Goal: Task Accomplishment & Management: Manage account settings

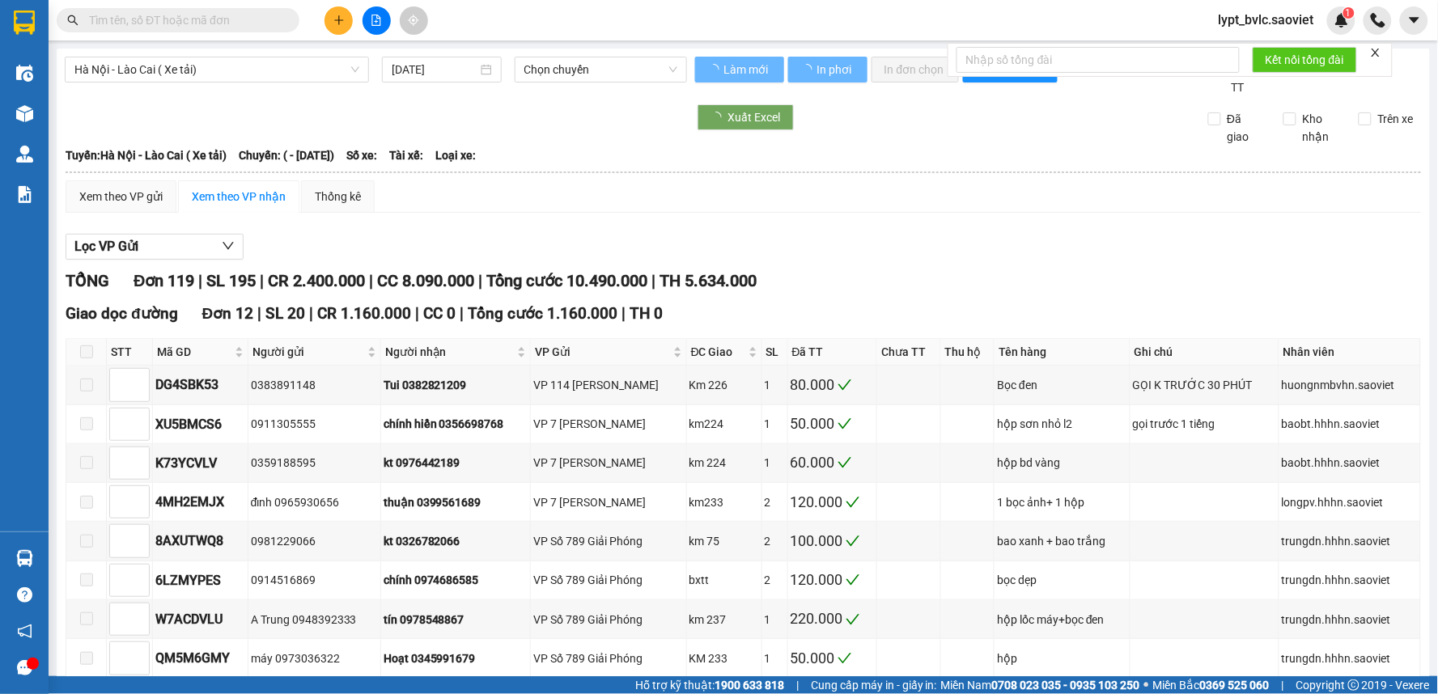
type input "[DATE]"
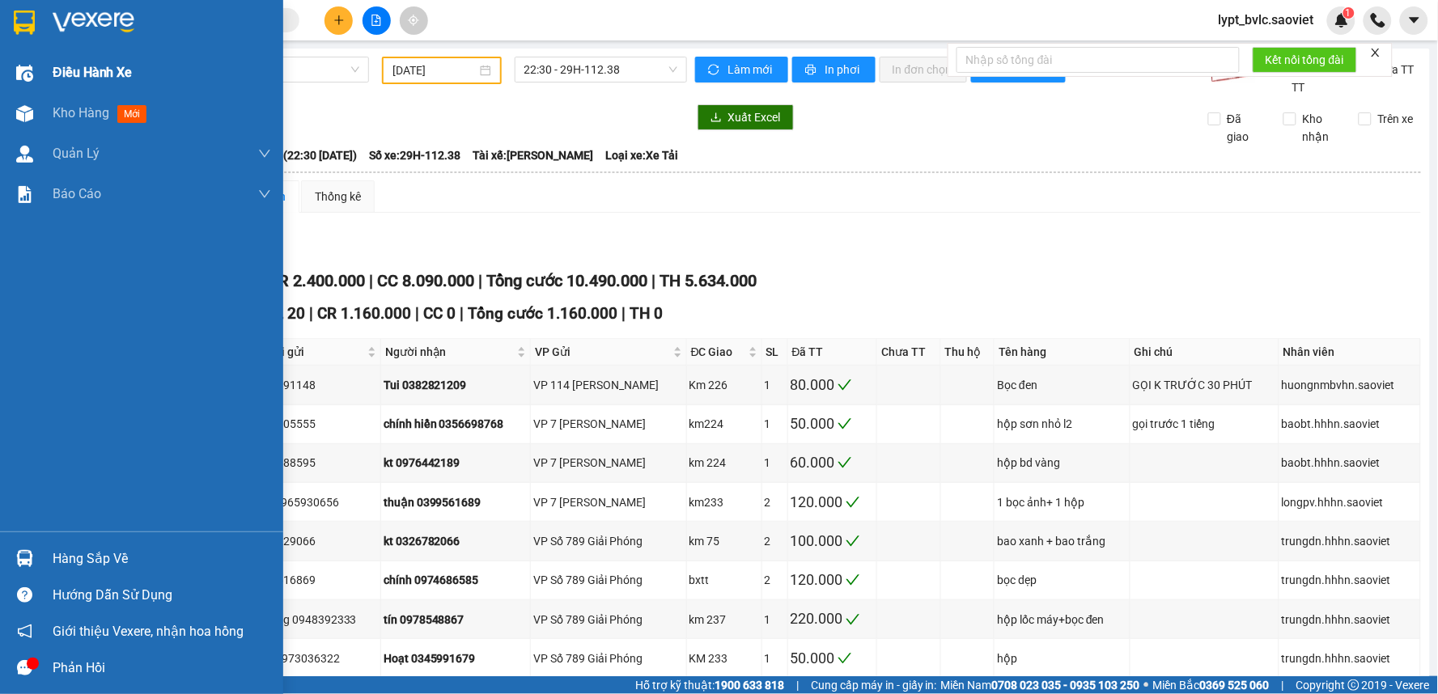
click at [94, 74] on span "Điều hành xe" at bounding box center [93, 72] width 80 height 20
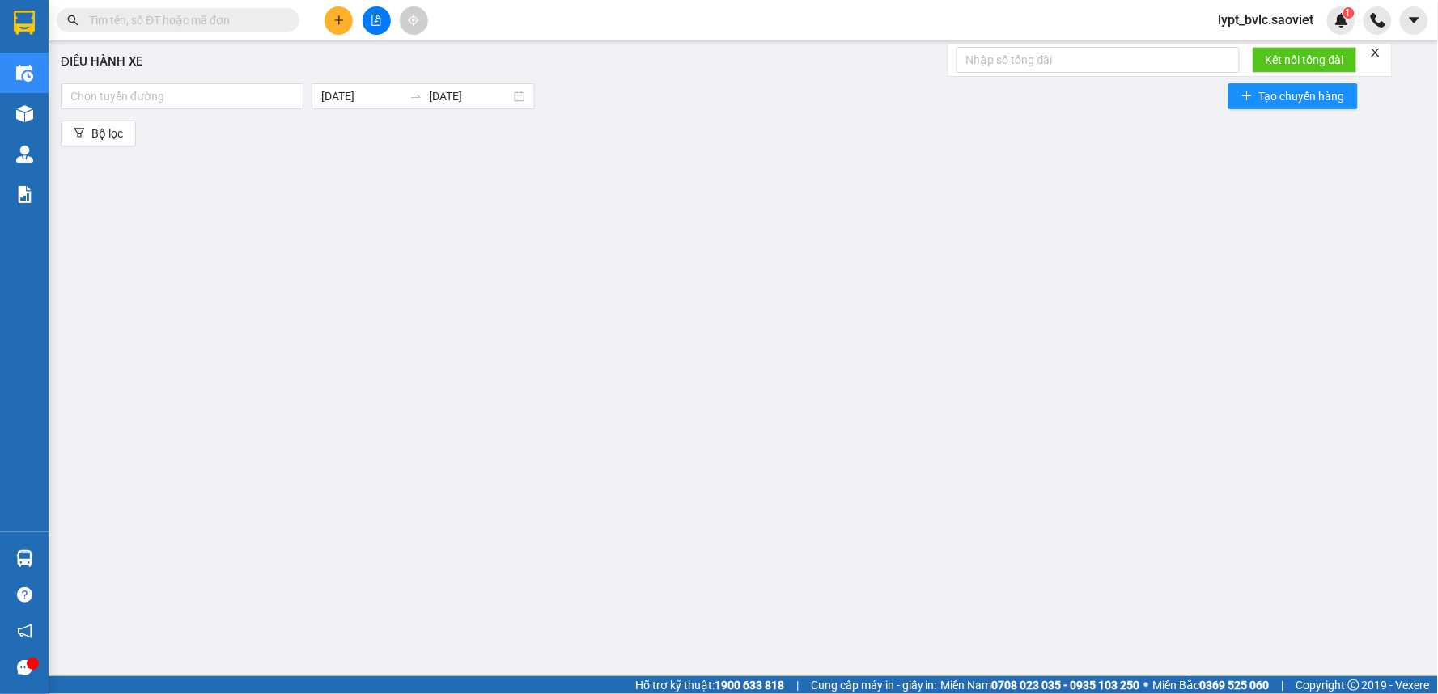
drag, startPoint x: 528, startPoint y: 232, endPoint x: 233, endPoint y: 134, distance: 311.1
click at [527, 232] on div "Điều hành xe Chọn tuyến đường [DATE] [DATE] Tạo chuyến hàng Bộ lọc" at bounding box center [743, 350] width 1373 height 603
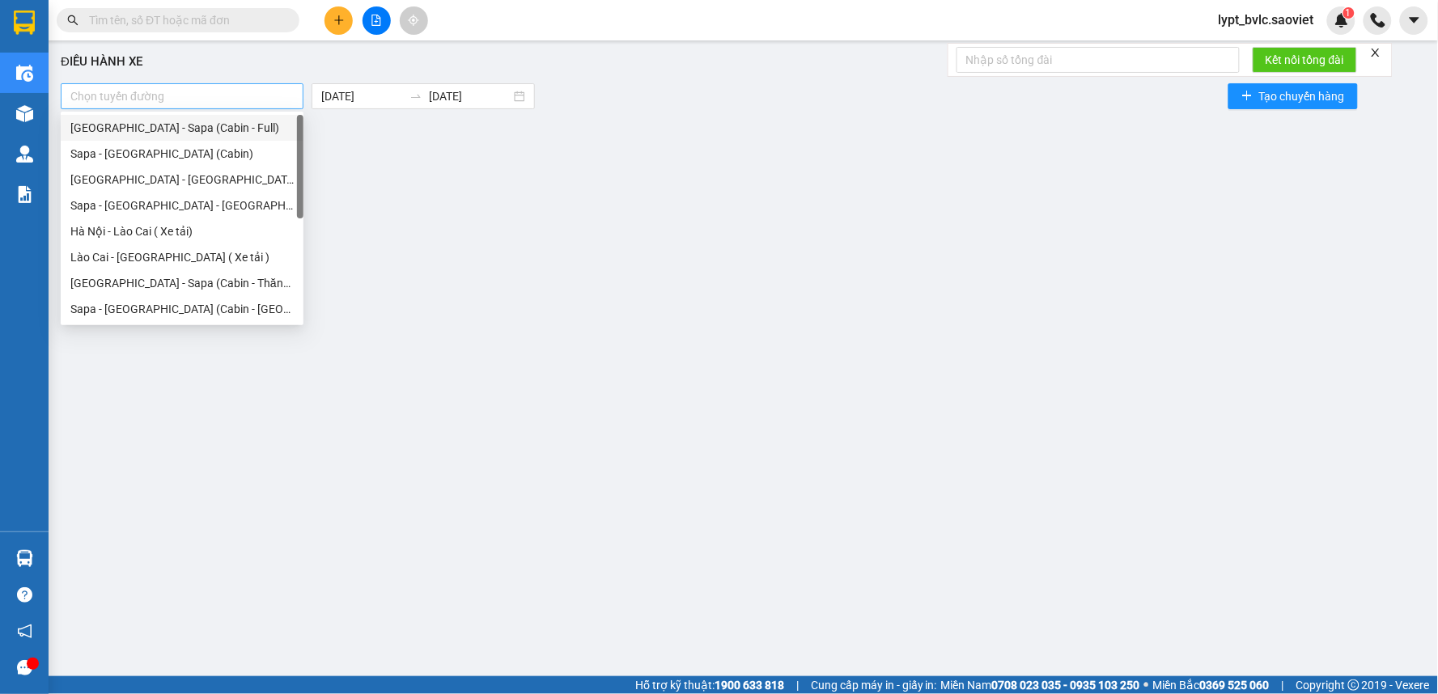
click at [192, 102] on div at bounding box center [182, 96] width 235 height 19
click at [204, 227] on div "Hà Nội - Lào Cai ( Xe tải)" at bounding box center [181, 231] width 223 height 18
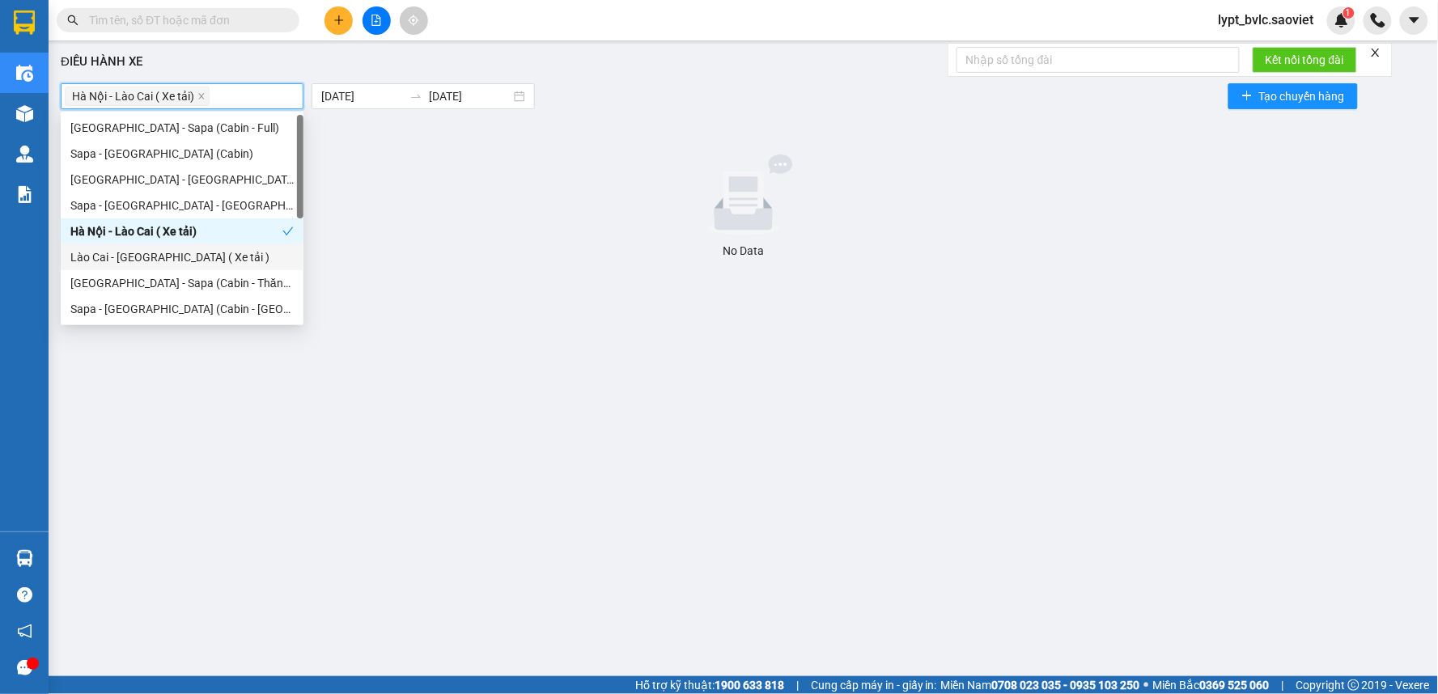
click at [197, 262] on div "Lào Cai - [GEOGRAPHIC_DATA] ( Xe tải )" at bounding box center [181, 257] width 223 height 18
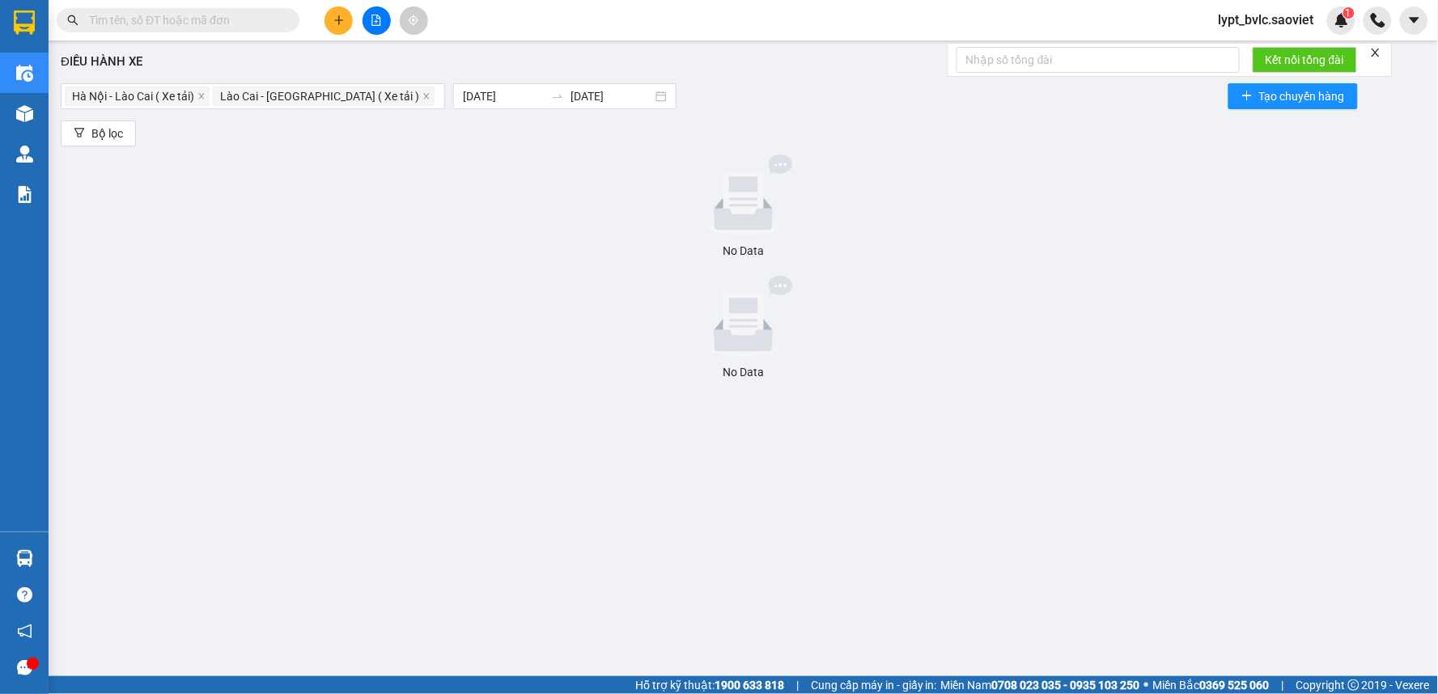
click at [504, 378] on div "No Data" at bounding box center [743, 372] width 1352 height 18
click at [570, 104] on input "[DATE]" at bounding box center [611, 96] width 82 height 18
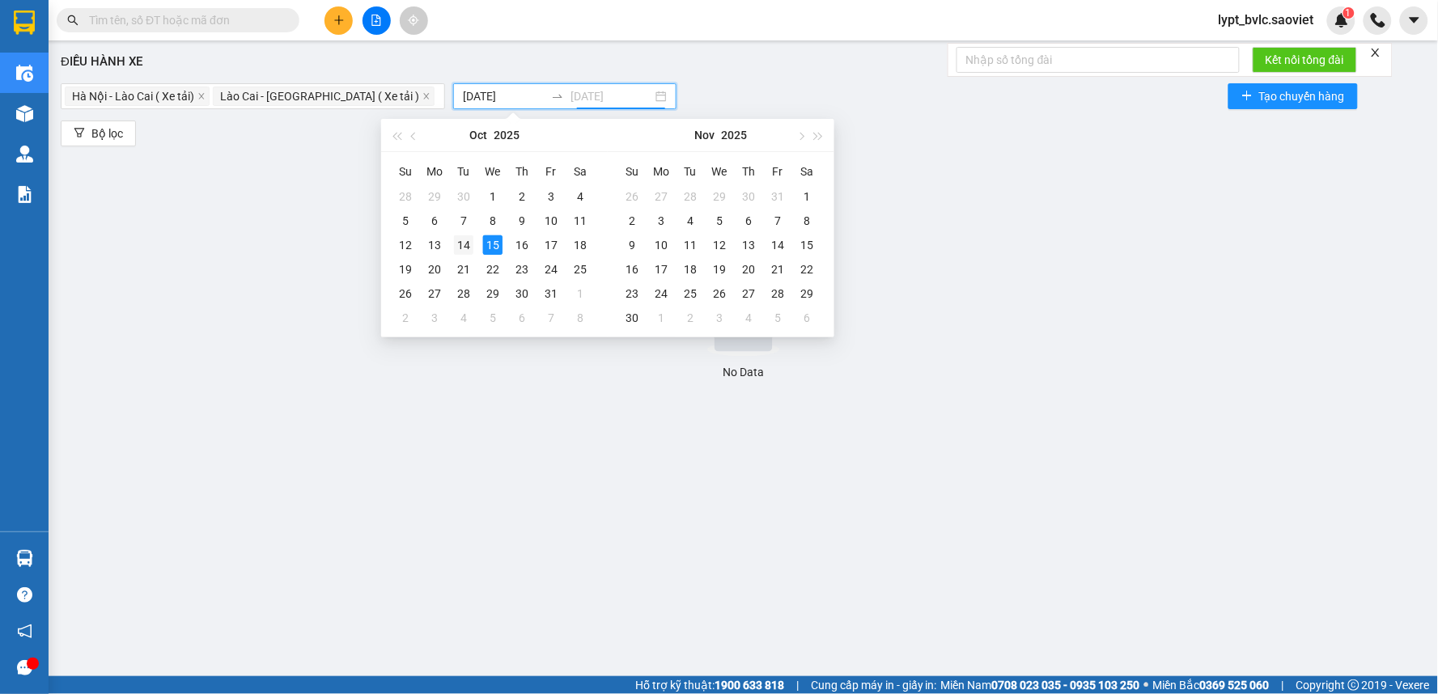
type input "[DATE]"
click at [468, 245] on div "14" at bounding box center [463, 244] width 19 height 19
type input "[DATE]"
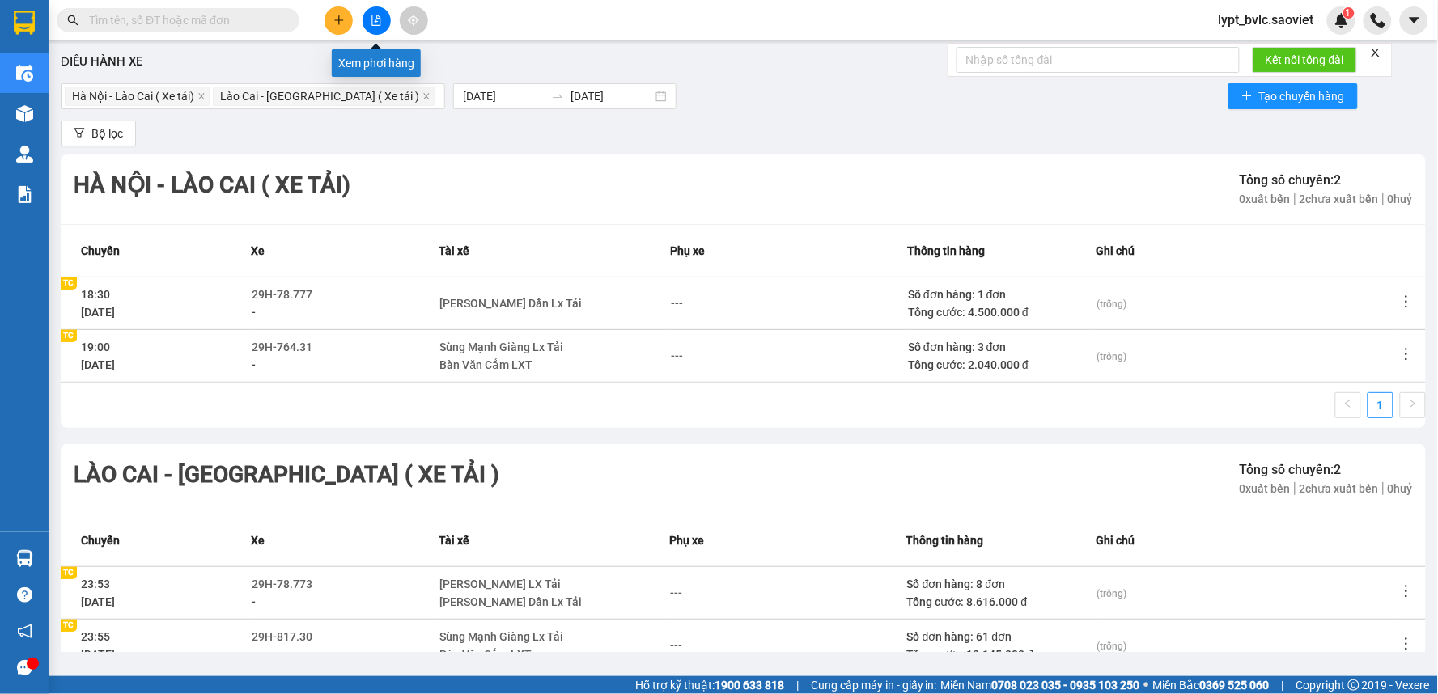
click at [373, 13] on button at bounding box center [376, 20] width 28 height 28
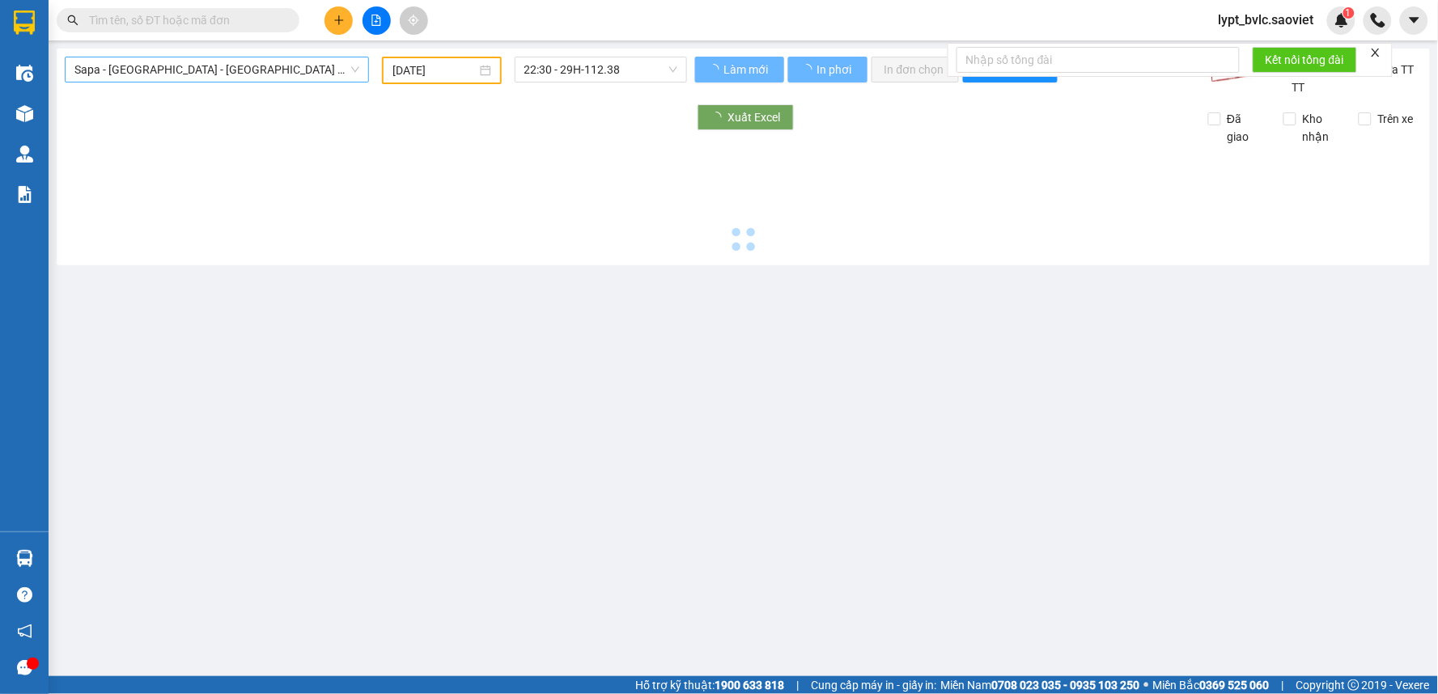
type input "[DATE]"
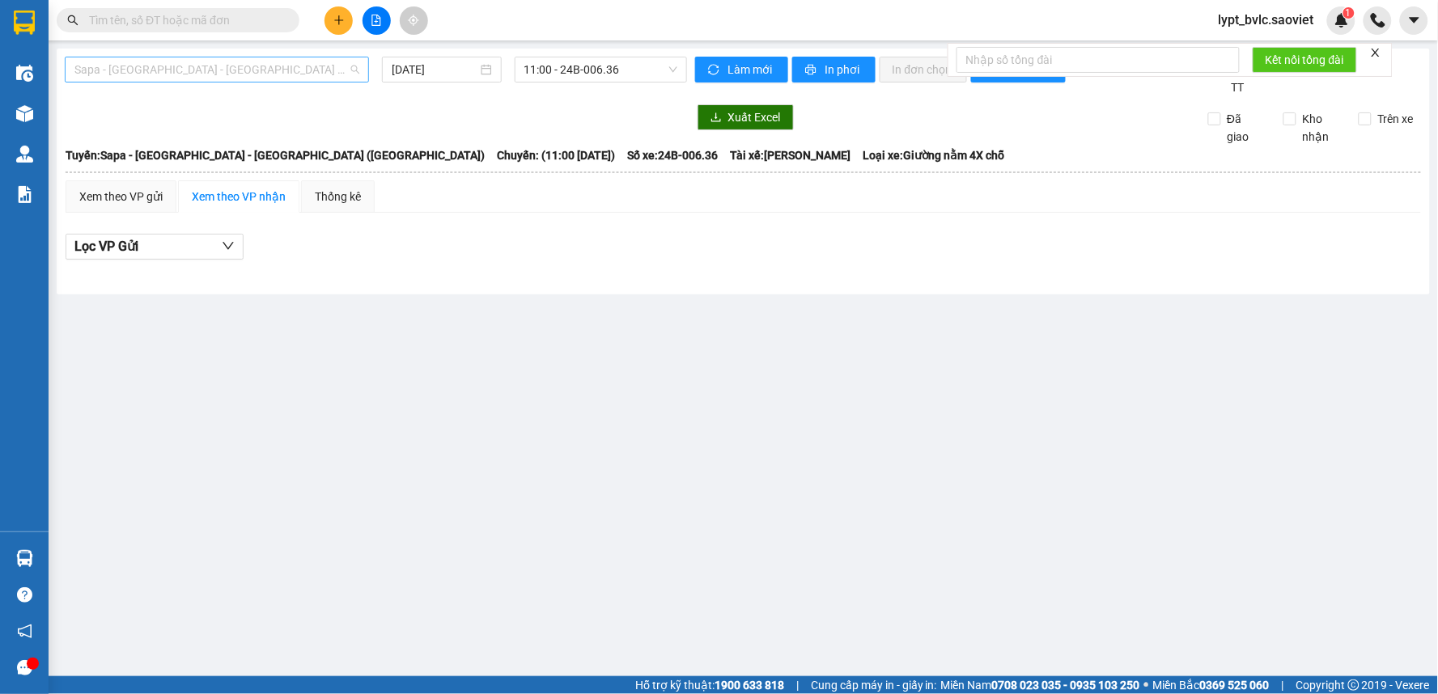
click at [227, 78] on span "Sapa - [GEOGRAPHIC_DATA] - [GEOGRAPHIC_DATA] ([GEOGRAPHIC_DATA])" at bounding box center [216, 69] width 285 height 24
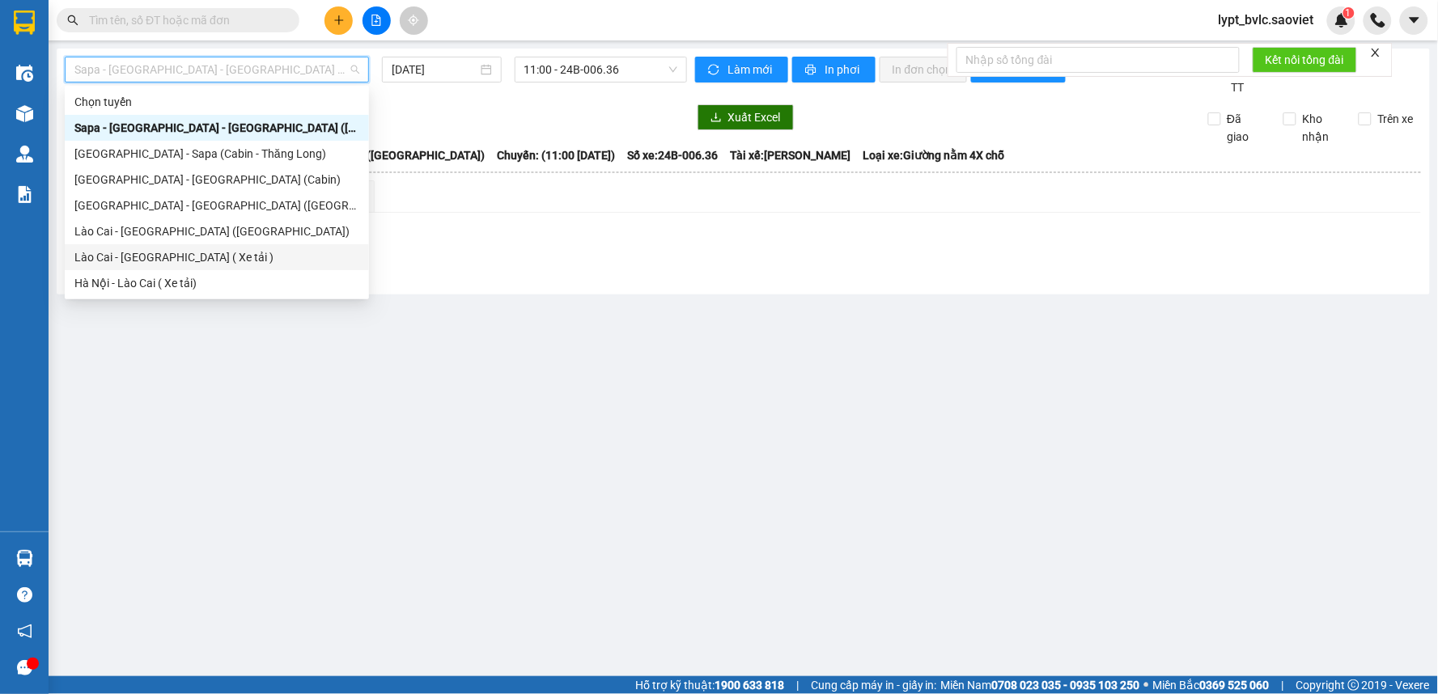
scroll to position [90, 0]
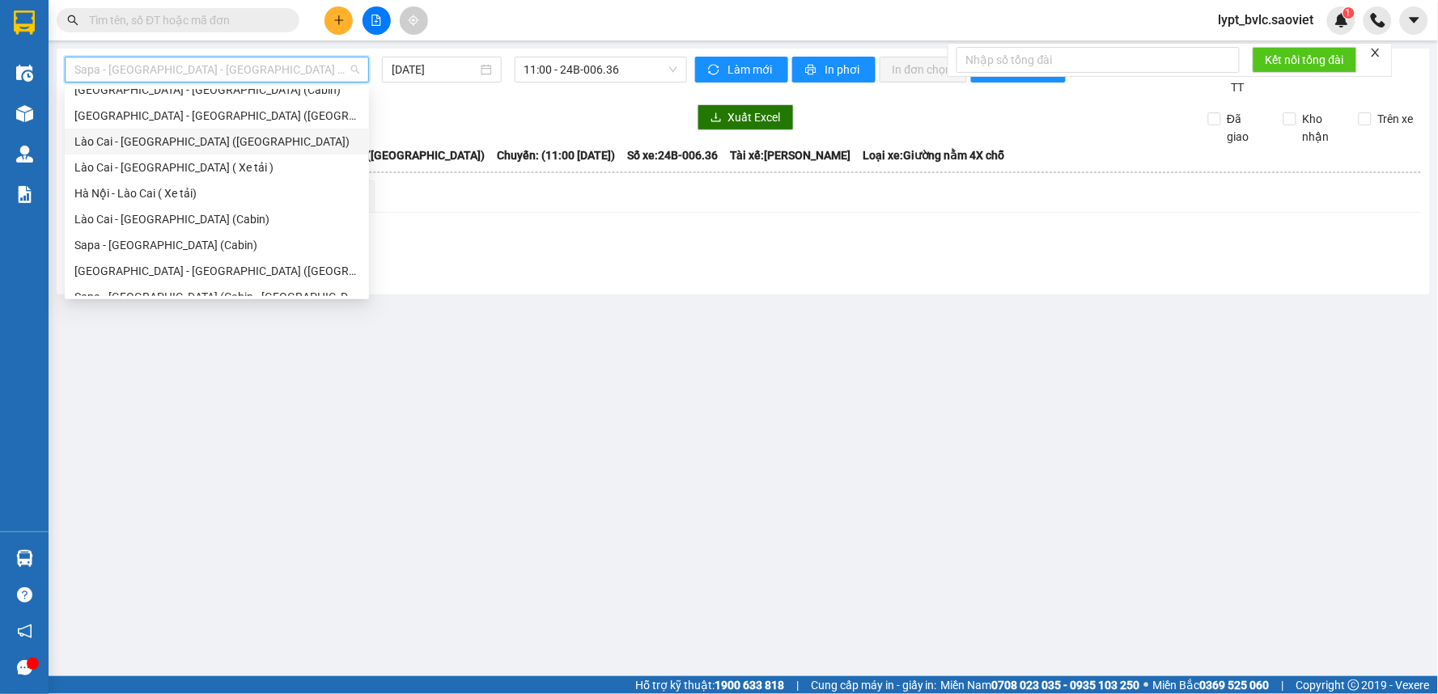
click at [179, 141] on div "Lào Cai - [GEOGRAPHIC_DATA] ([GEOGRAPHIC_DATA])" at bounding box center [216, 142] width 285 height 18
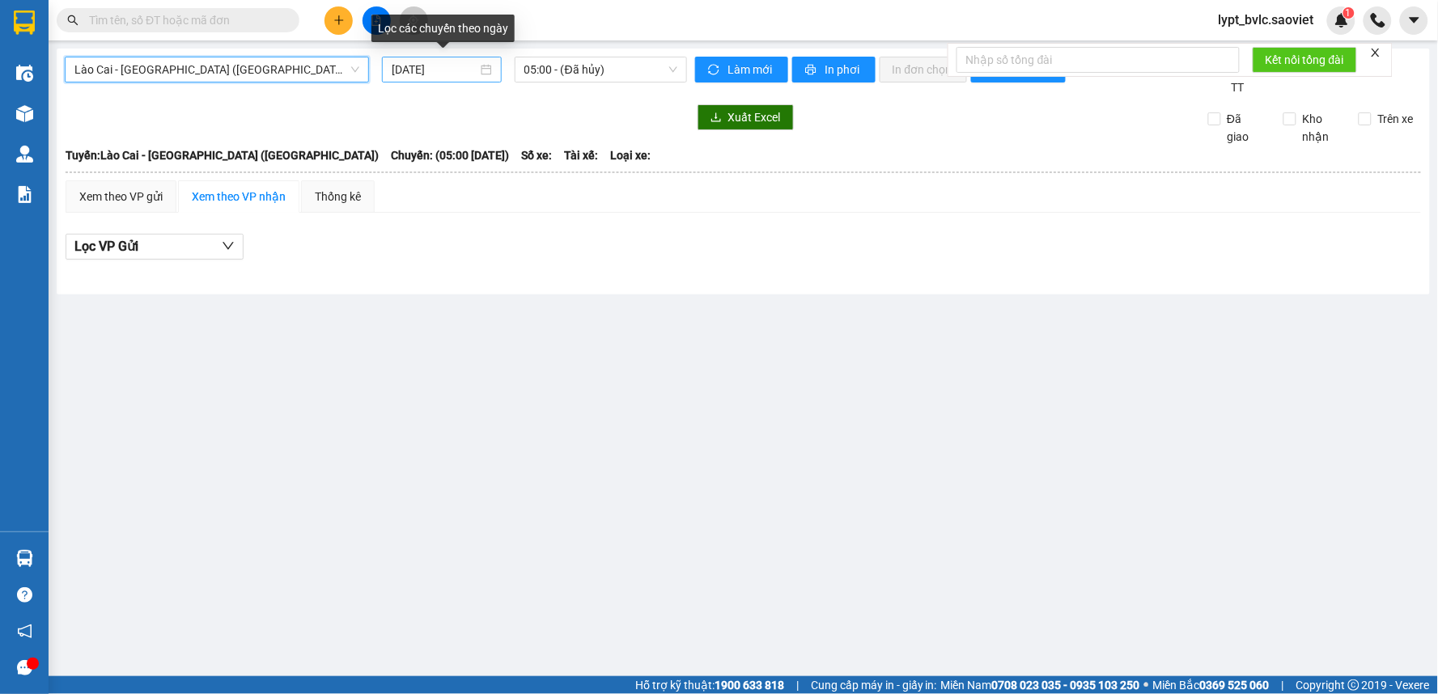
click at [445, 67] on input "[DATE]" at bounding box center [434, 70] width 85 height 18
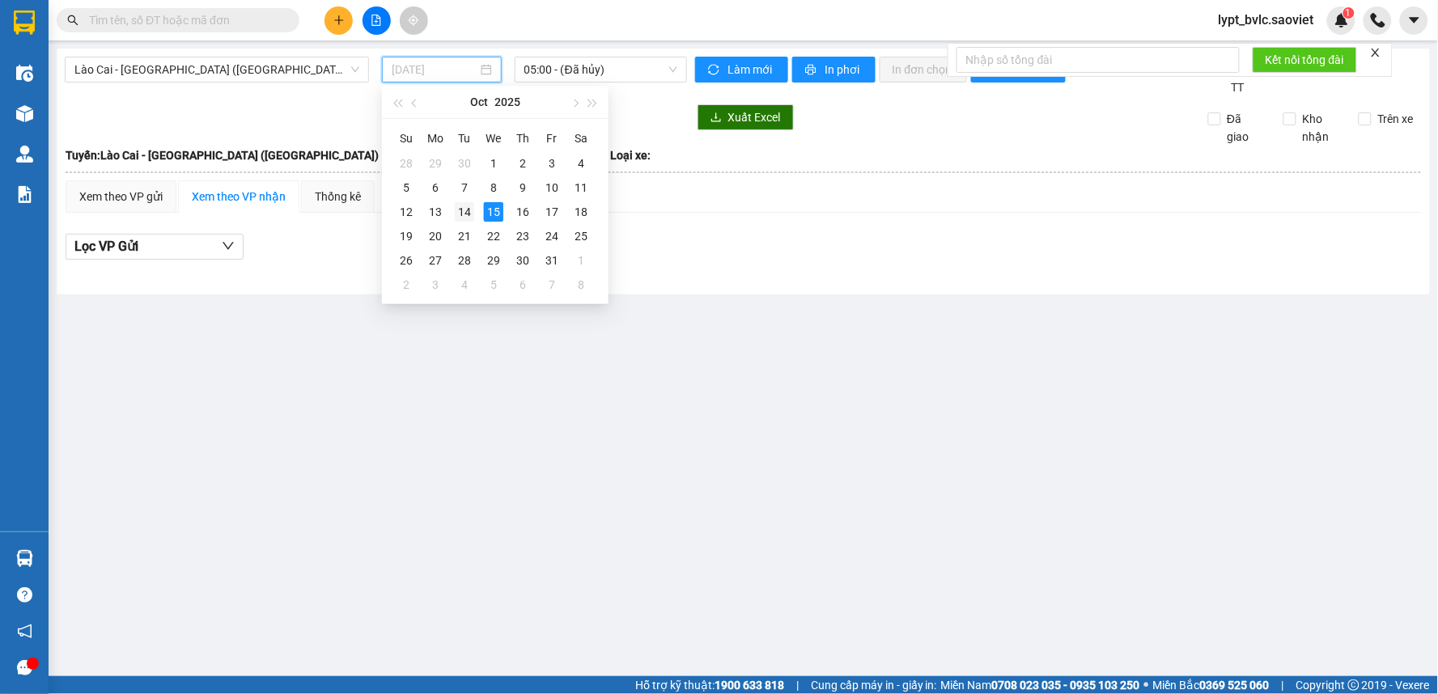
click at [466, 211] on div "14" at bounding box center [464, 211] width 19 height 19
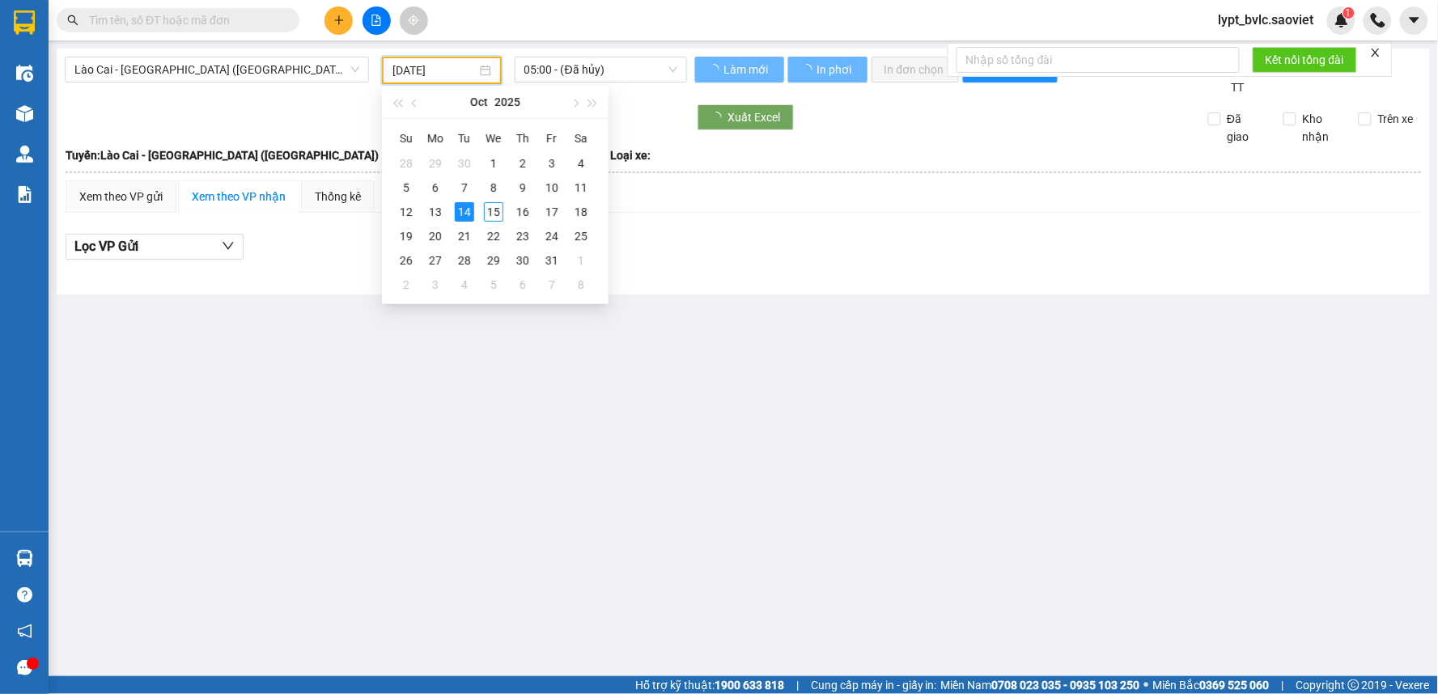
click at [431, 74] on input "[DATE]" at bounding box center [433, 70] width 83 height 18
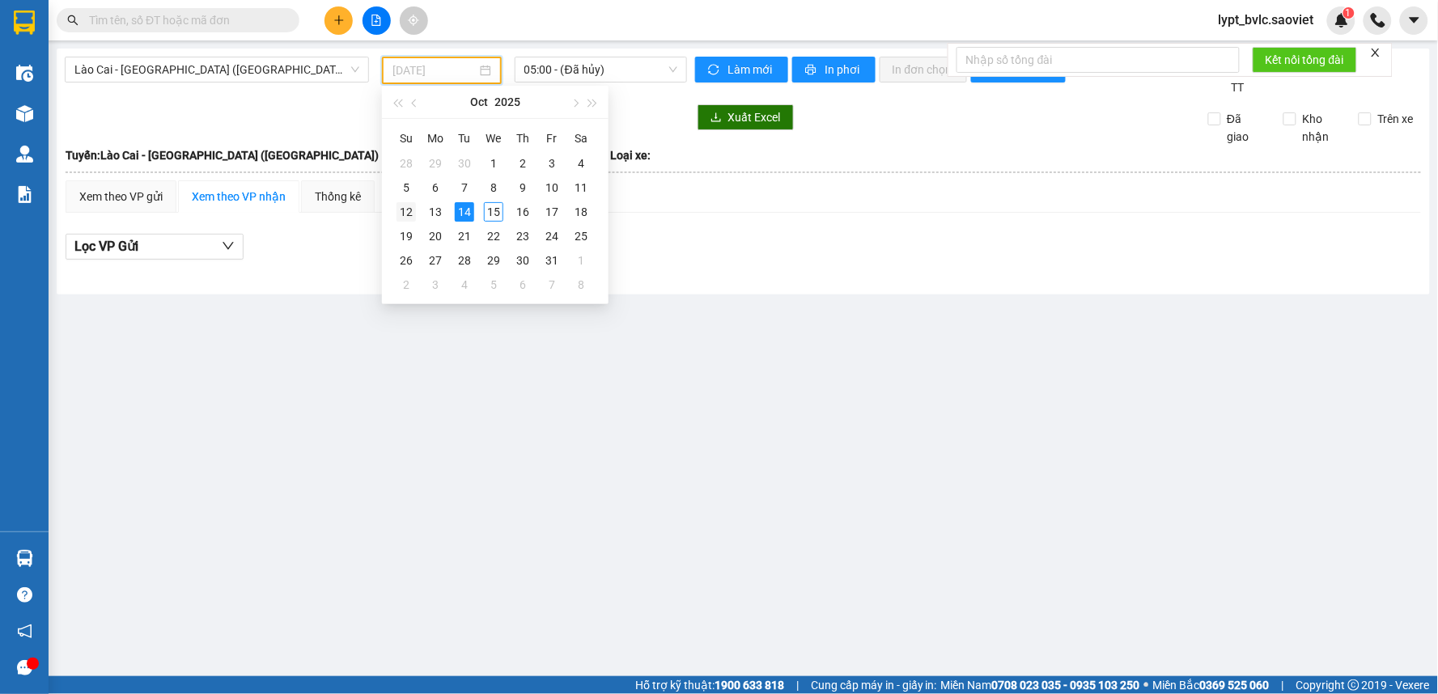
click at [409, 211] on div "12" at bounding box center [405, 211] width 19 height 19
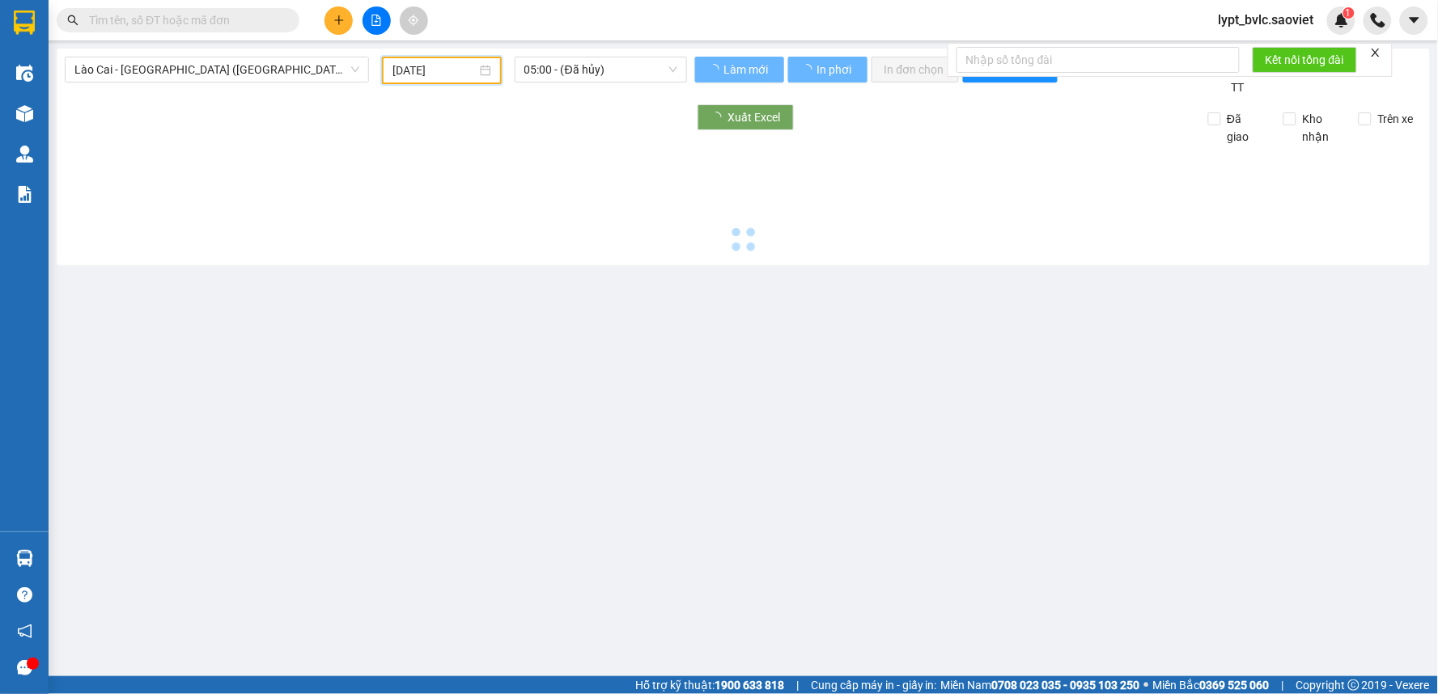
type input "[DATE]"
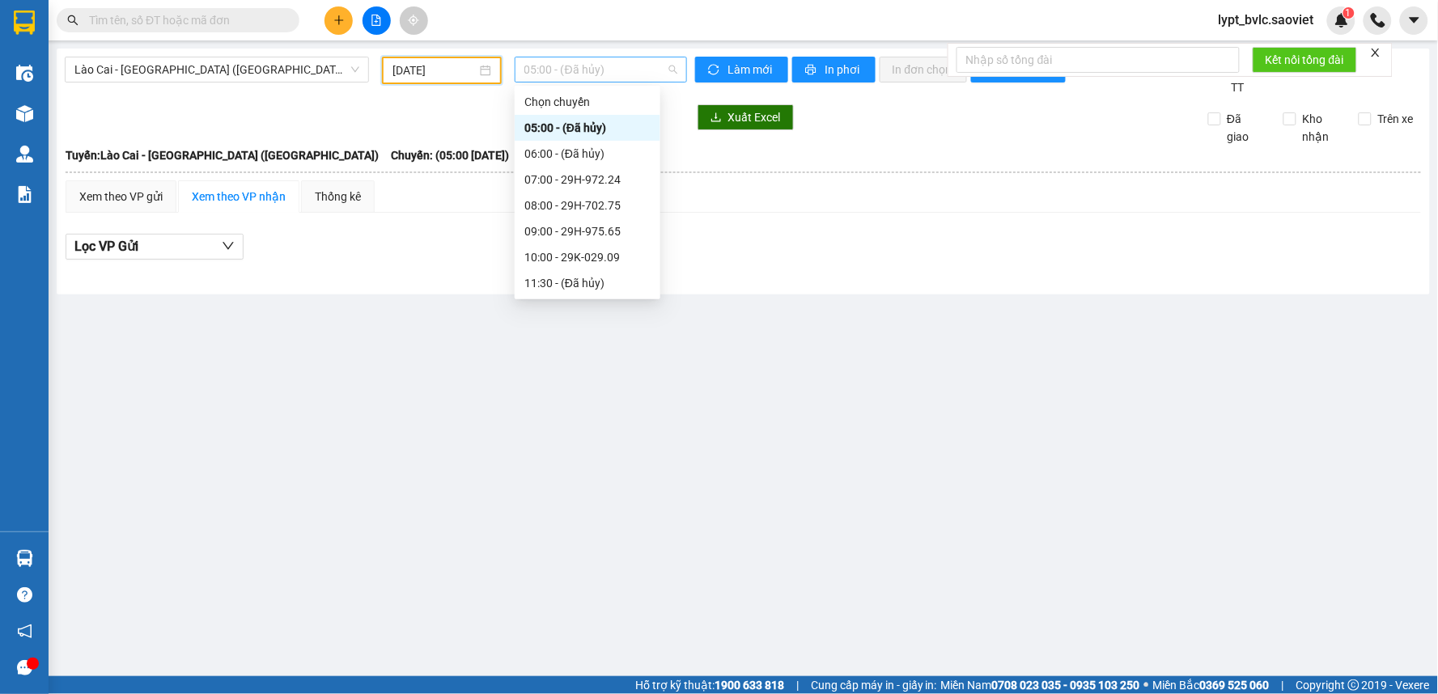
click at [588, 75] on span "05:00 - (Đã hủy)" at bounding box center [600, 69] width 153 height 24
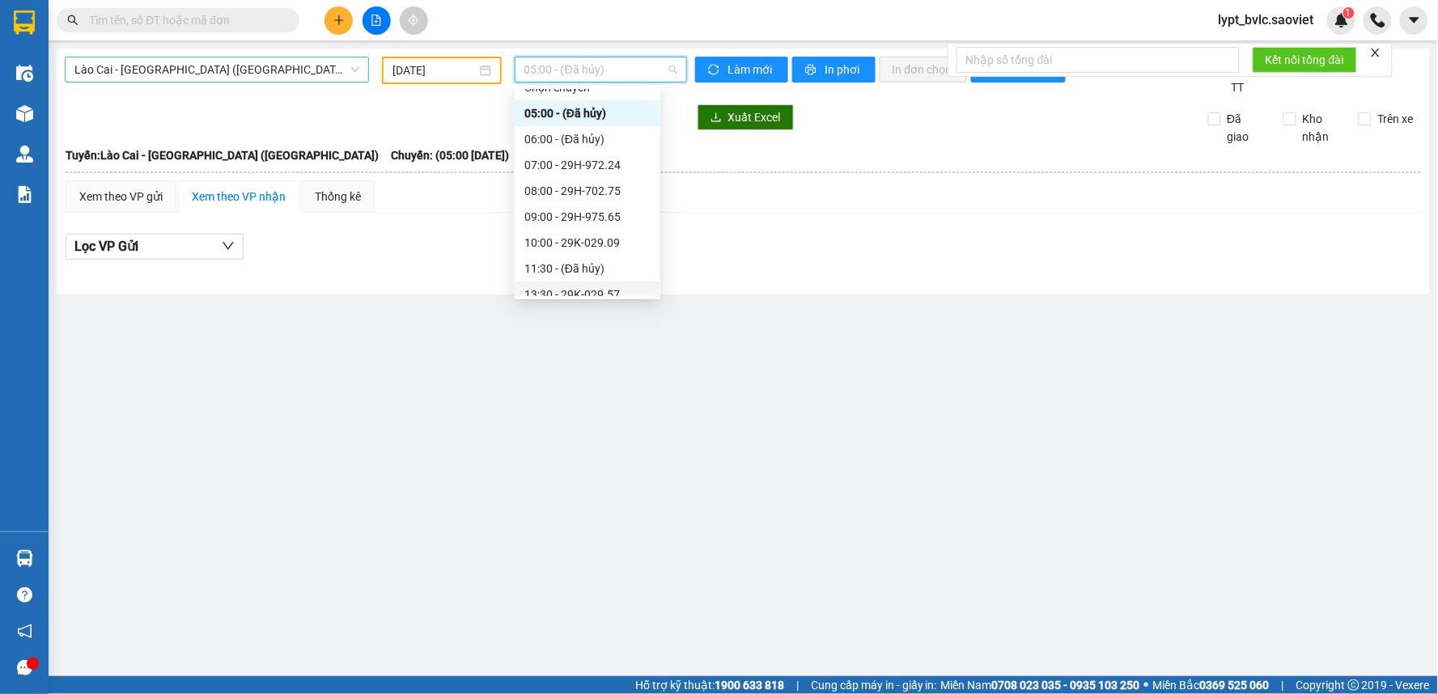
click at [212, 74] on span "Lào Cai - [GEOGRAPHIC_DATA] ([GEOGRAPHIC_DATA])" at bounding box center [216, 69] width 285 height 24
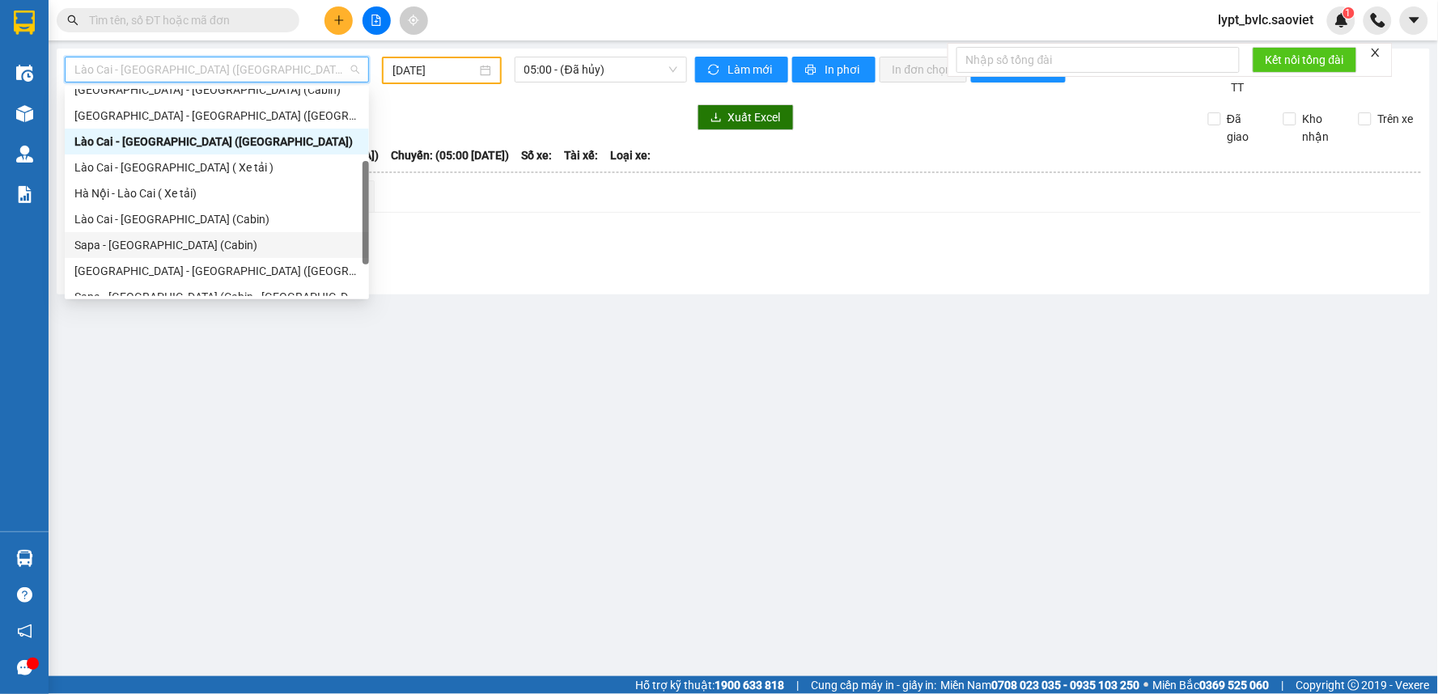
scroll to position [129, 0]
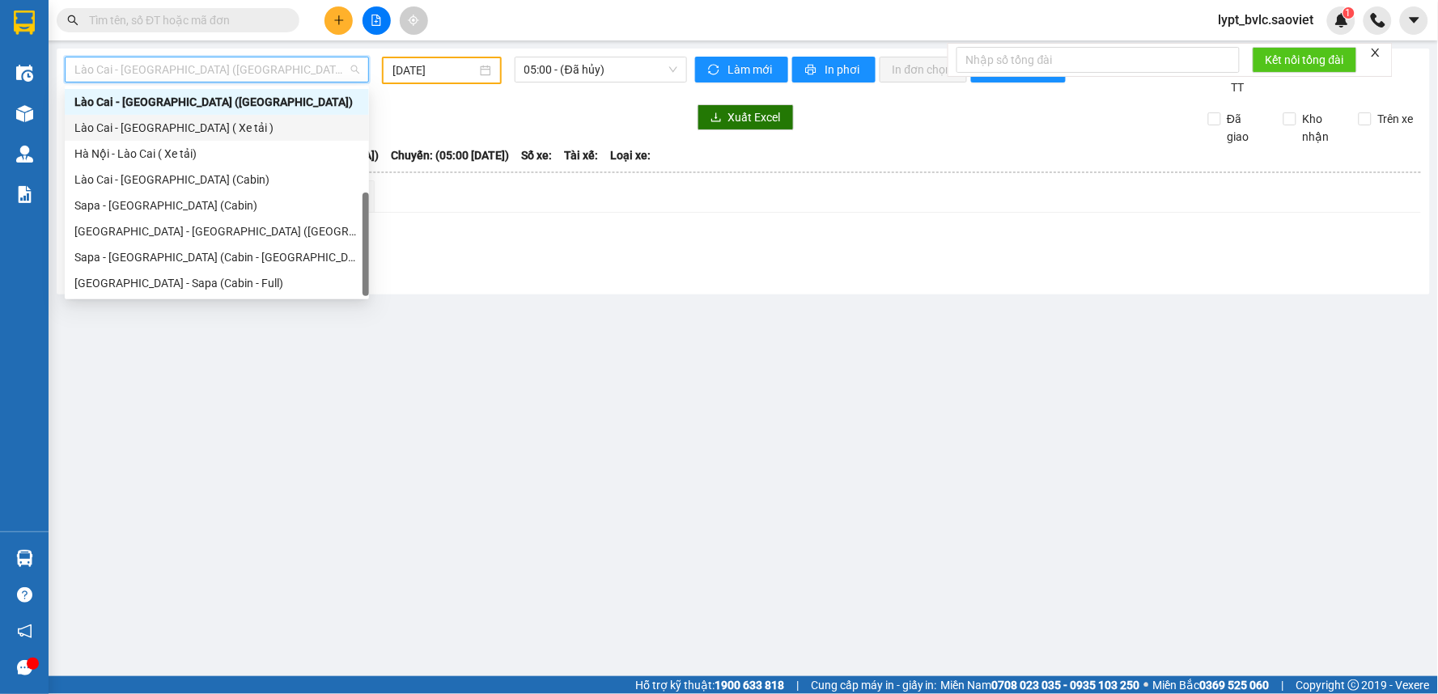
click at [198, 132] on div "Lào Cai - [GEOGRAPHIC_DATA] ( Xe tải )" at bounding box center [216, 128] width 285 height 18
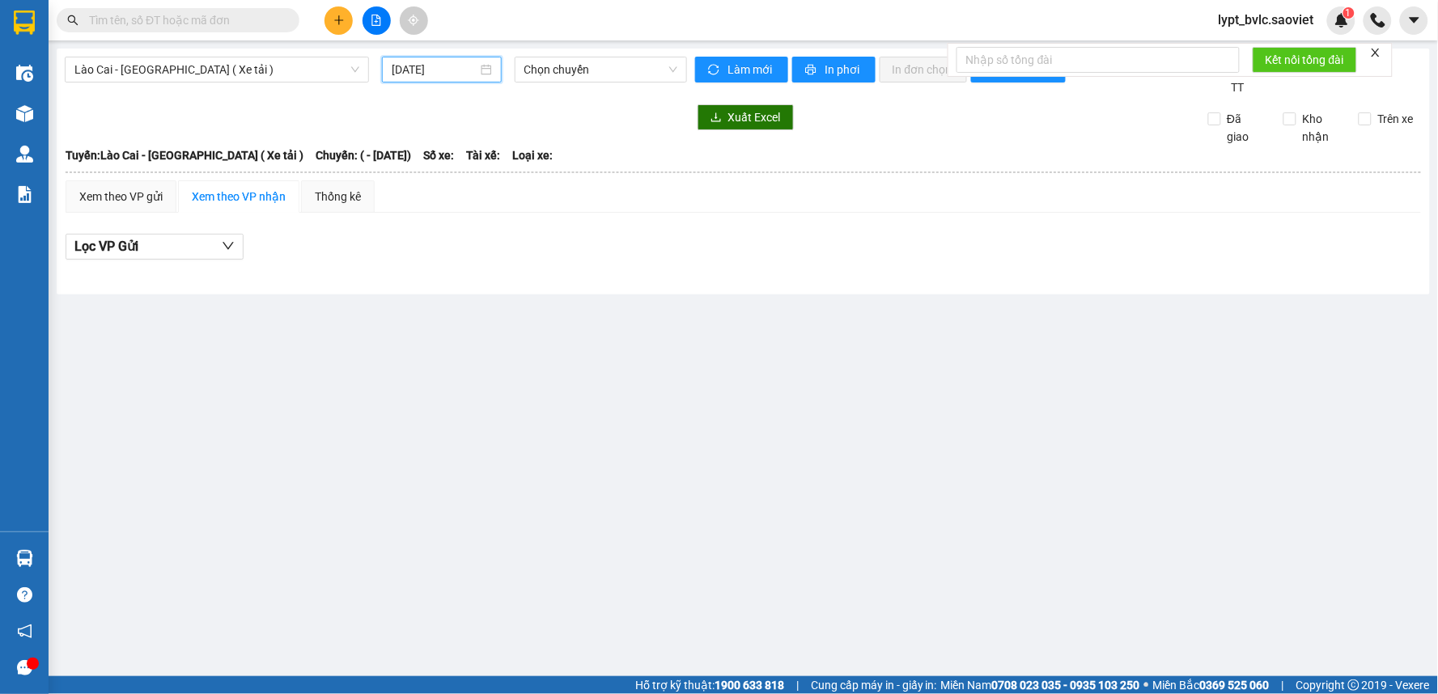
click at [439, 71] on input "[DATE]" at bounding box center [434, 70] width 85 height 18
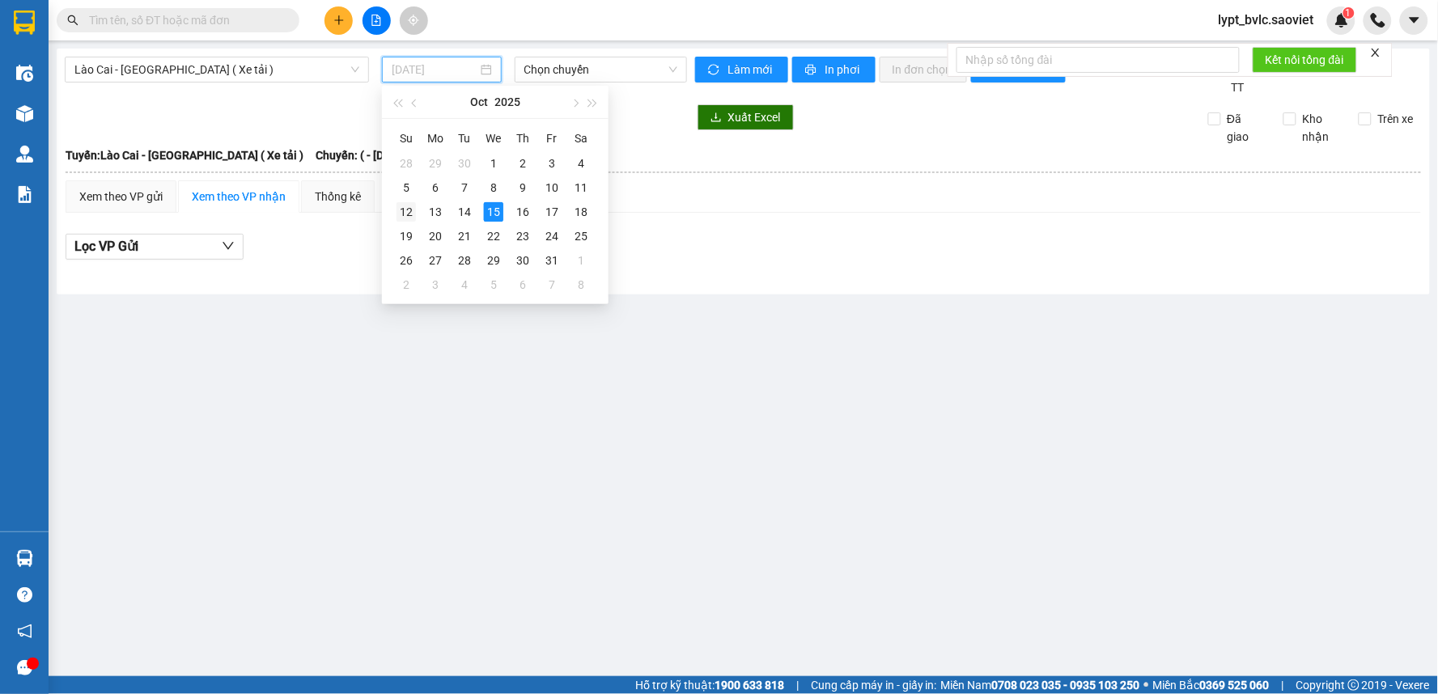
click at [402, 214] on div "12" at bounding box center [405, 211] width 19 height 19
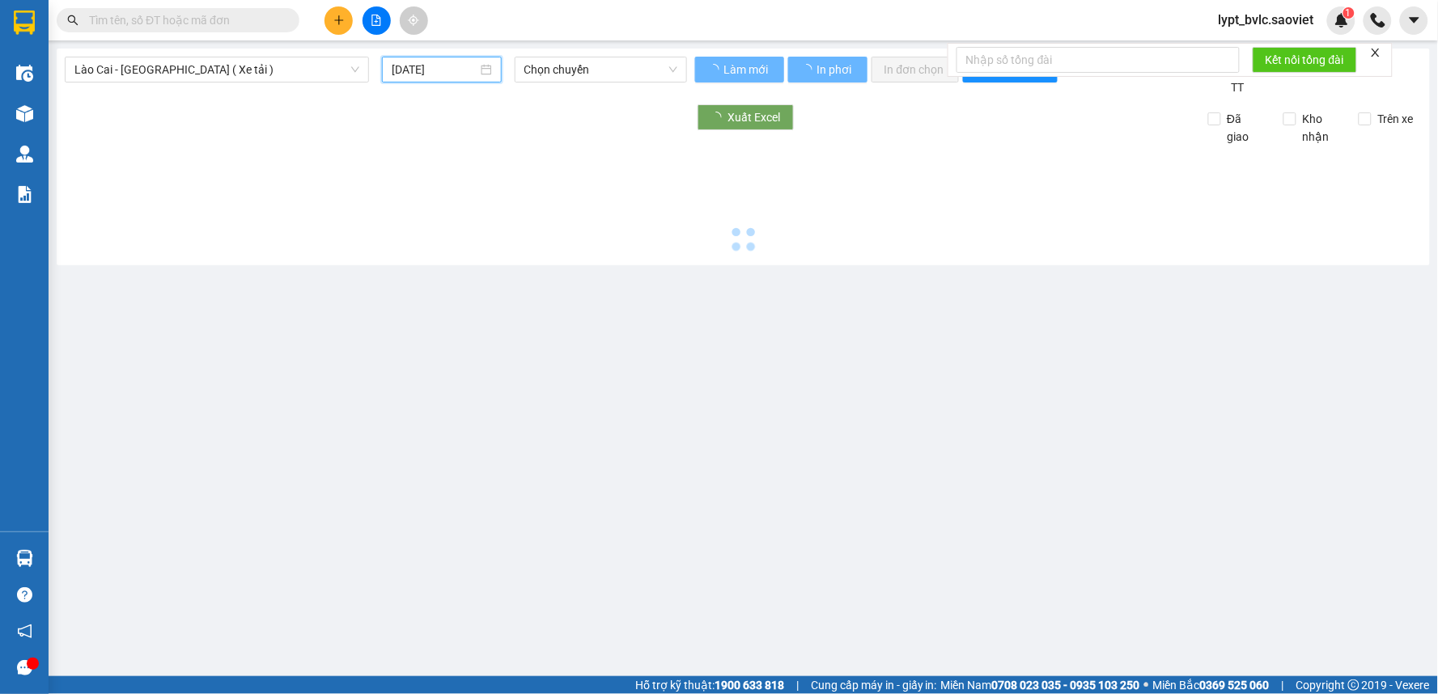
type input "[DATE]"
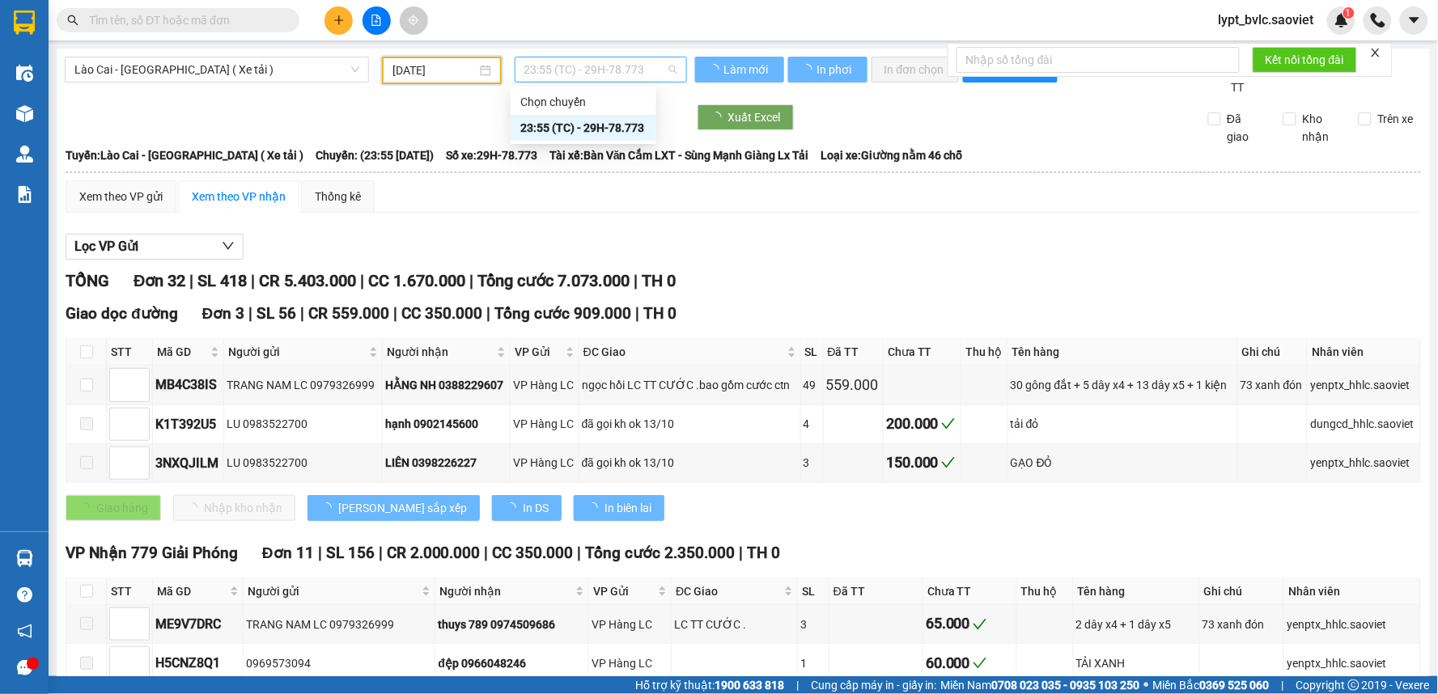
click at [616, 71] on span "23:55 (TC) - 29H-78.773" at bounding box center [600, 69] width 153 height 24
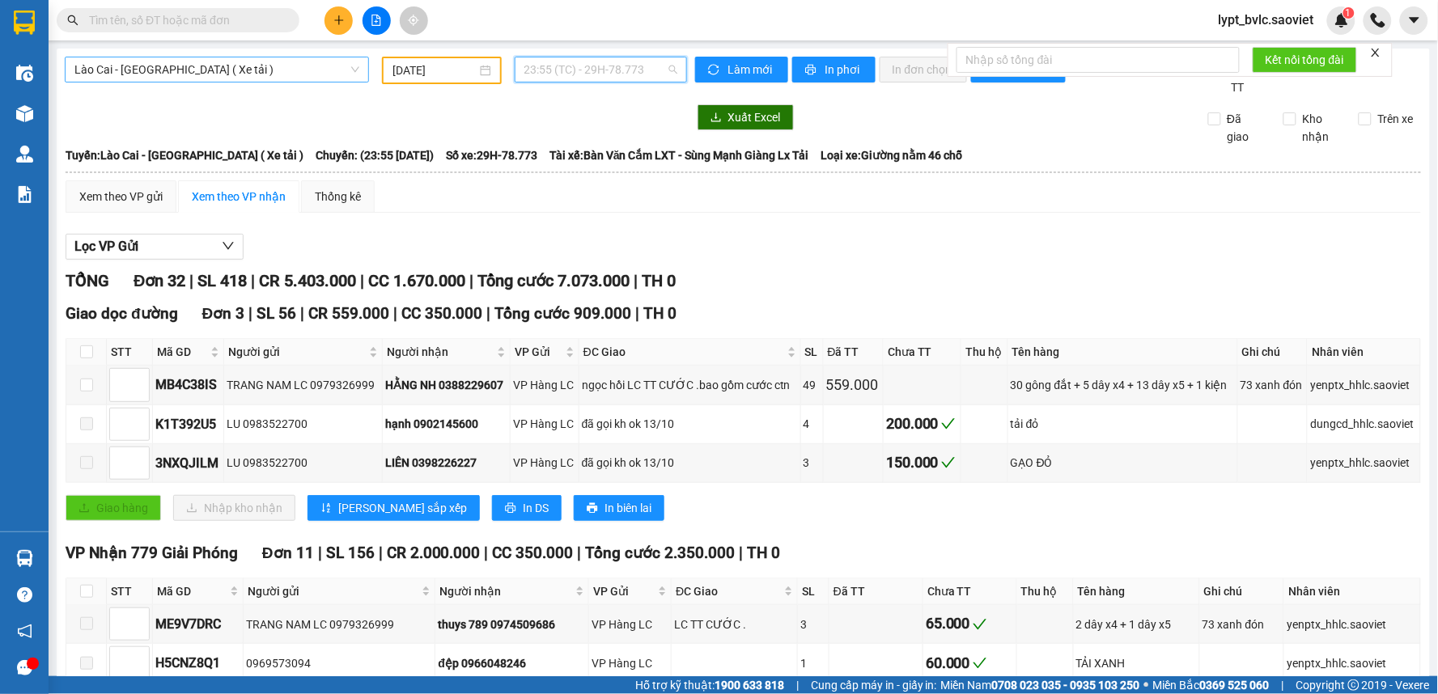
click at [163, 69] on span "Lào Cai - [GEOGRAPHIC_DATA] ( Xe tải )" at bounding box center [216, 69] width 285 height 24
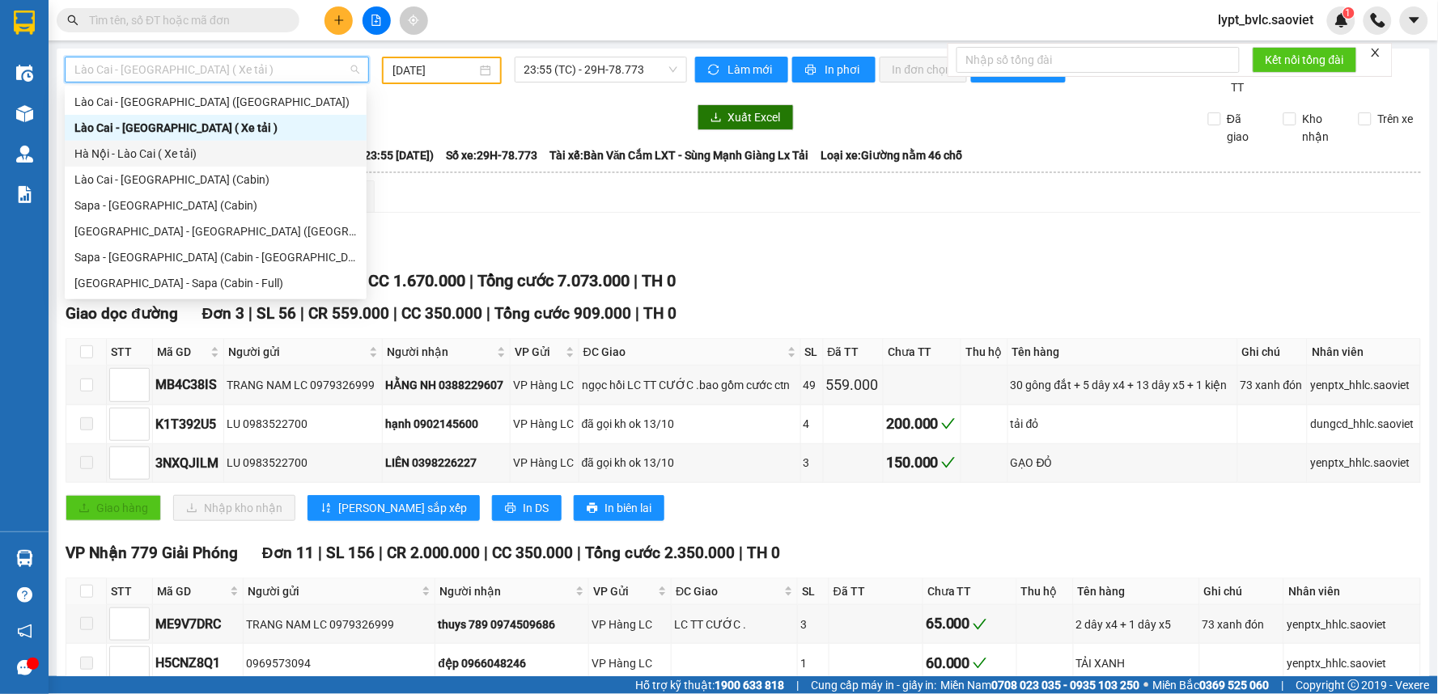
click at [158, 154] on div "Hà Nội - Lào Cai ( Xe tải)" at bounding box center [215, 154] width 282 height 18
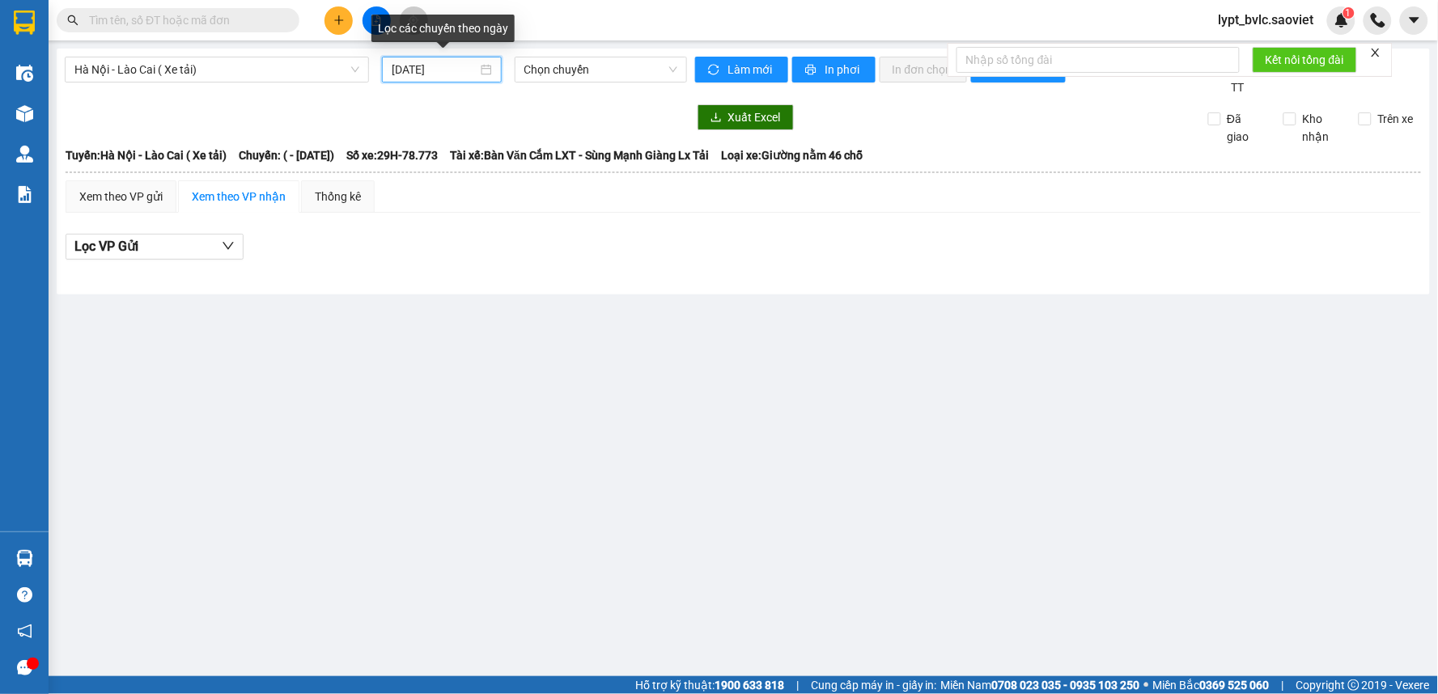
click at [434, 74] on input "[DATE]" at bounding box center [434, 70] width 85 height 18
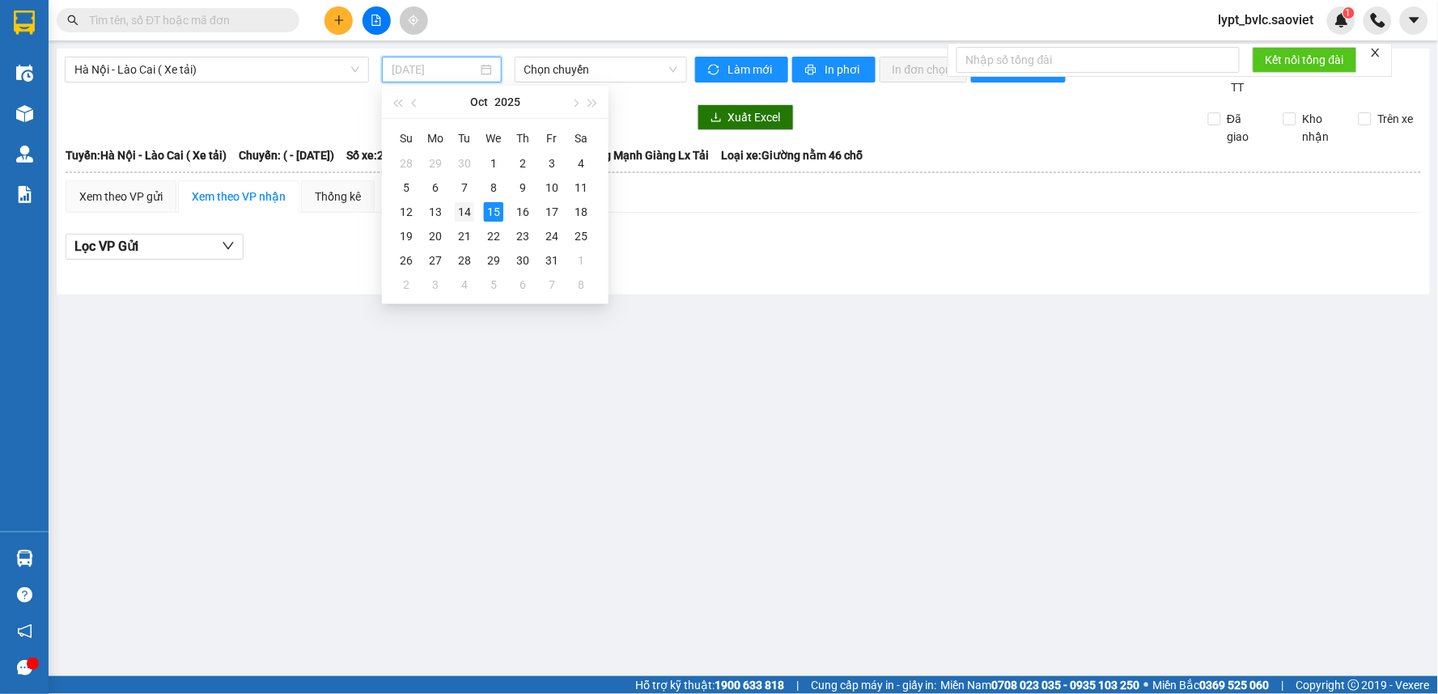
click at [469, 209] on div "14" at bounding box center [464, 211] width 19 height 19
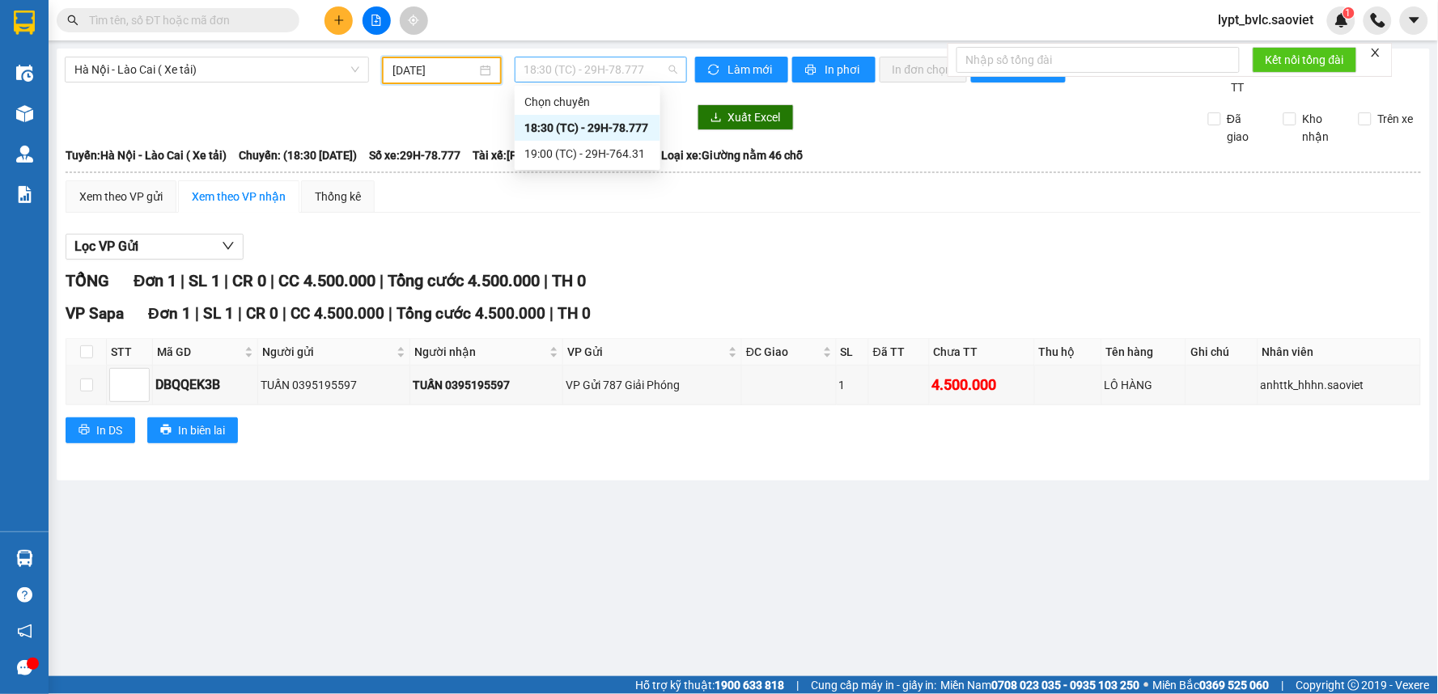
click at [586, 73] on span "18:30 (TC) - 29H-78.777" at bounding box center [600, 69] width 153 height 24
click at [591, 146] on div "19:00 (TC) - 29H-764.31" at bounding box center [587, 154] width 126 height 18
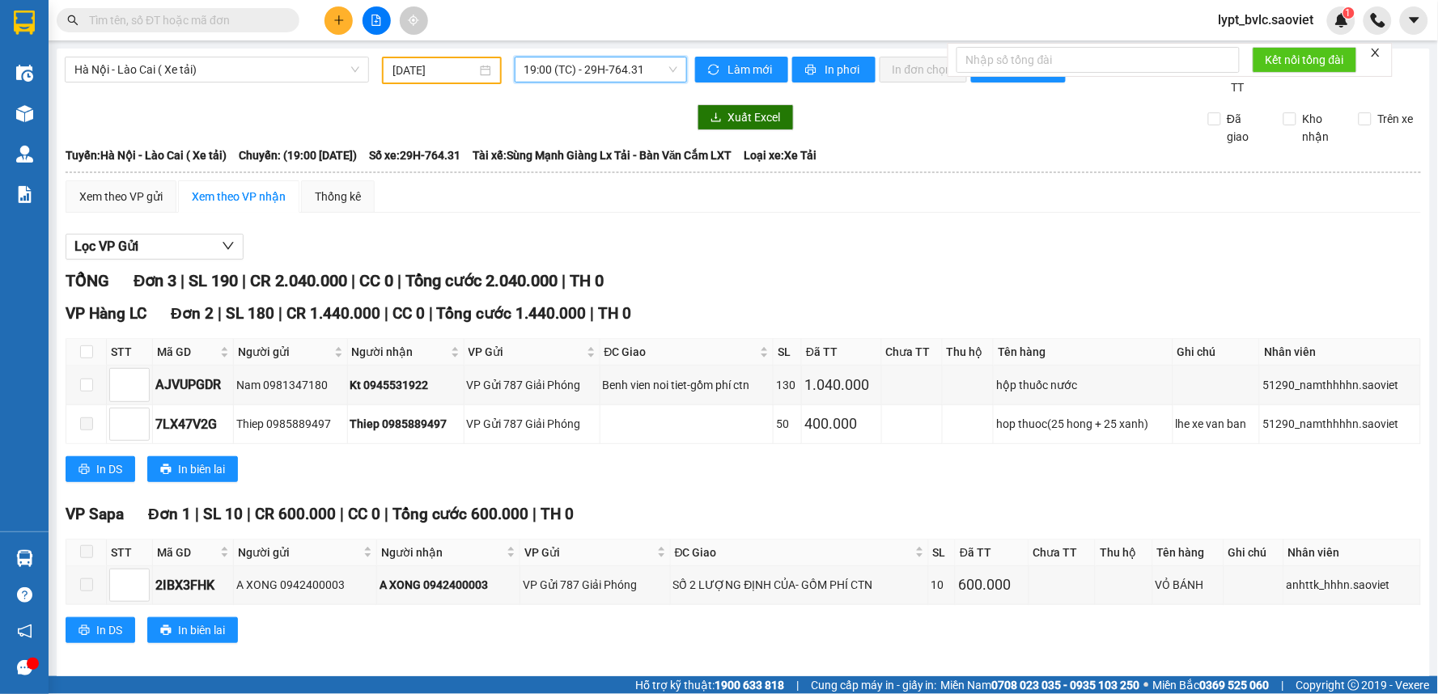
click at [561, 66] on span "19:00 (TC) - 29H-764.31" at bounding box center [600, 69] width 153 height 24
click at [584, 116] on div "18:30 (TC) - 29H-78.777" at bounding box center [583, 128] width 146 height 26
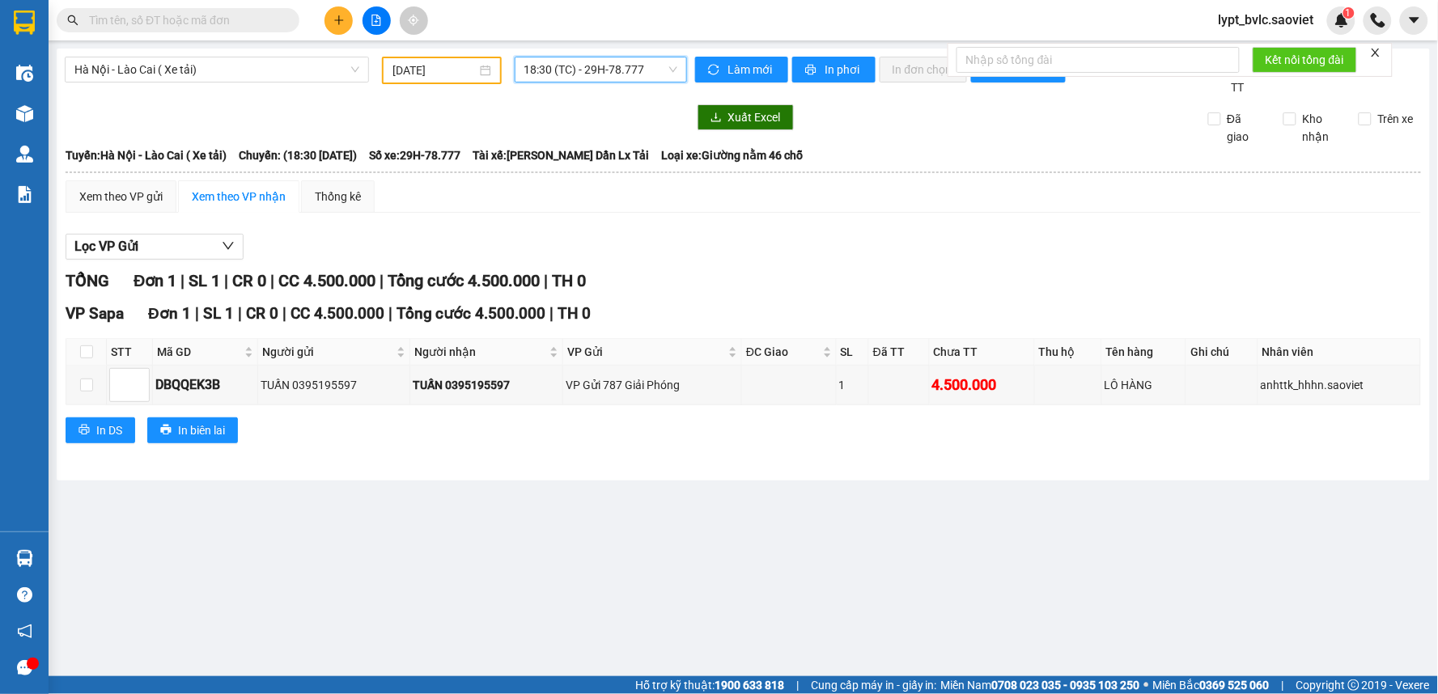
click at [449, 67] on input "[DATE]" at bounding box center [433, 70] width 83 height 18
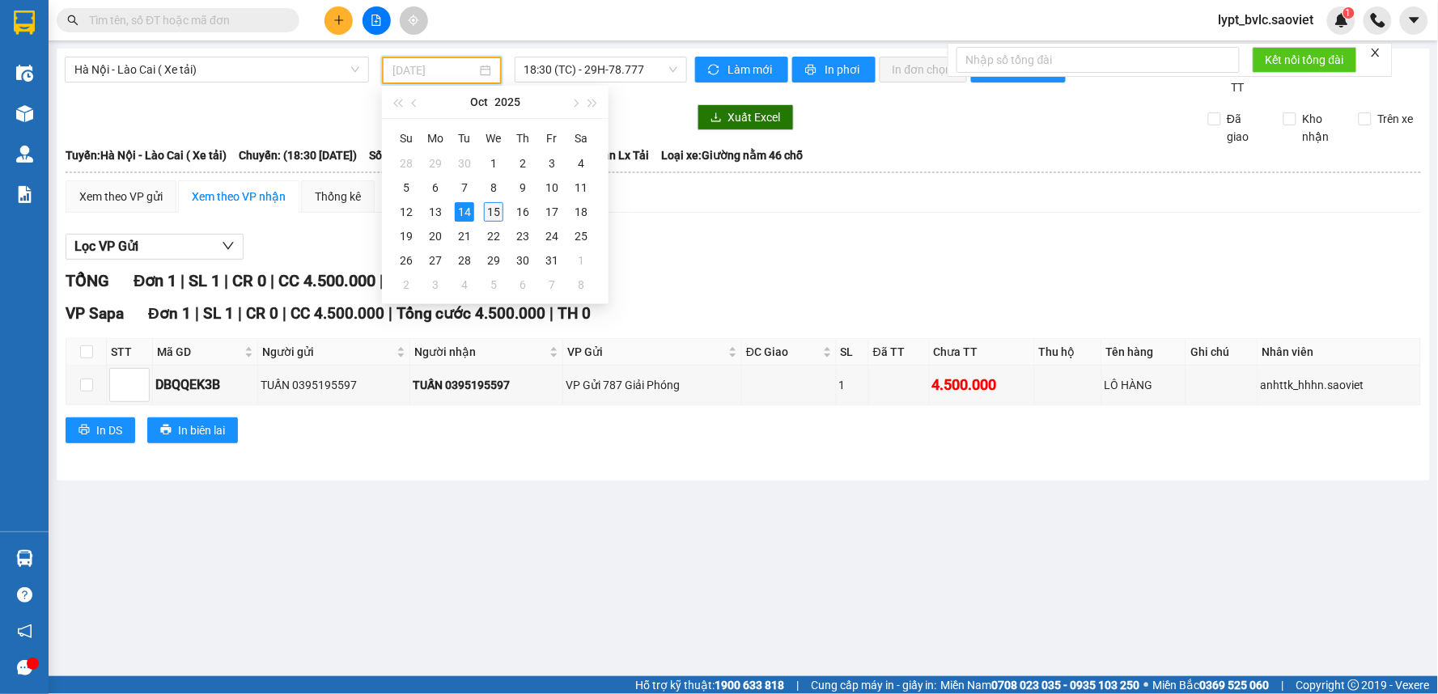
click at [488, 212] on div "15" at bounding box center [493, 211] width 19 height 19
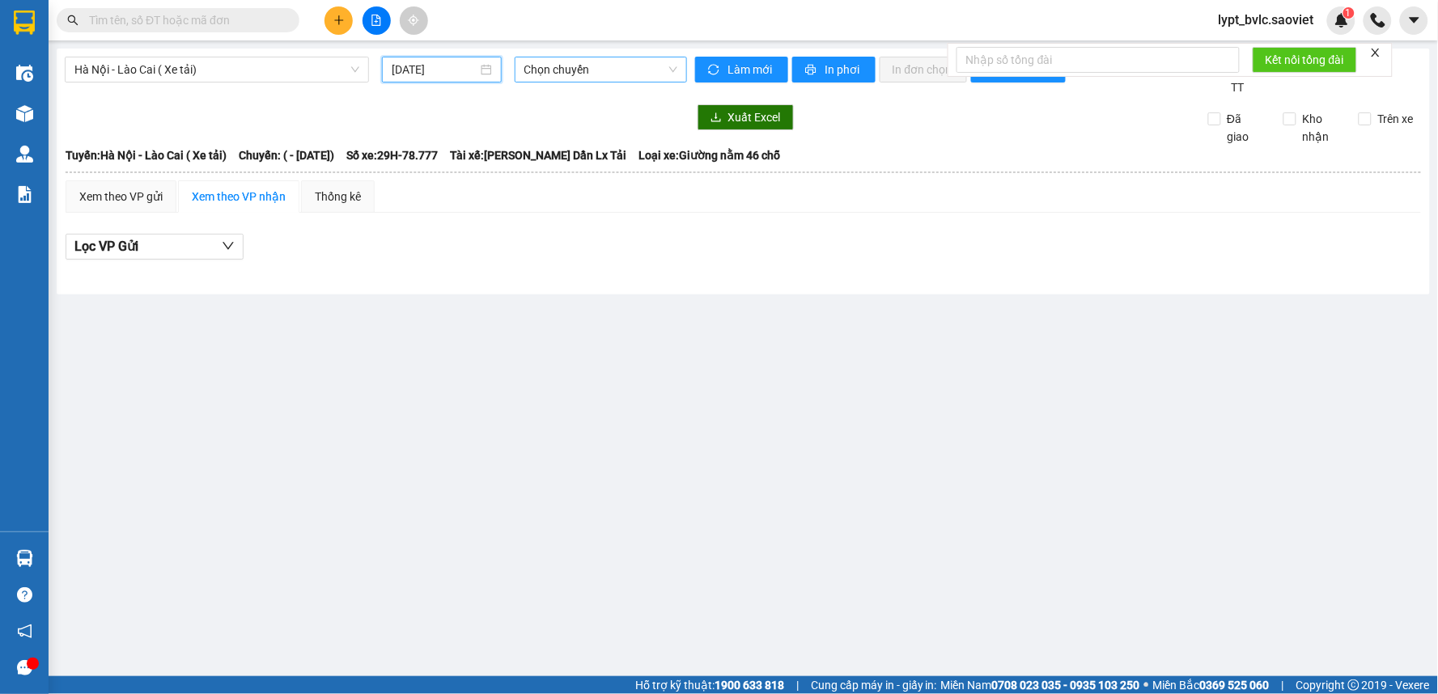
click at [627, 73] on span "Chọn chuyến" at bounding box center [600, 69] width 153 height 24
click at [451, 70] on input "[DATE]" at bounding box center [434, 70] width 85 height 18
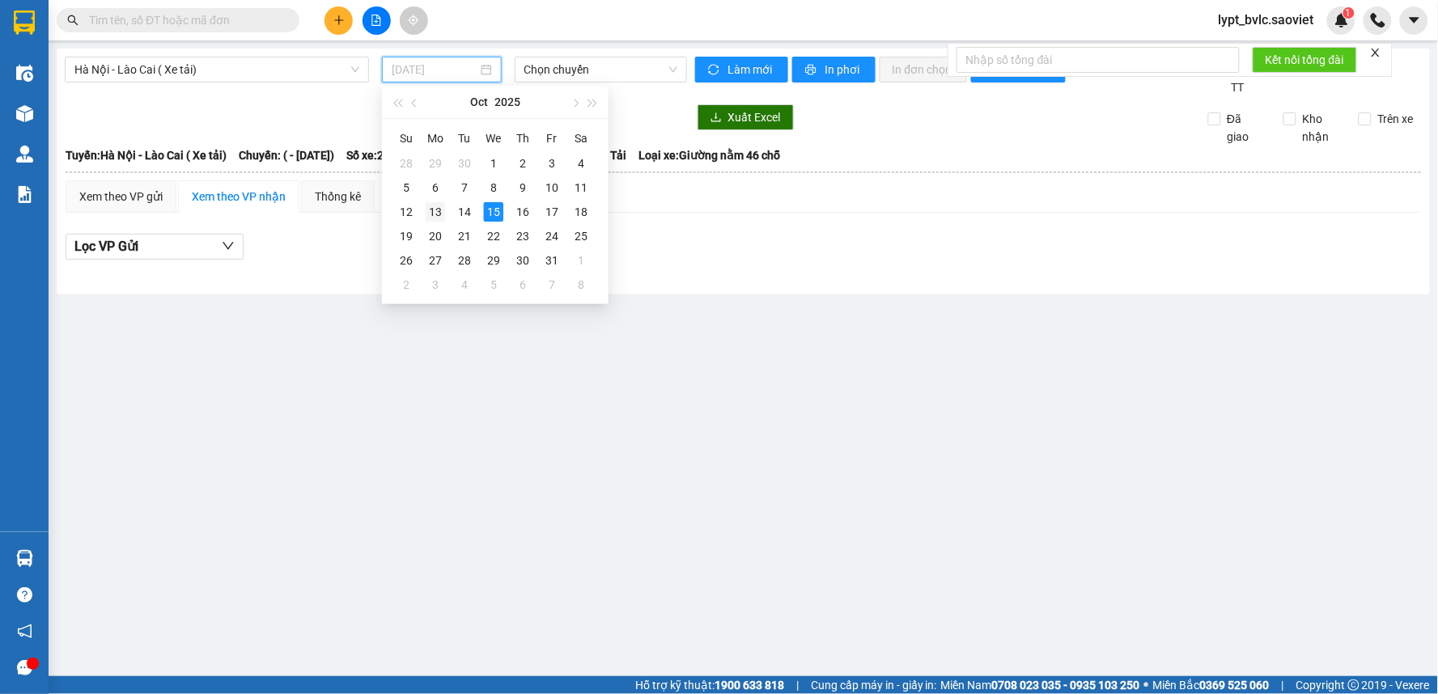
click at [439, 212] on div "13" at bounding box center [435, 211] width 19 height 19
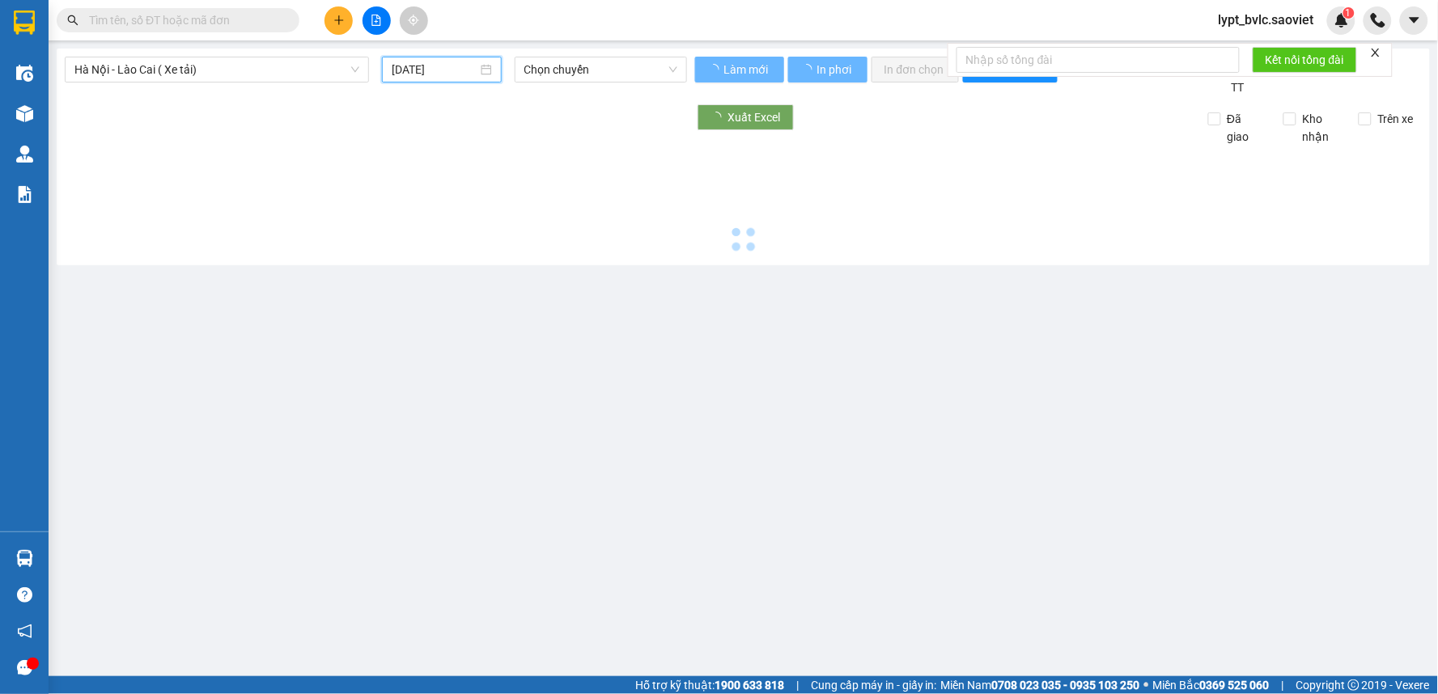
type input "[DATE]"
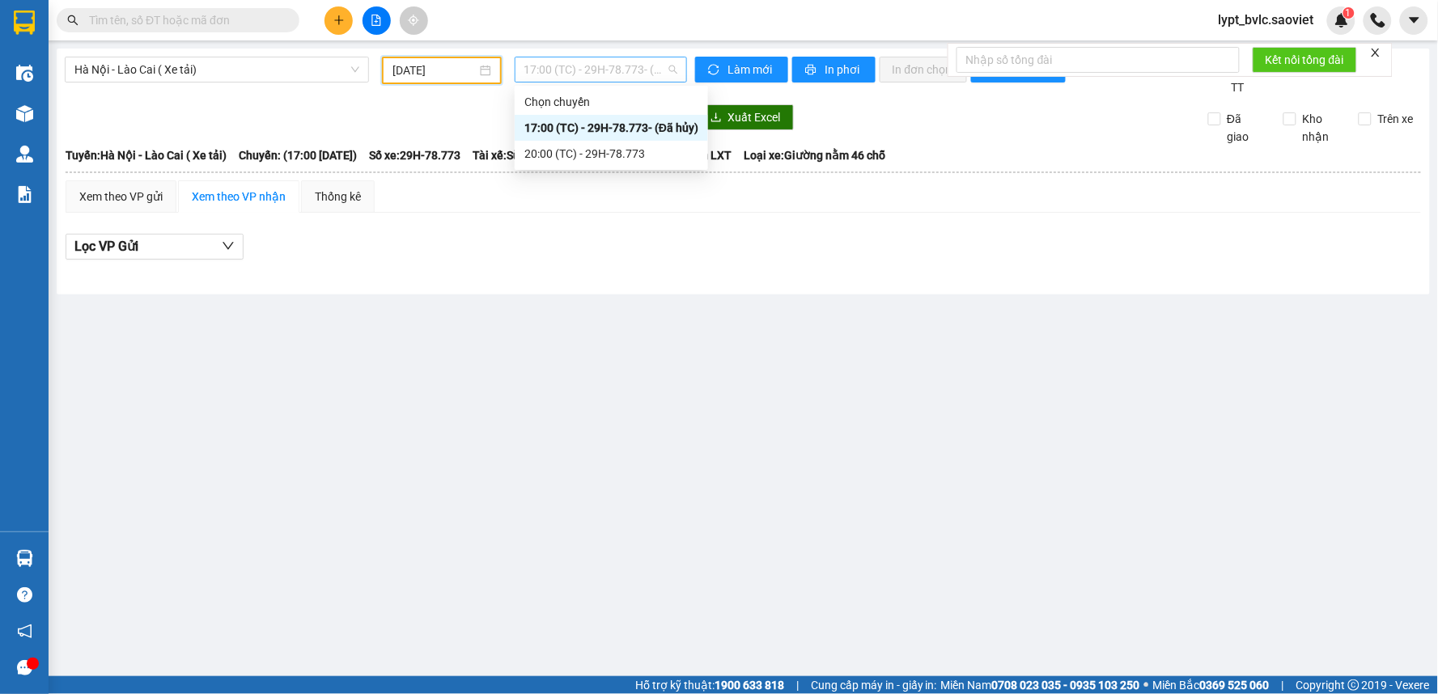
click at [620, 66] on span "17:00 (TC) - 29H-78.773 - (Đã hủy)" at bounding box center [600, 69] width 153 height 24
click at [616, 148] on div "20:00 (TC) - 29H-78.773" at bounding box center [611, 154] width 174 height 18
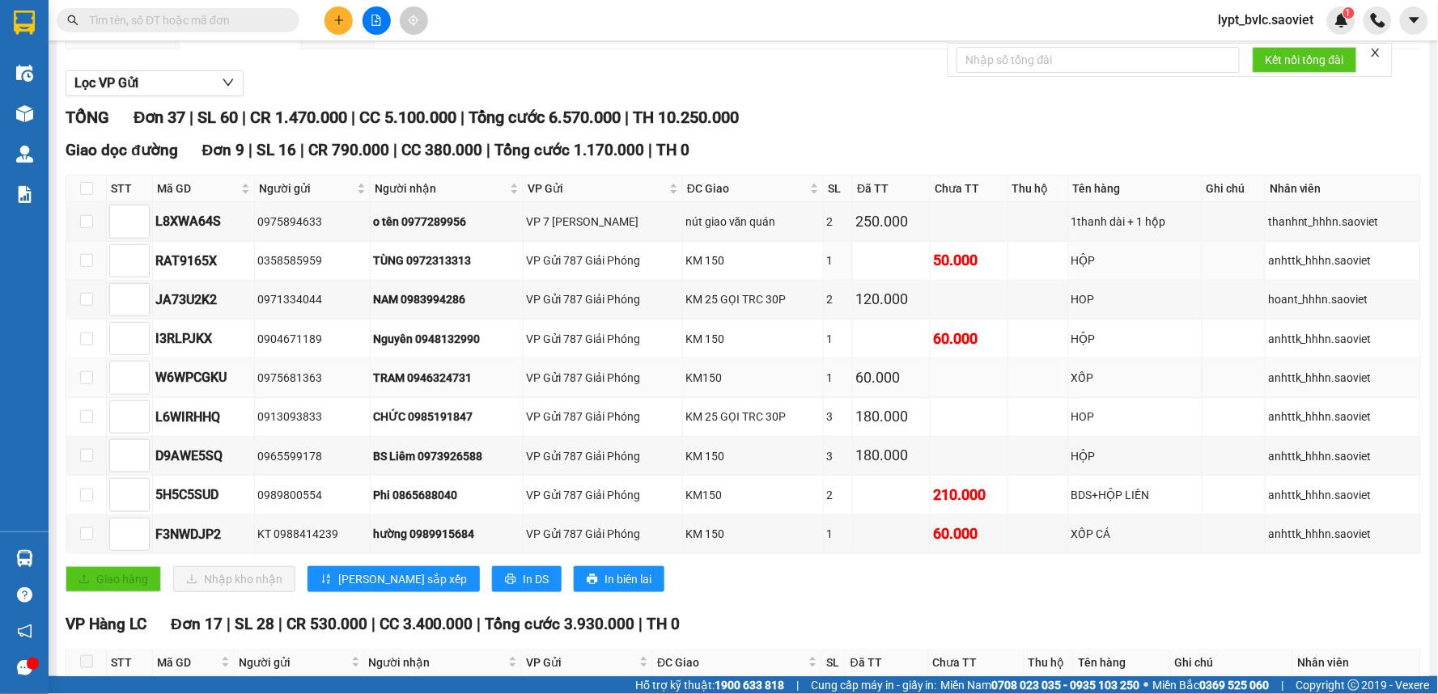
scroll to position [180, 0]
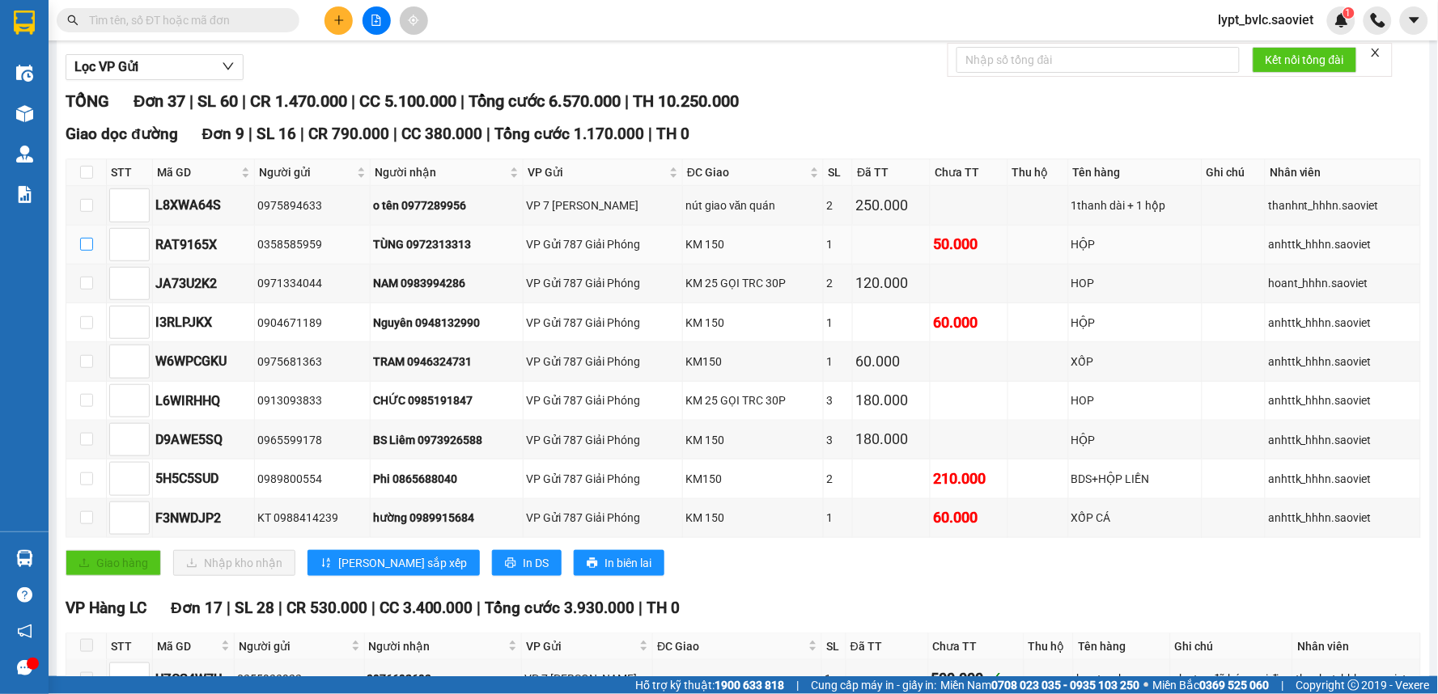
click at [87, 249] on input "checkbox" at bounding box center [86, 244] width 13 height 13
checkbox input "true"
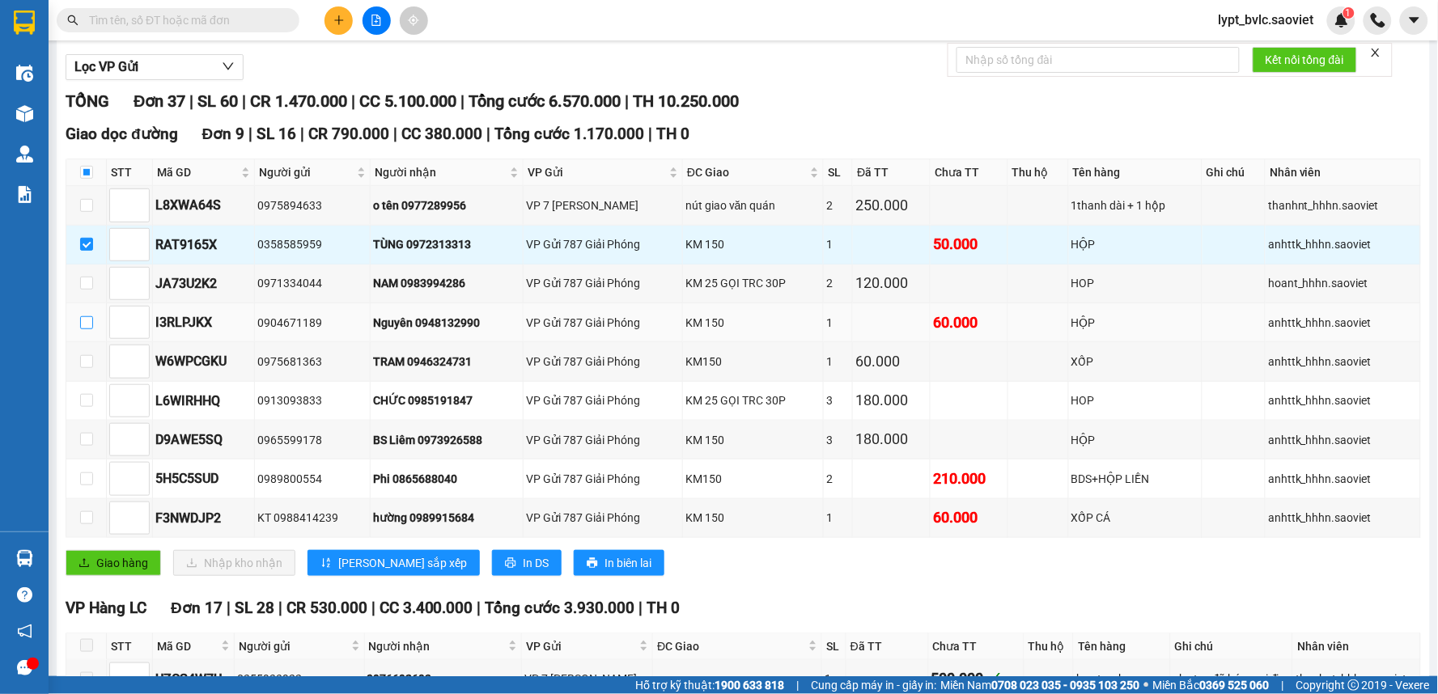
click at [91, 324] on input "checkbox" at bounding box center [86, 322] width 13 height 13
checkbox input "true"
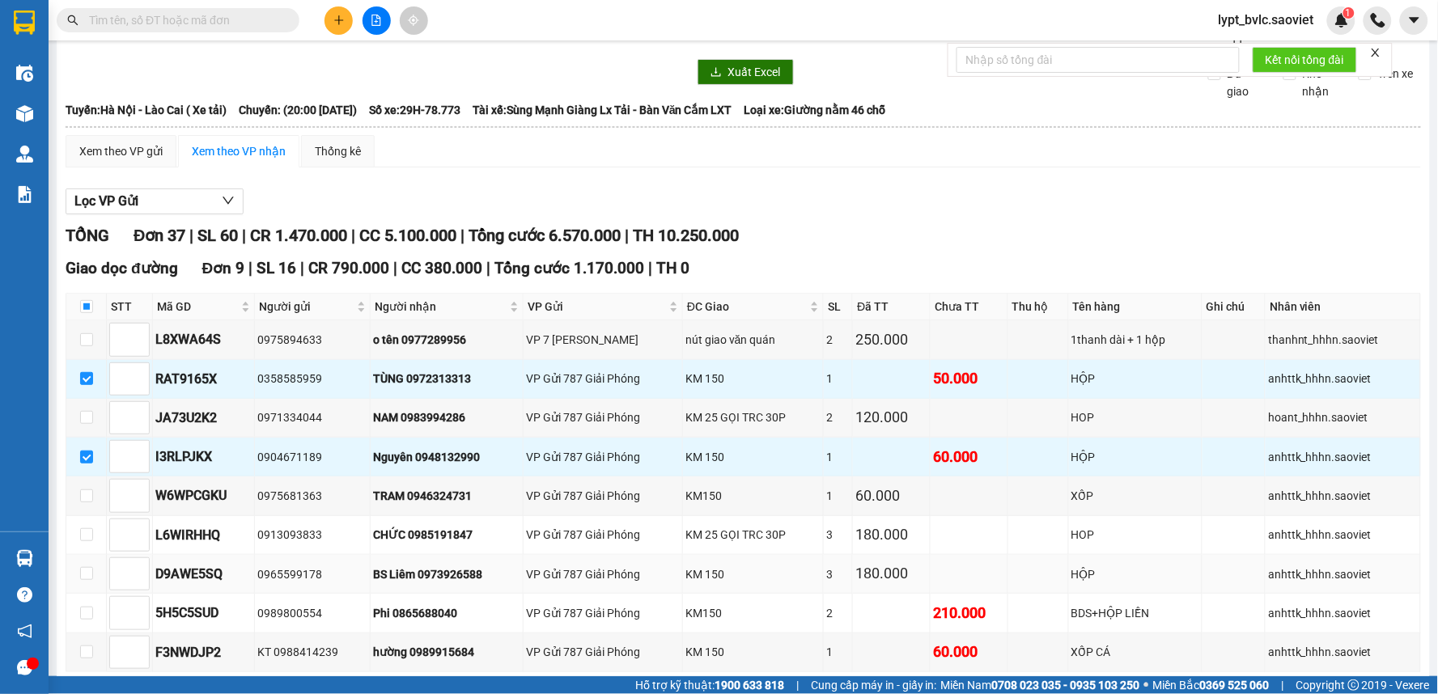
scroll to position [90, 0]
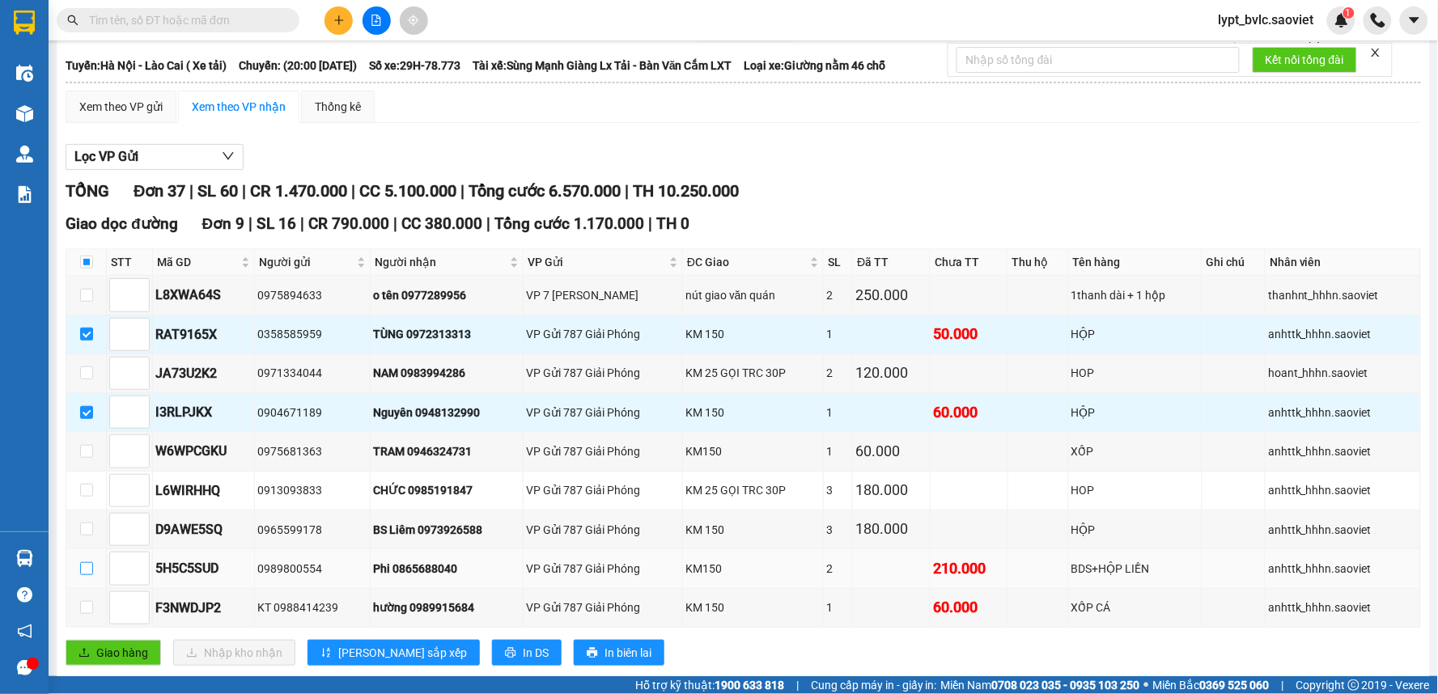
click at [87, 571] on input "checkbox" at bounding box center [86, 568] width 13 height 13
checkbox input "true"
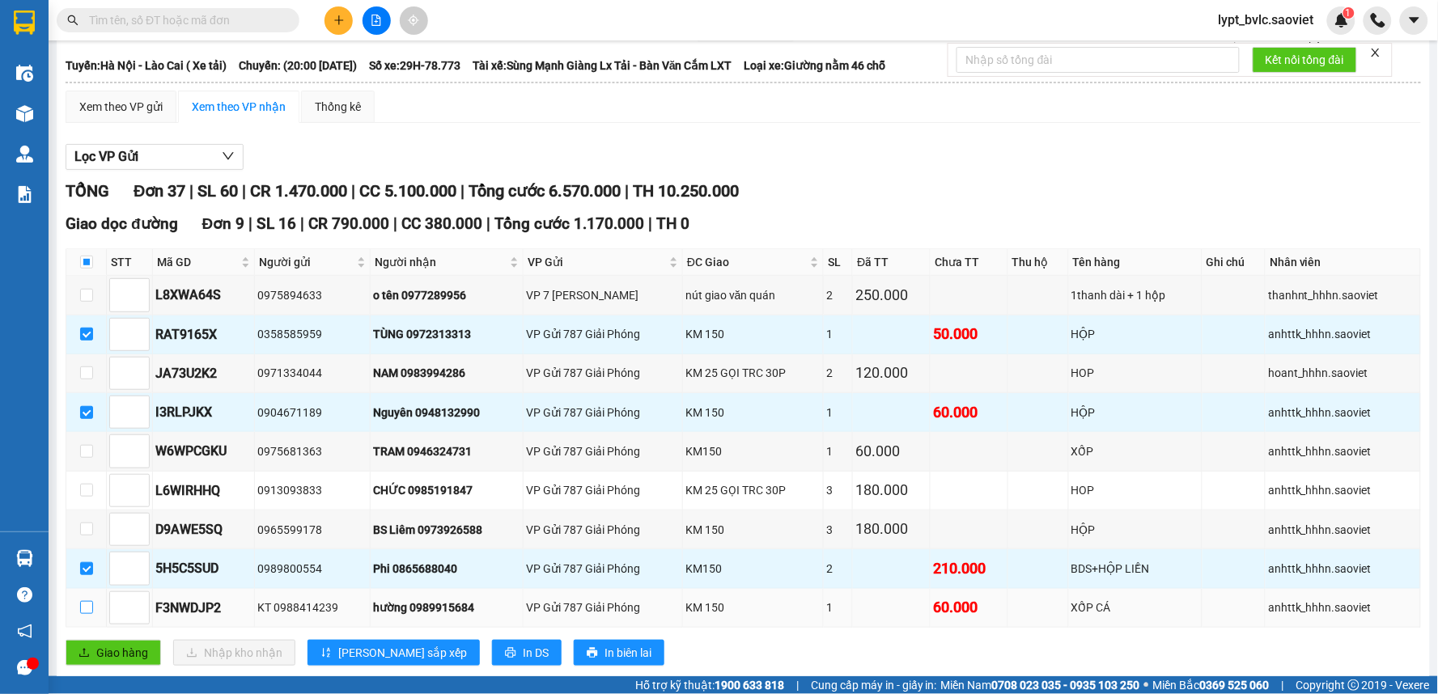
click at [86, 616] on label at bounding box center [86, 608] width 13 height 18
click at [86, 614] on input "checkbox" at bounding box center [86, 607] width 13 height 13
checkbox input "true"
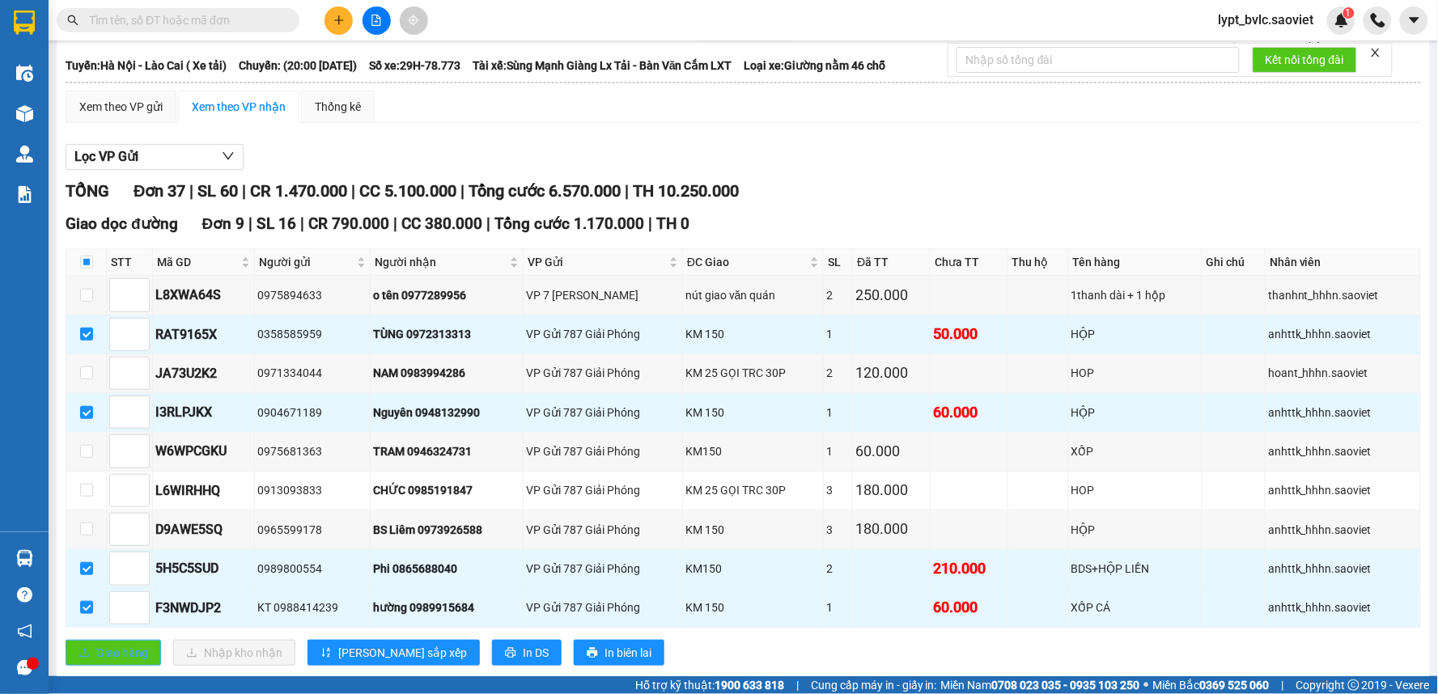
click at [101, 650] on span "Giao hàng" at bounding box center [122, 653] width 52 height 18
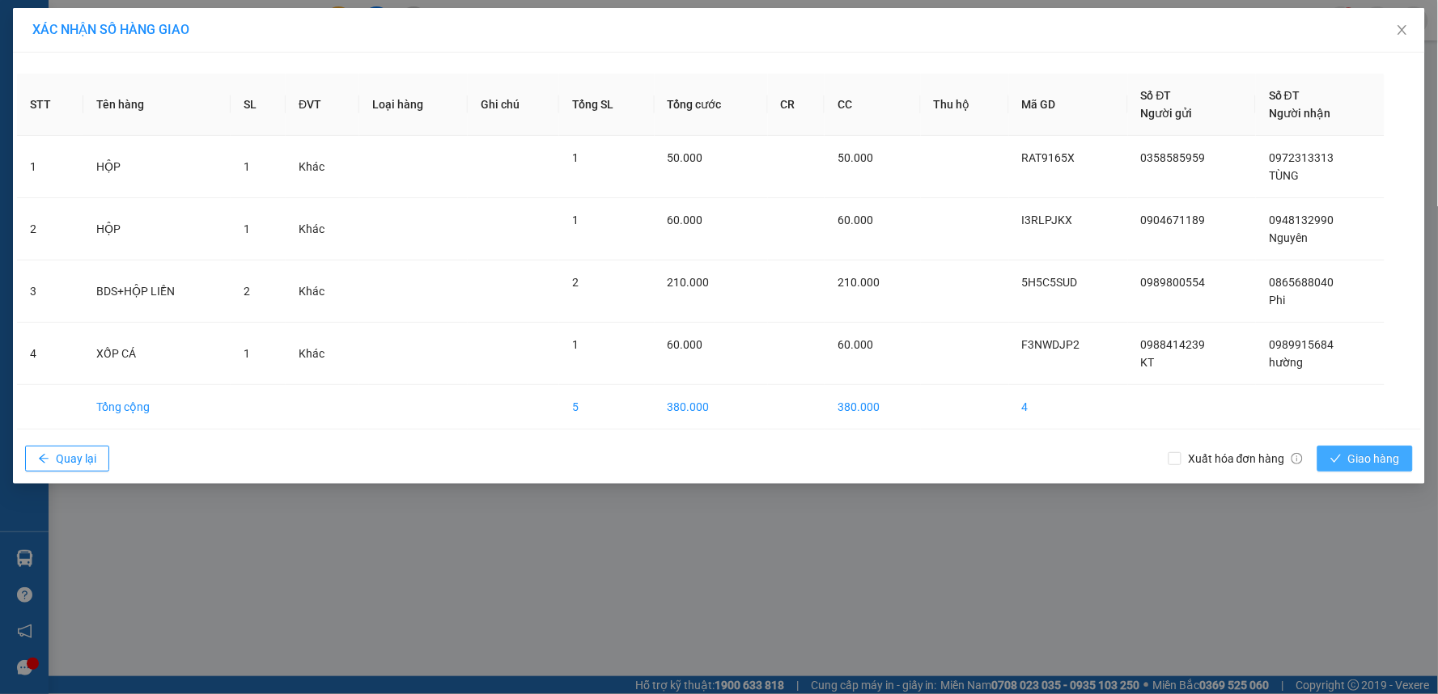
click at [1330, 459] on icon "check" at bounding box center [1335, 458] width 11 height 11
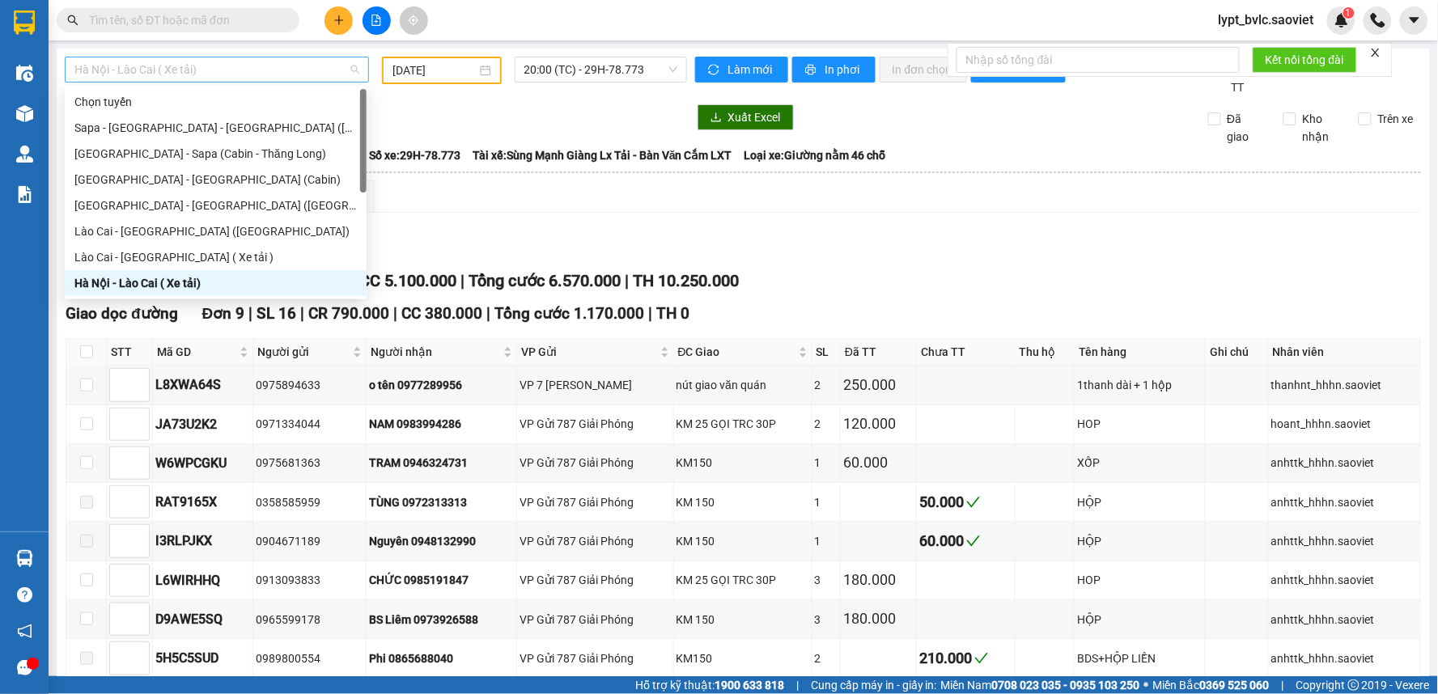
click at [237, 74] on span "Hà Nội - Lào Cai ( Xe tải)" at bounding box center [216, 69] width 285 height 24
click at [164, 207] on div "[GEOGRAPHIC_DATA] - [GEOGRAPHIC_DATA] ([GEOGRAPHIC_DATA])" at bounding box center [215, 206] width 282 height 18
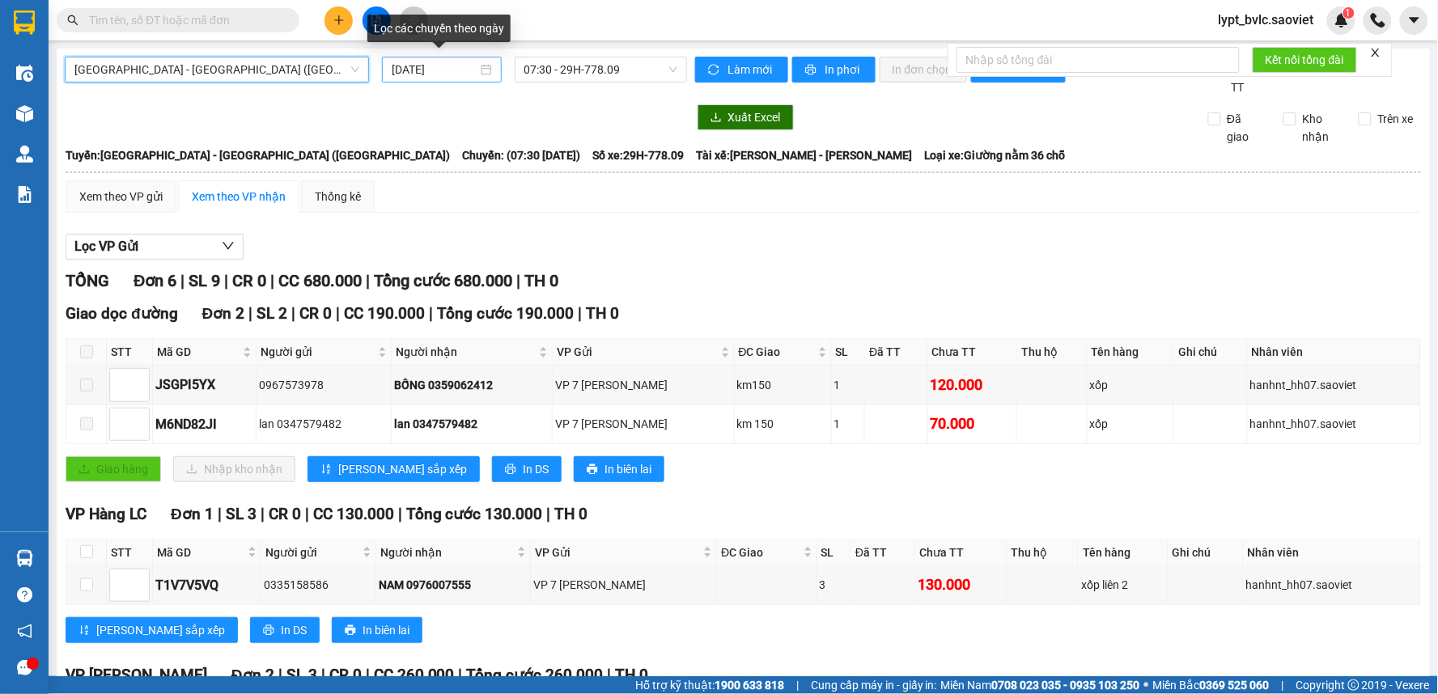
click at [415, 81] on div "[DATE]" at bounding box center [441, 70] width 119 height 26
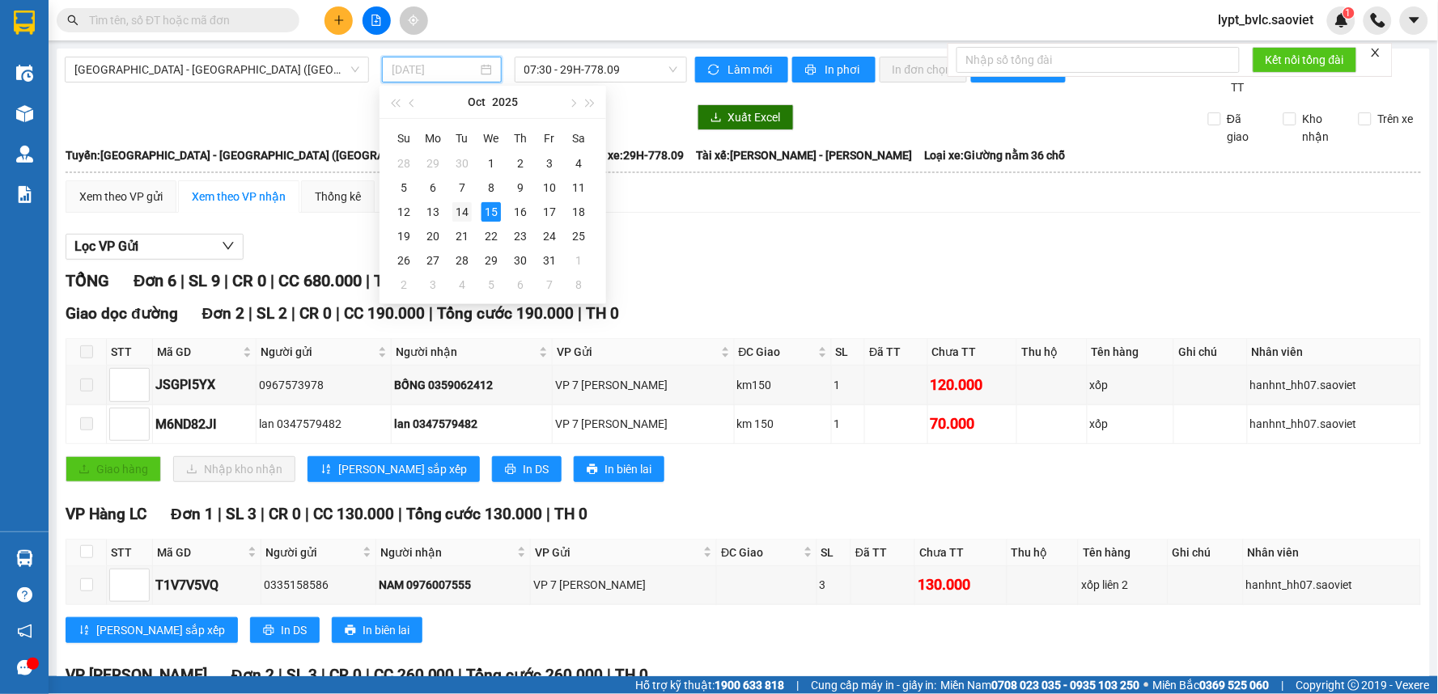
click at [459, 207] on div "14" at bounding box center [461, 211] width 19 height 19
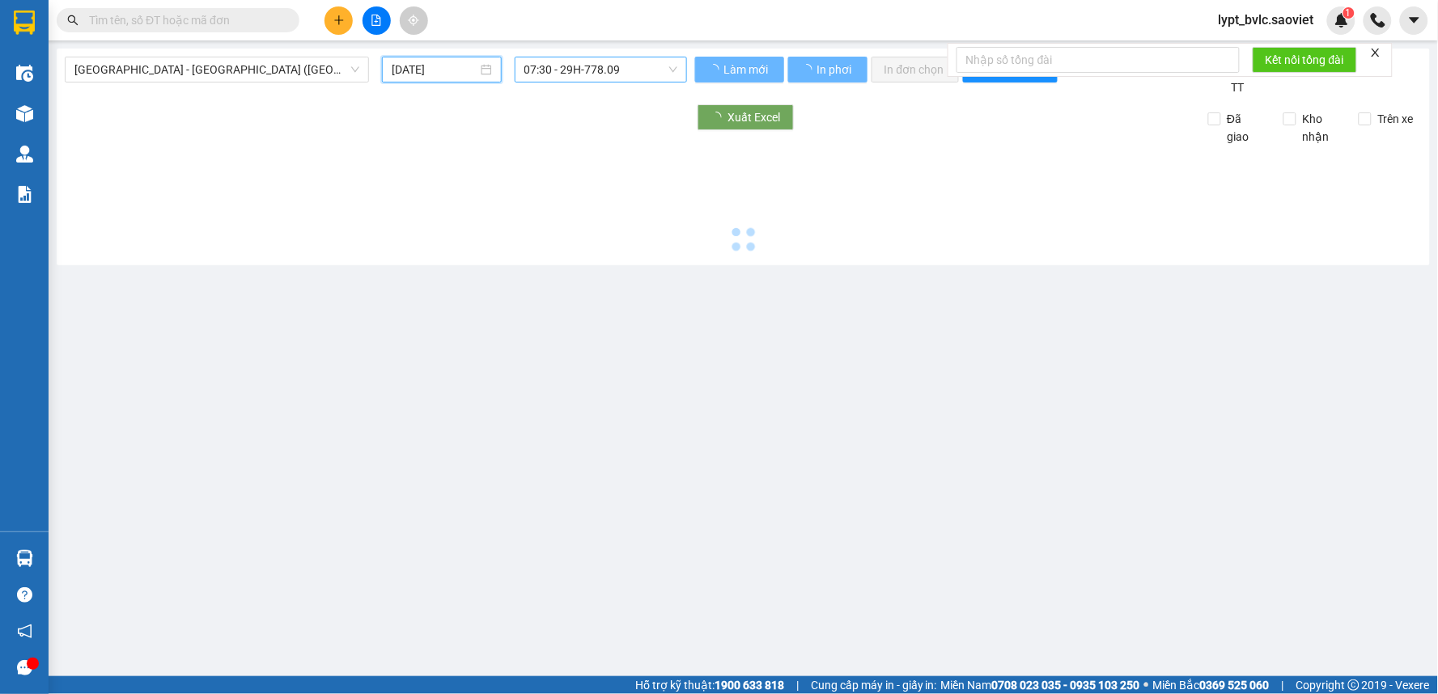
type input "[DATE]"
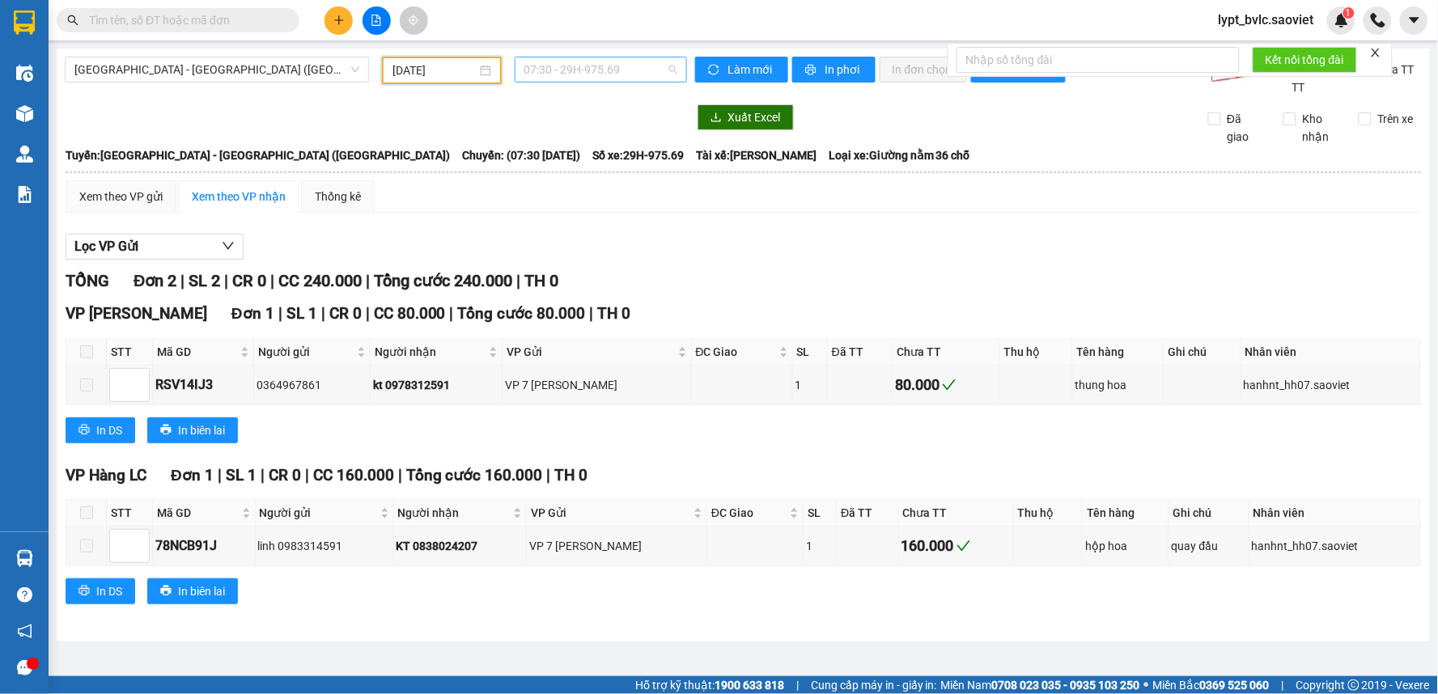
click at [582, 77] on span "07:30 - 29H-975.69" at bounding box center [600, 69] width 153 height 24
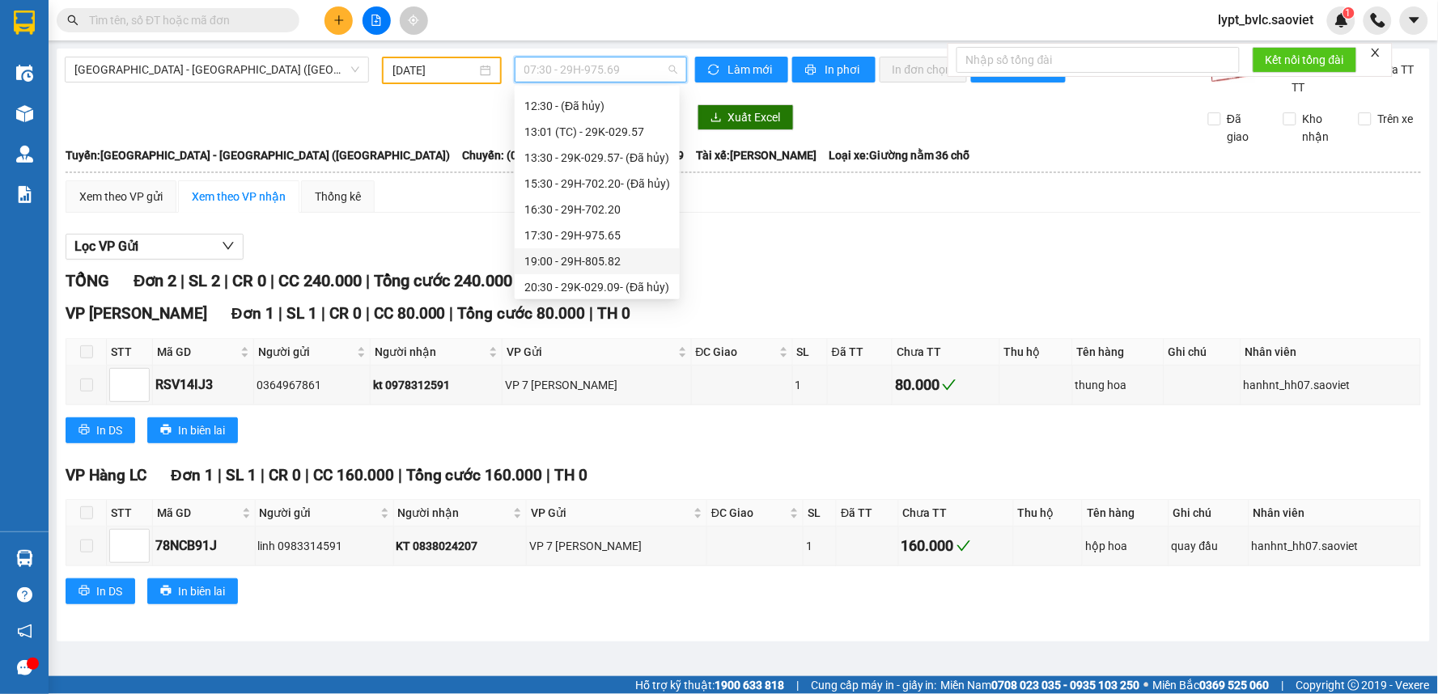
scroll to position [180, 0]
click at [594, 204] on div "17:30 - 29H-975.65" at bounding box center [597, 207] width 146 height 18
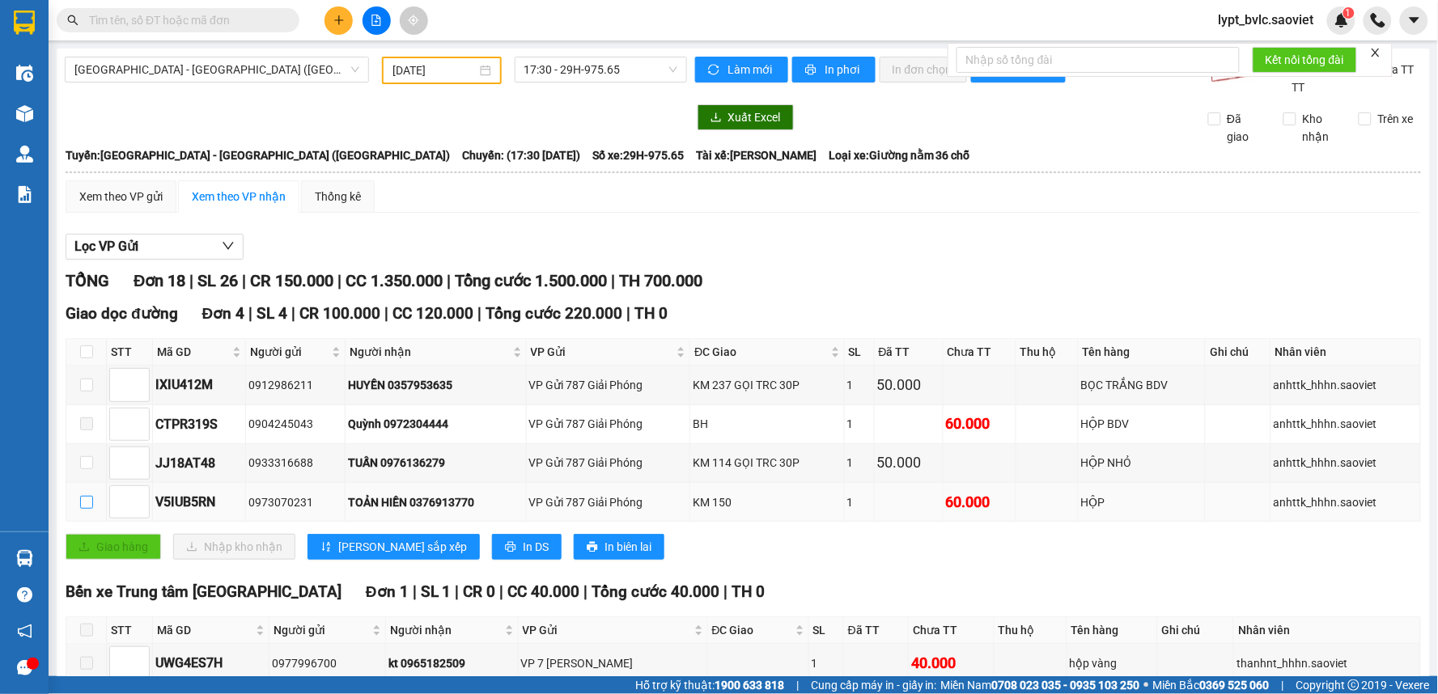
click at [86, 495] on label at bounding box center [86, 502] width 13 height 18
click at [86, 502] on input "checkbox" at bounding box center [86, 502] width 13 height 13
checkbox input "true"
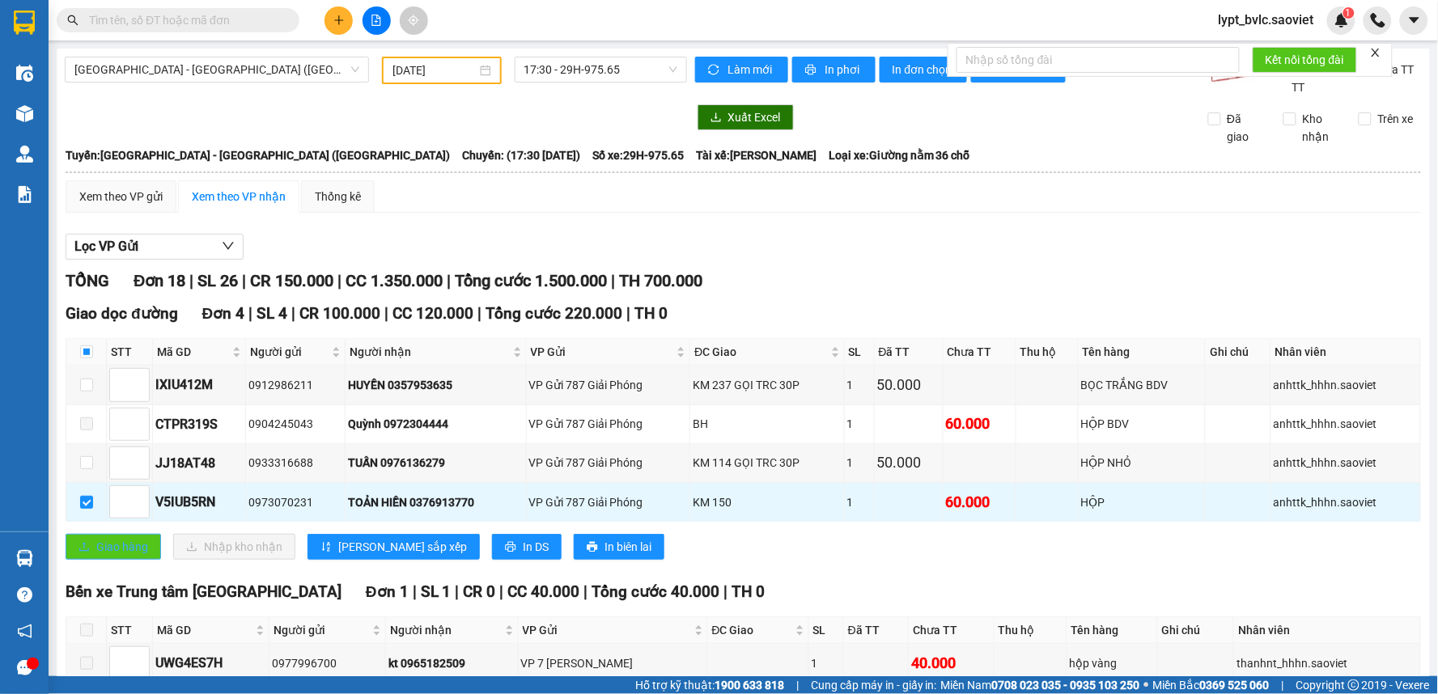
click at [125, 550] on span "Giao hàng" at bounding box center [122, 547] width 52 height 18
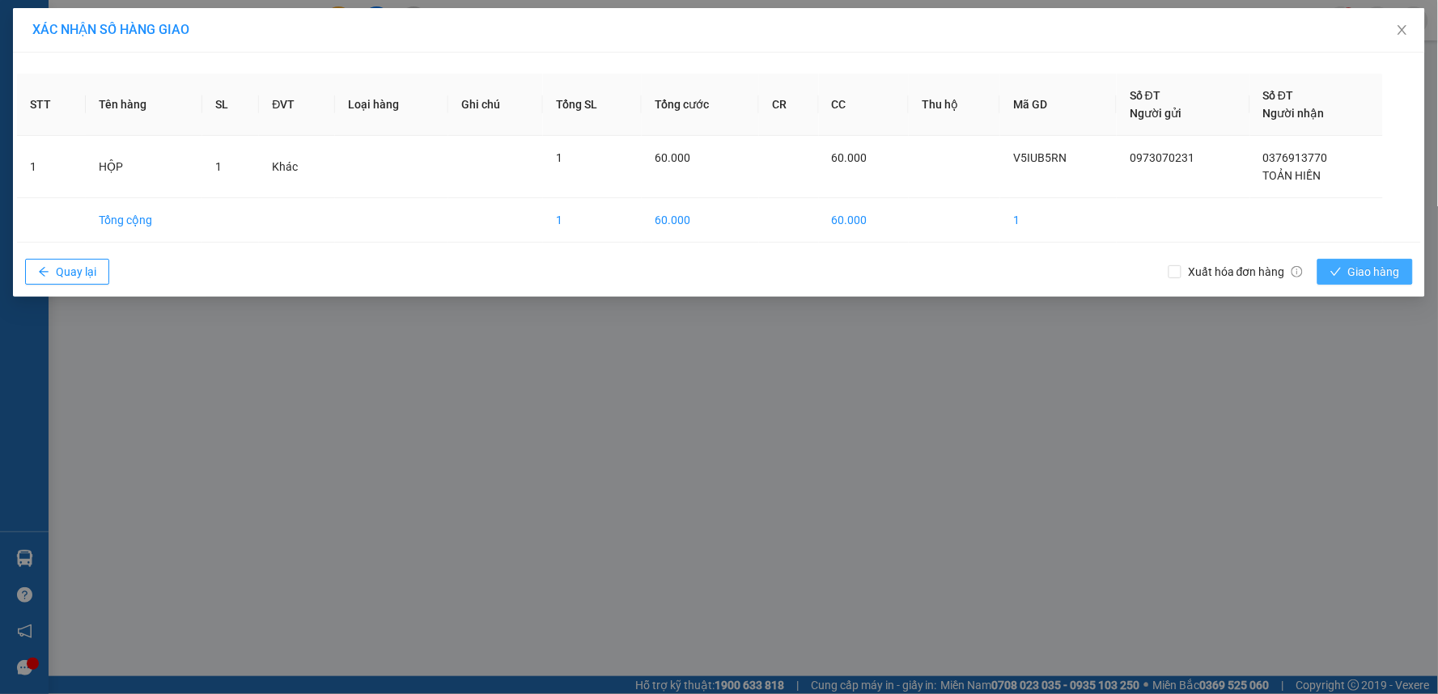
click at [1387, 271] on span "Giao hàng" at bounding box center [1374, 272] width 52 height 18
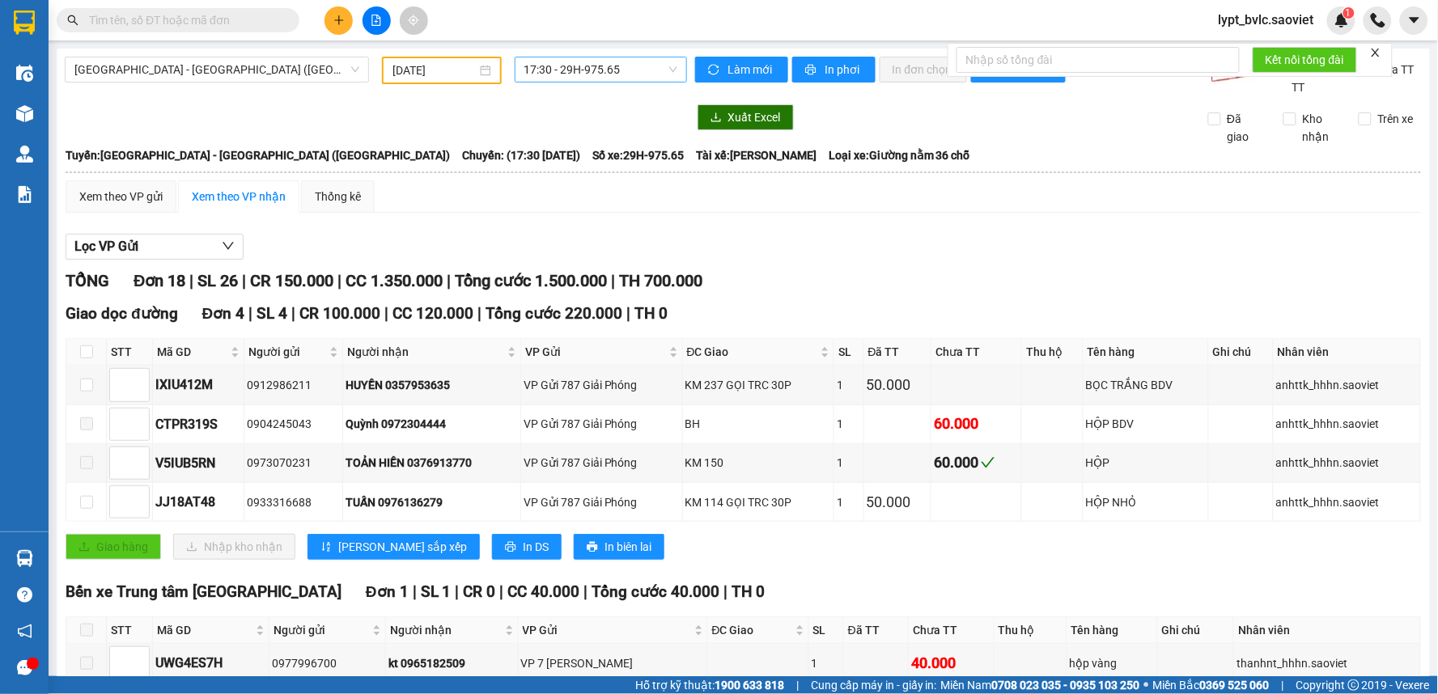
click at [575, 73] on span "17:30 - 29H-975.65" at bounding box center [600, 69] width 153 height 24
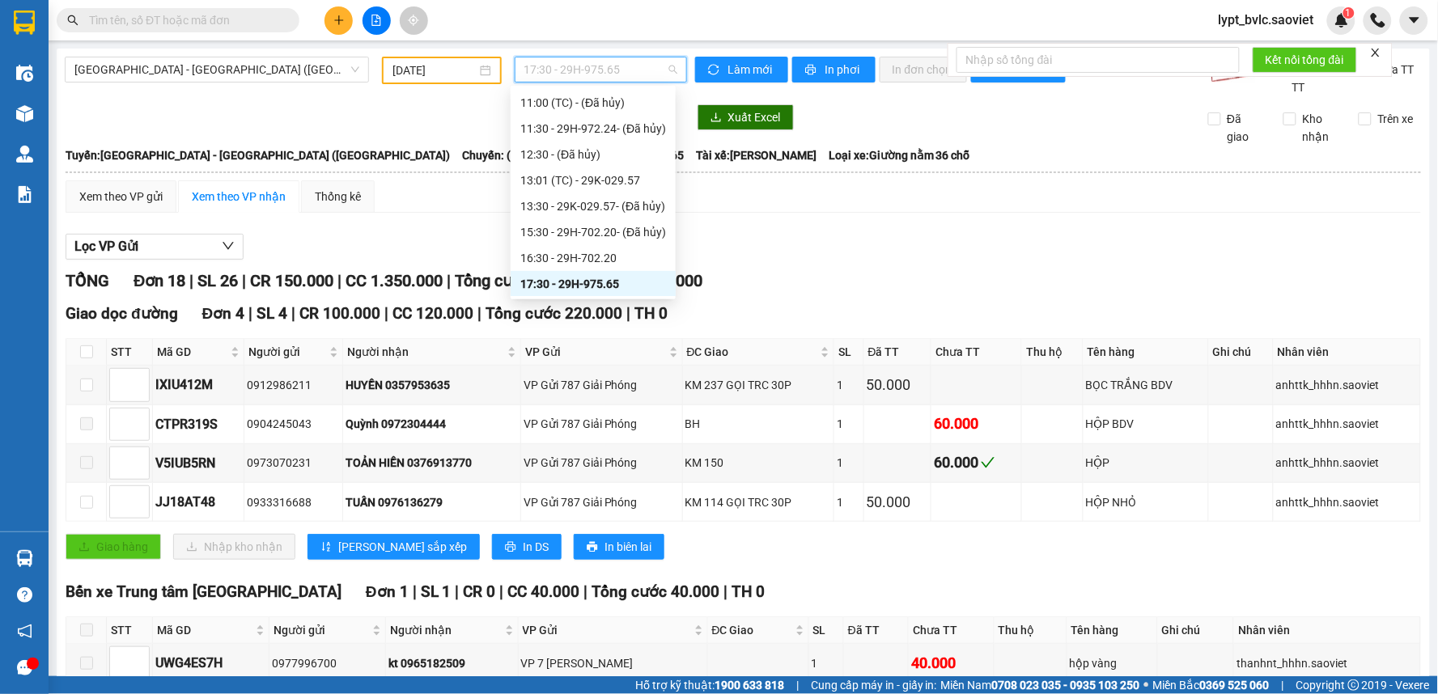
scroll to position [181, 0]
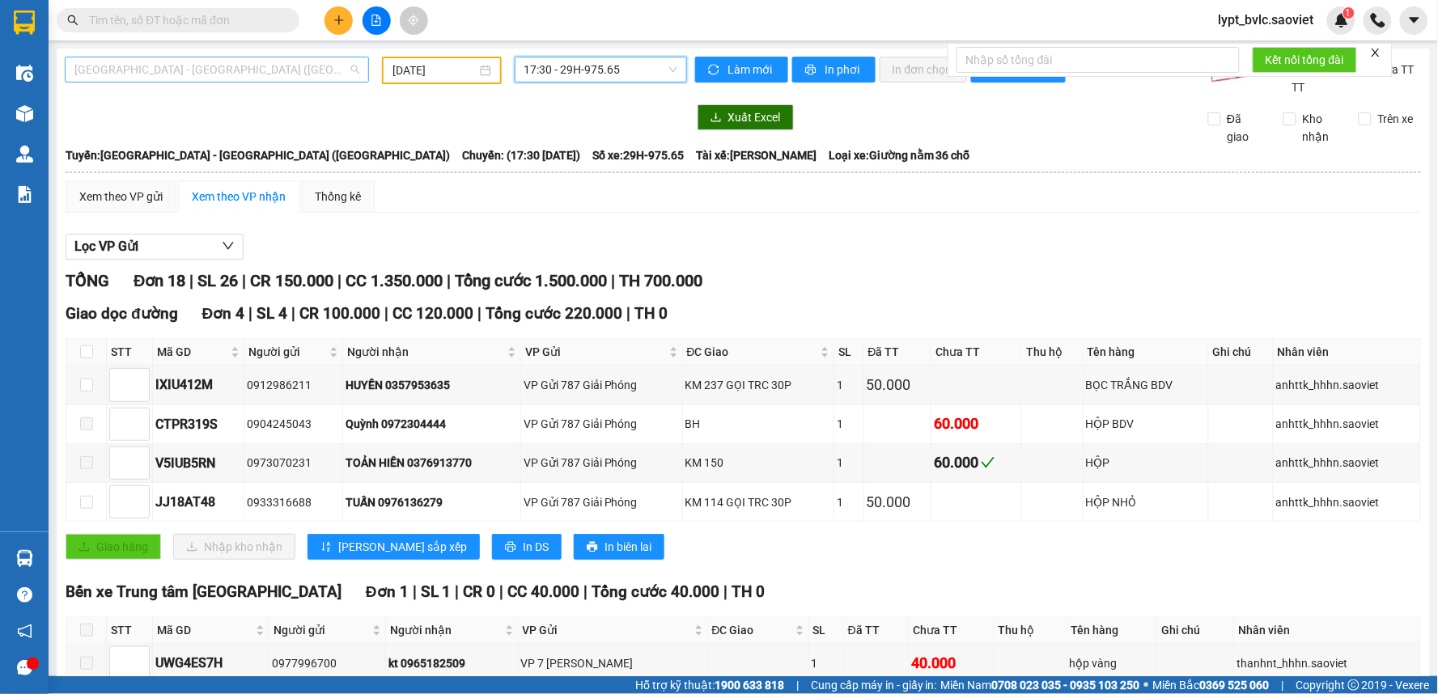
click at [196, 61] on span "[GEOGRAPHIC_DATA] - [GEOGRAPHIC_DATA] ([GEOGRAPHIC_DATA])" at bounding box center [216, 69] width 285 height 24
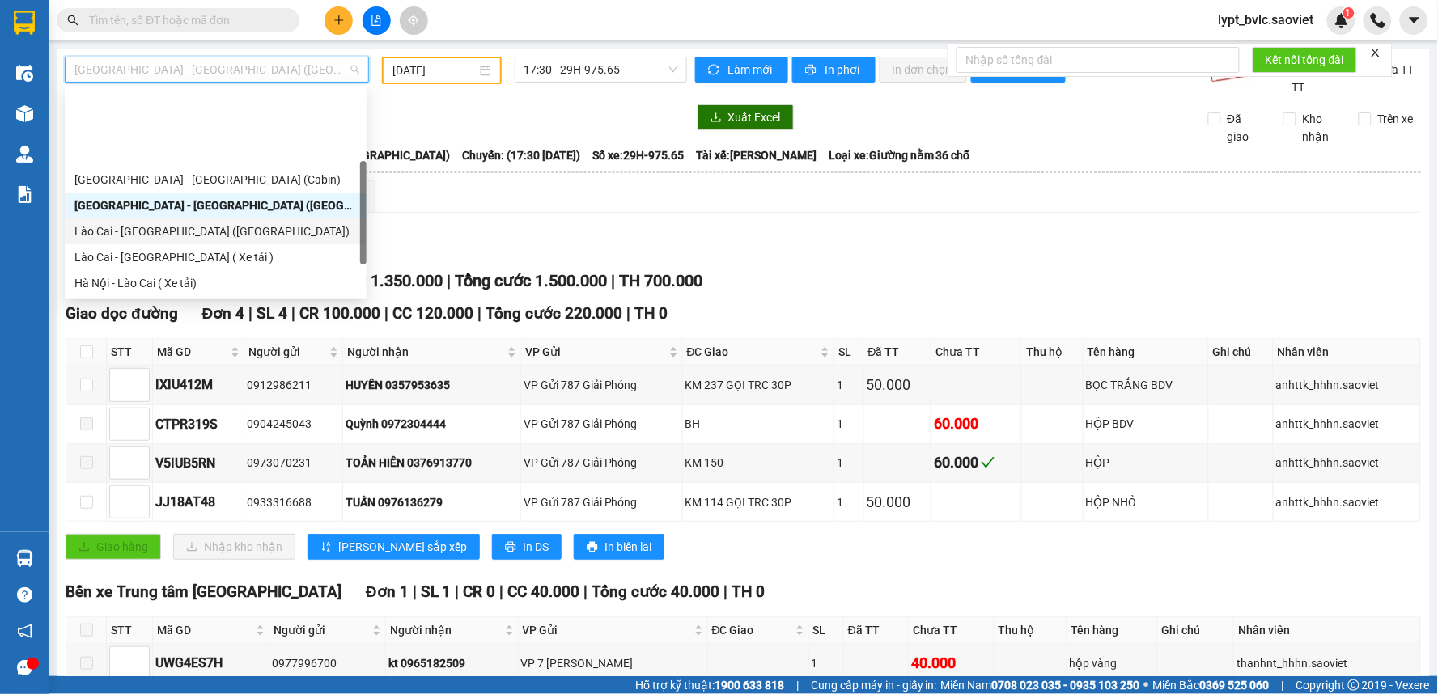
scroll to position [90, 0]
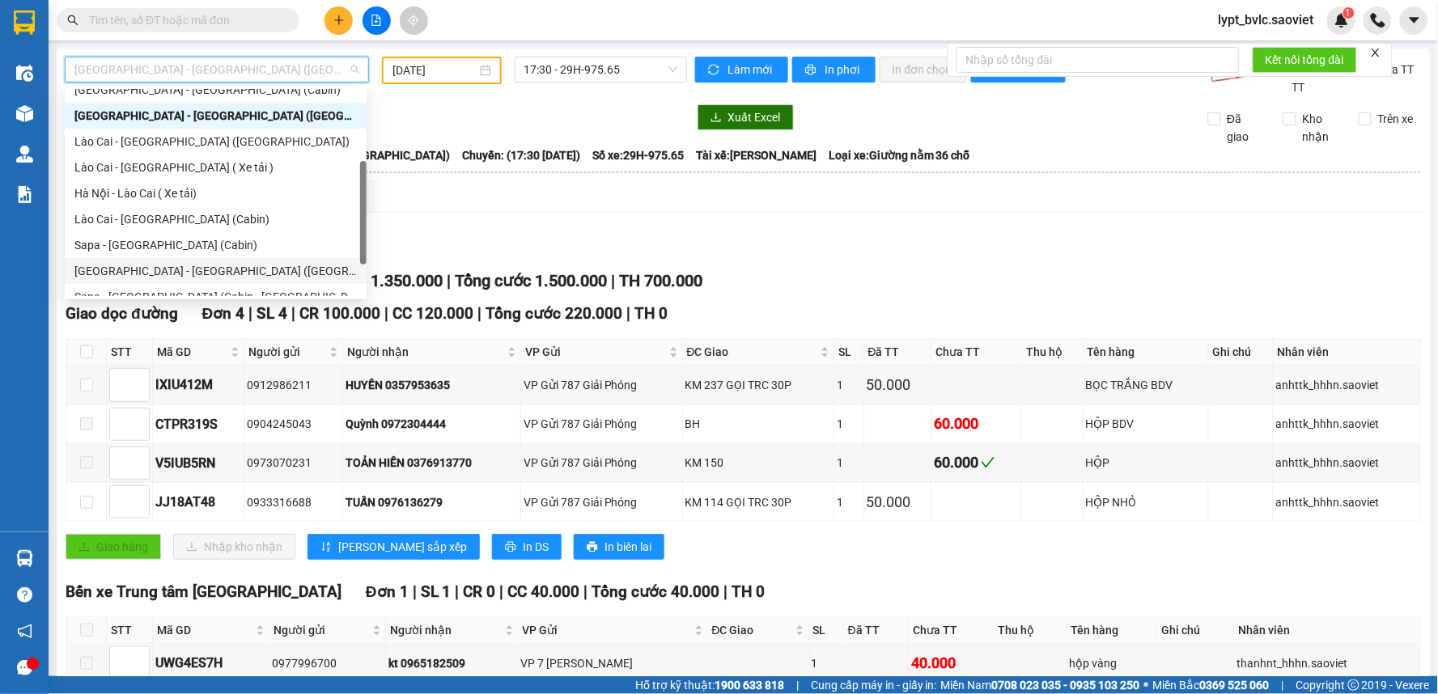
click at [188, 269] on div "[GEOGRAPHIC_DATA] - [GEOGRAPHIC_DATA] ([GEOGRAPHIC_DATA])" at bounding box center [215, 271] width 282 height 18
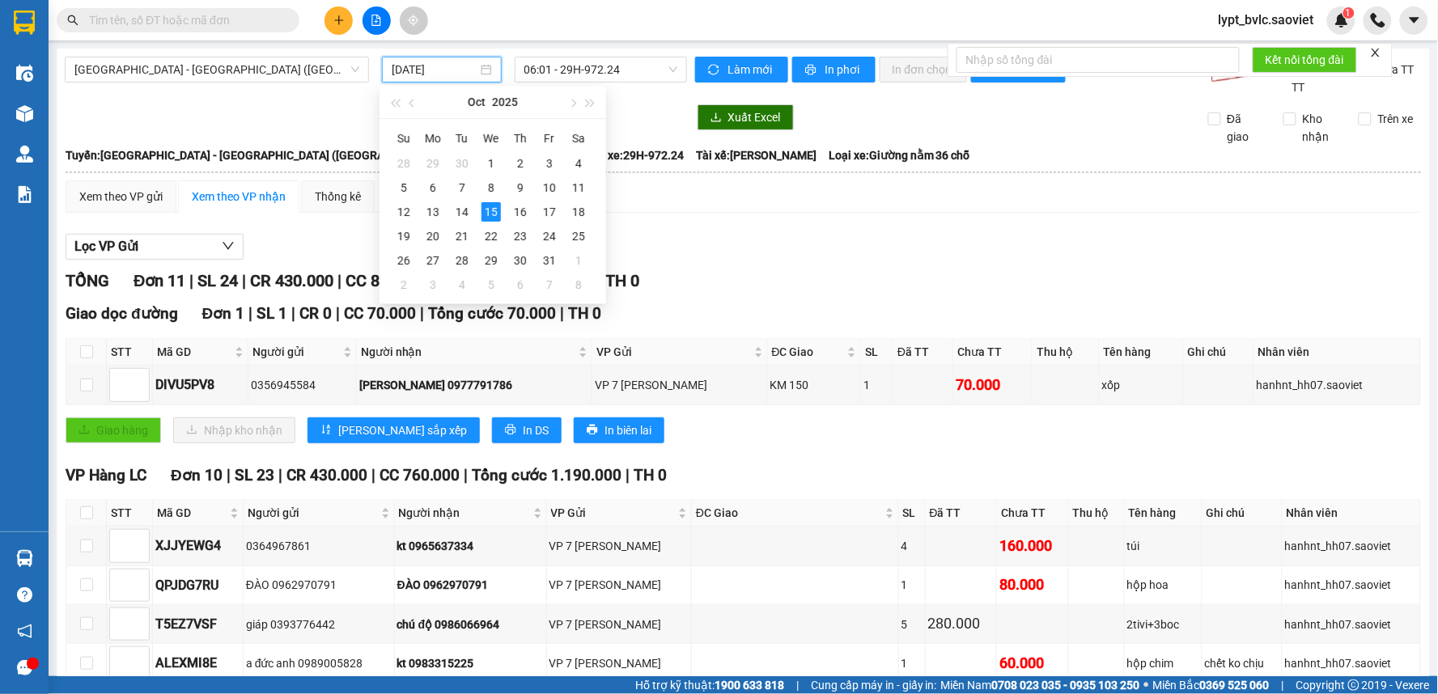
drag, startPoint x: 453, startPoint y: 62, endPoint x: 451, endPoint y: 95, distance: 32.4
click at [451, 65] on input "[DATE]" at bounding box center [434, 70] width 85 height 18
click at [455, 211] on div "14" at bounding box center [461, 211] width 19 height 19
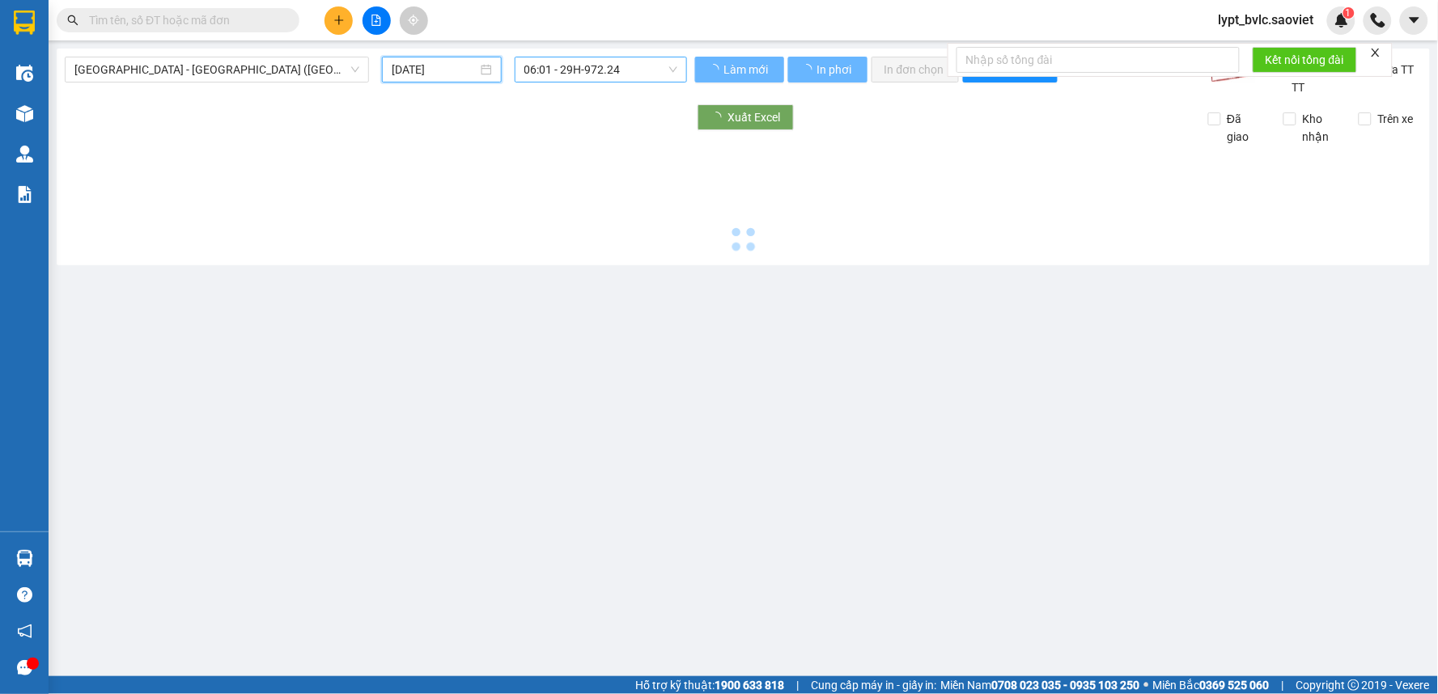
type input "[DATE]"
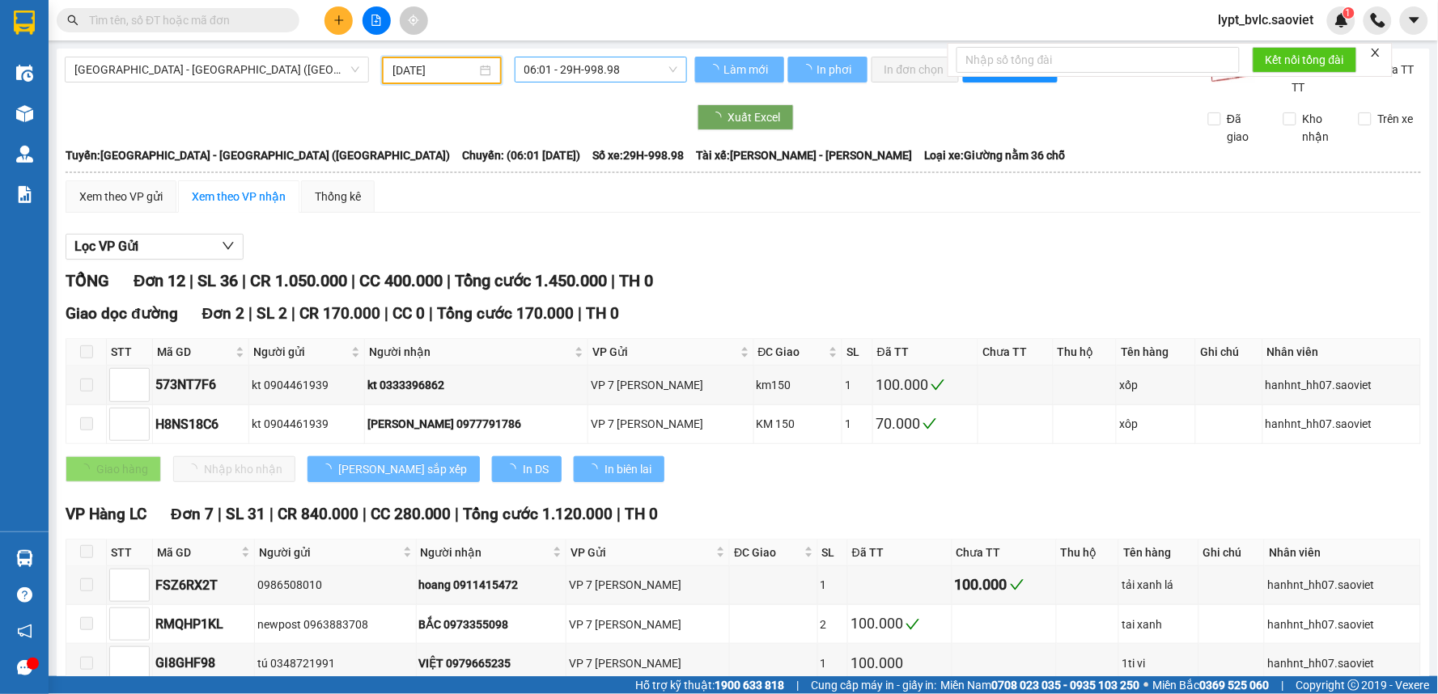
click at [623, 71] on span "06:01 - 29H-998.98" at bounding box center [600, 69] width 153 height 24
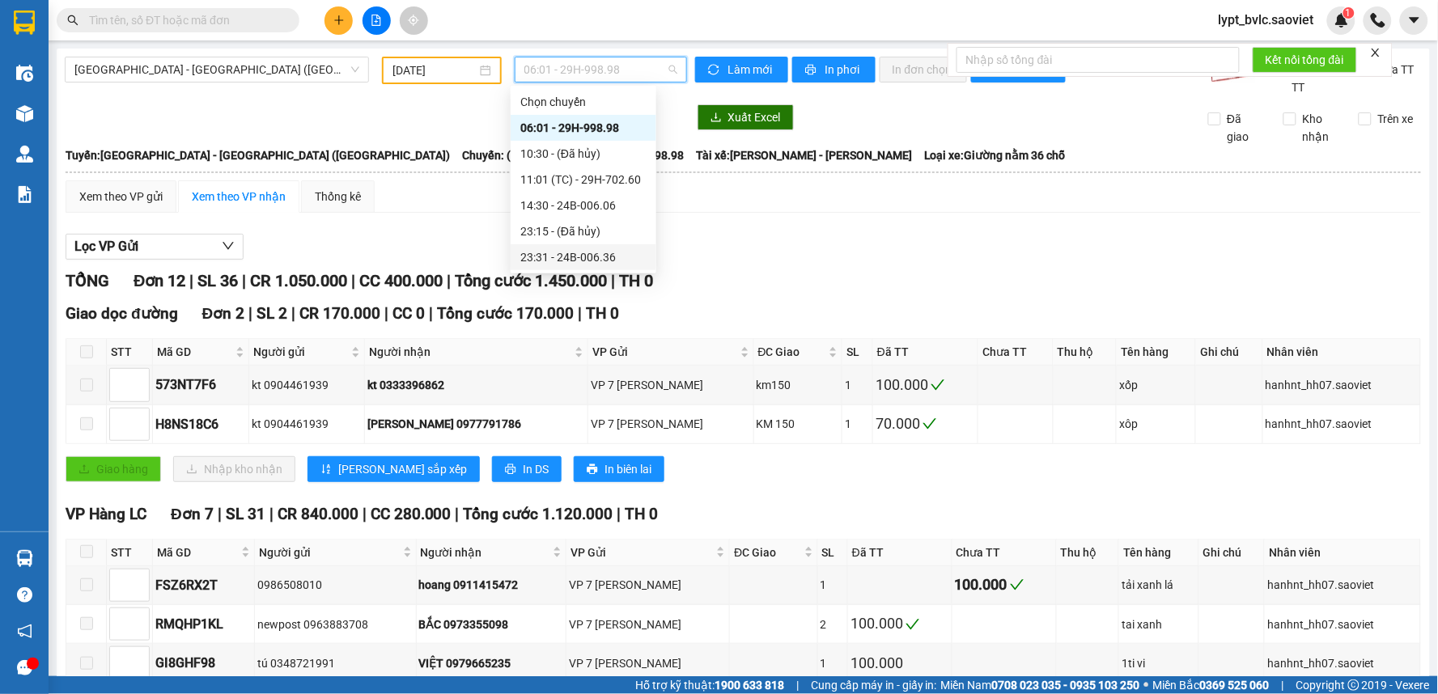
click at [625, 254] on div "23:31 - 24B-006.36" at bounding box center [583, 257] width 126 height 18
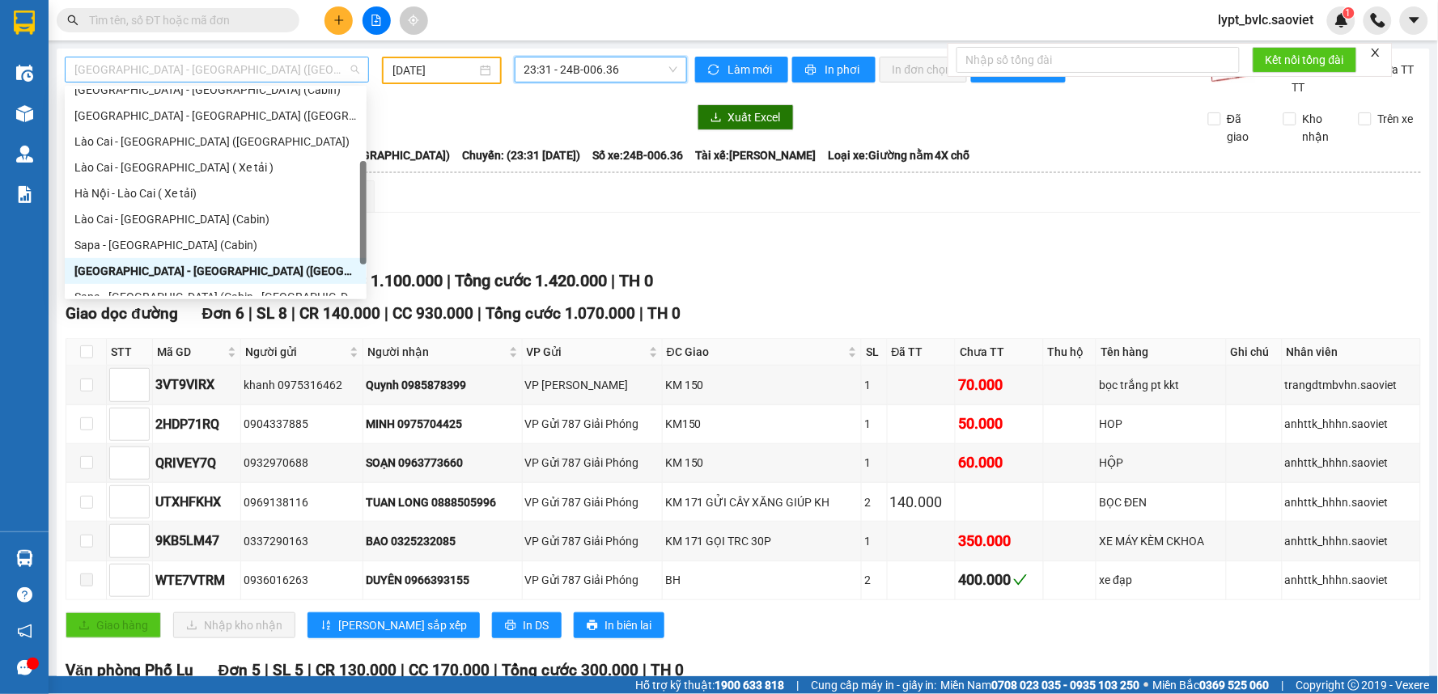
click at [232, 79] on span "[GEOGRAPHIC_DATA] - [GEOGRAPHIC_DATA] ([GEOGRAPHIC_DATA])" at bounding box center [216, 69] width 285 height 24
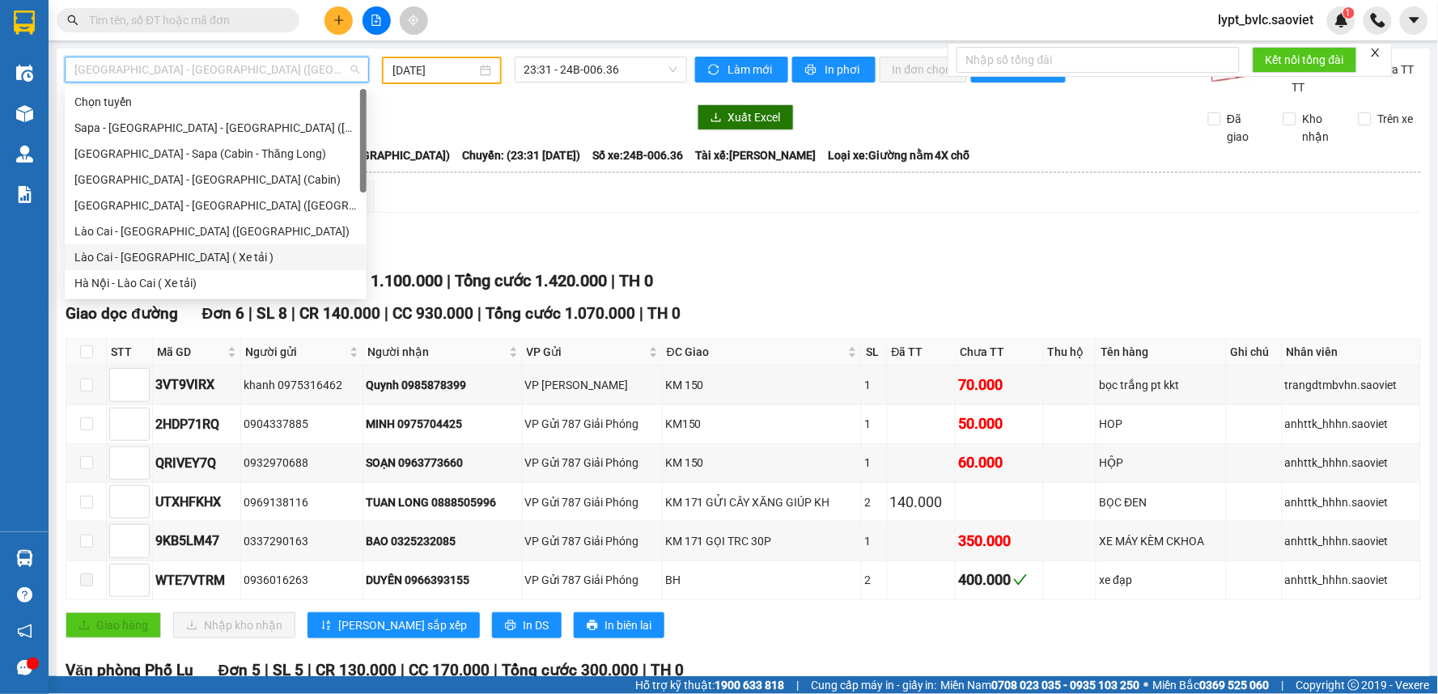
scroll to position [129, 0]
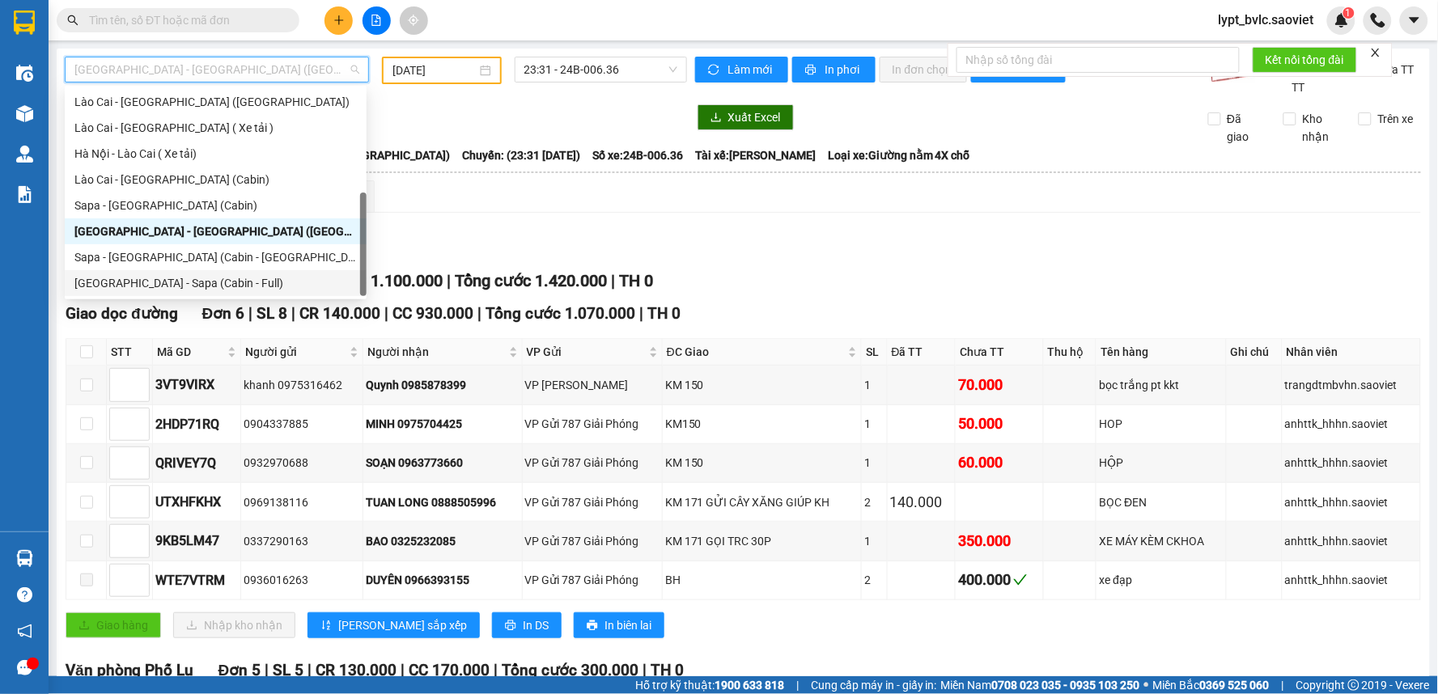
click at [191, 280] on div "[GEOGRAPHIC_DATA] - Sapa (Cabin - Full)" at bounding box center [215, 283] width 282 height 18
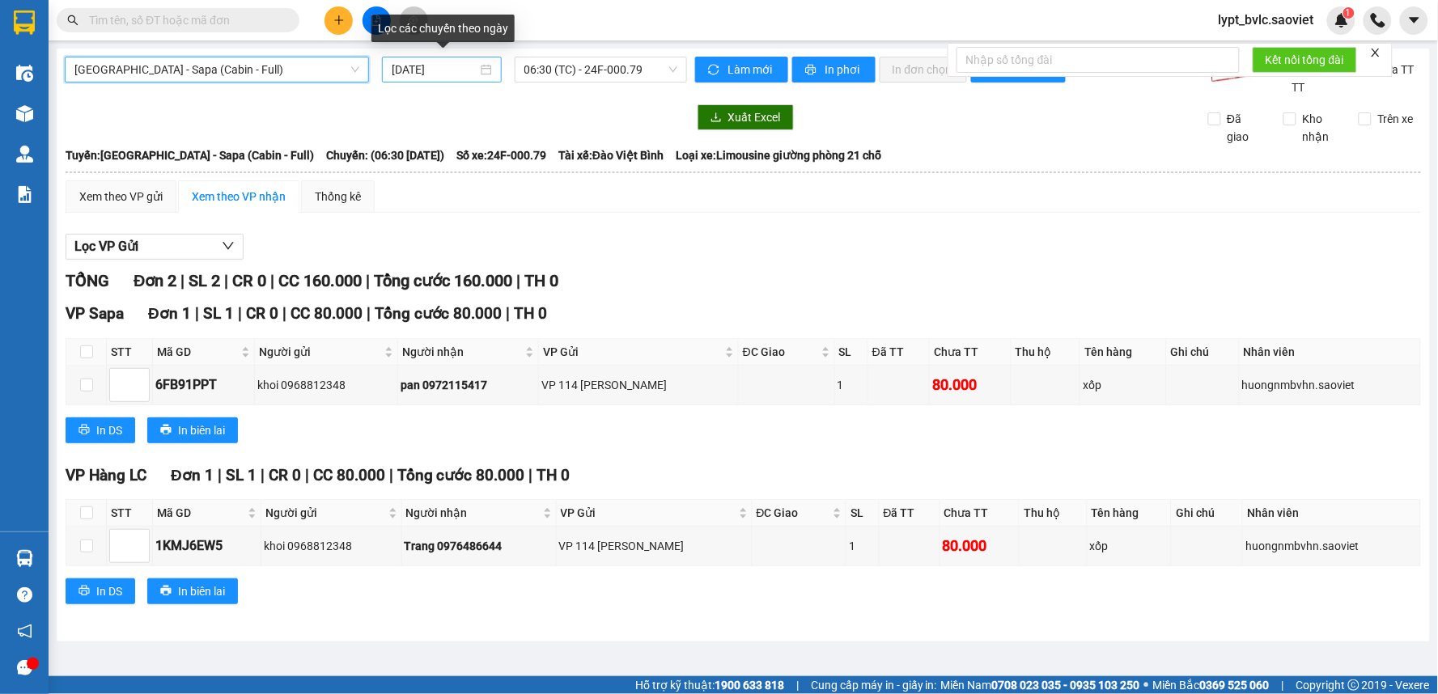
click at [456, 74] on input "[DATE]" at bounding box center [434, 70] width 85 height 18
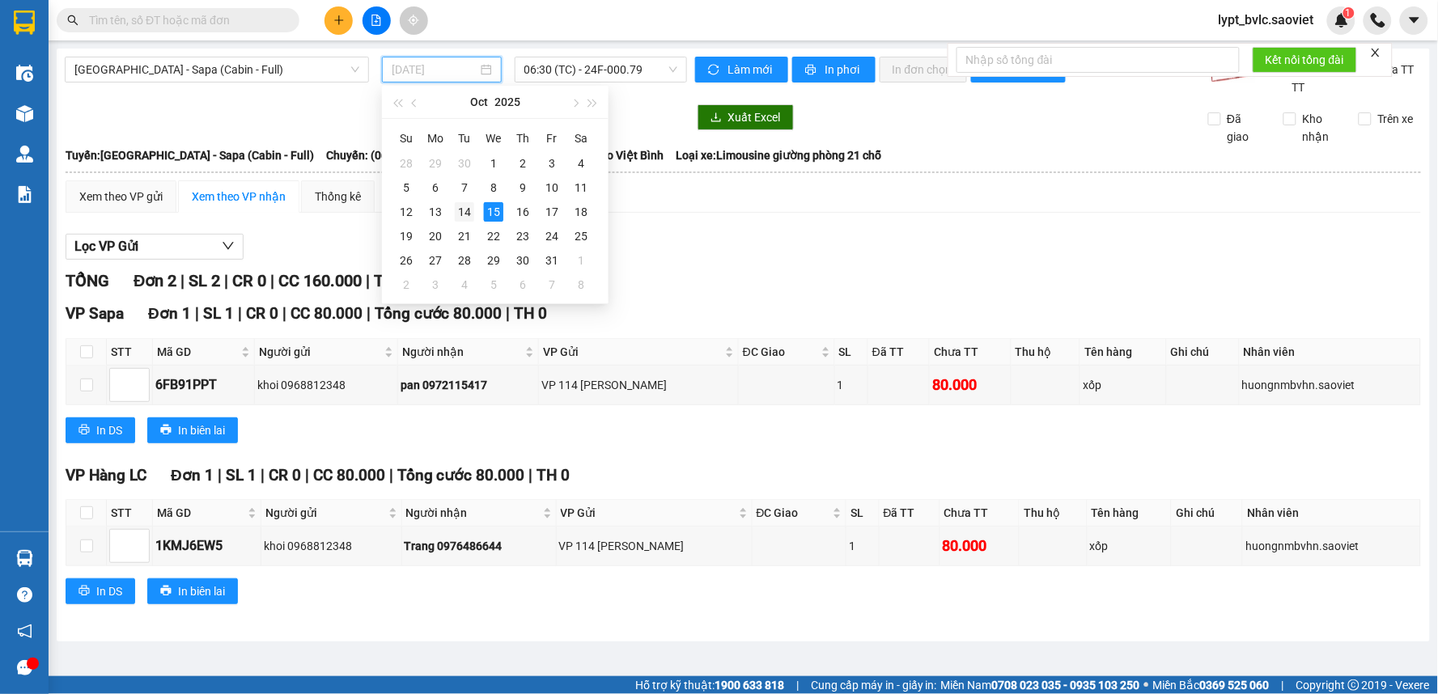
click at [456, 212] on div "14" at bounding box center [464, 211] width 19 height 19
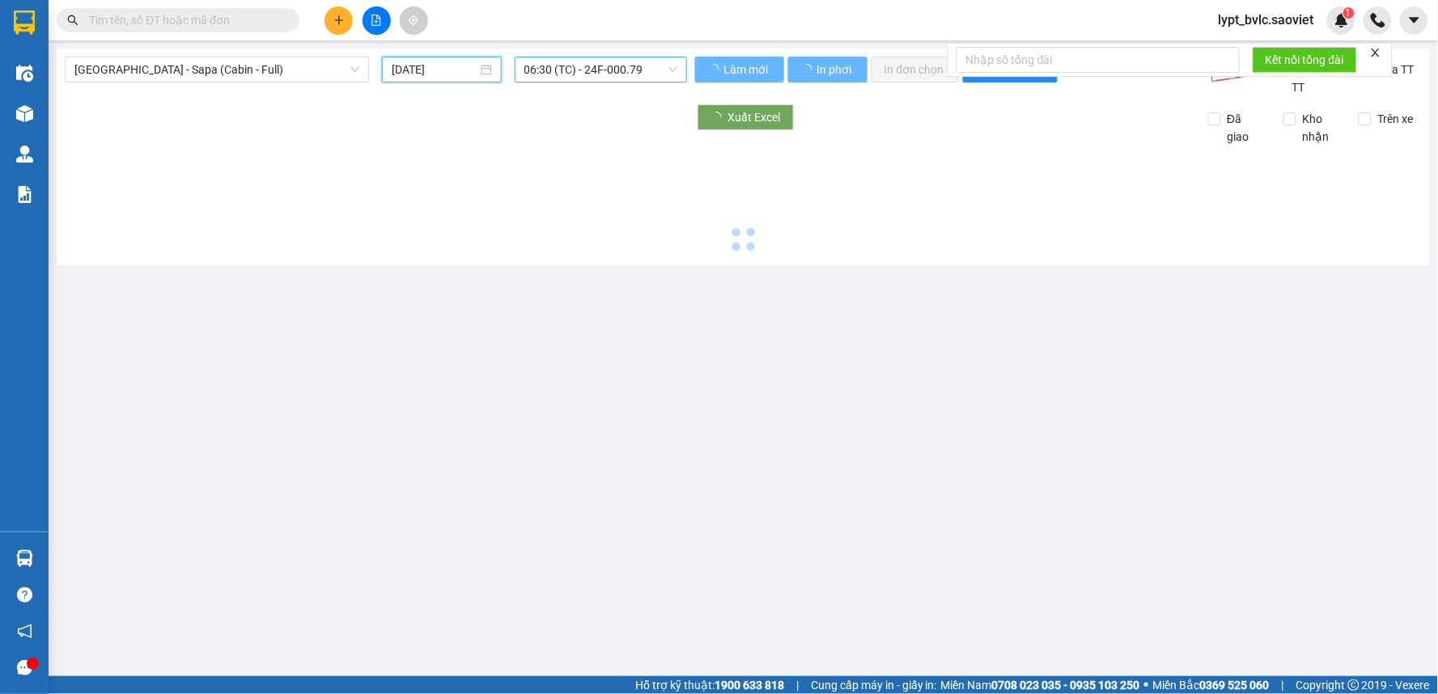
type input "[DATE]"
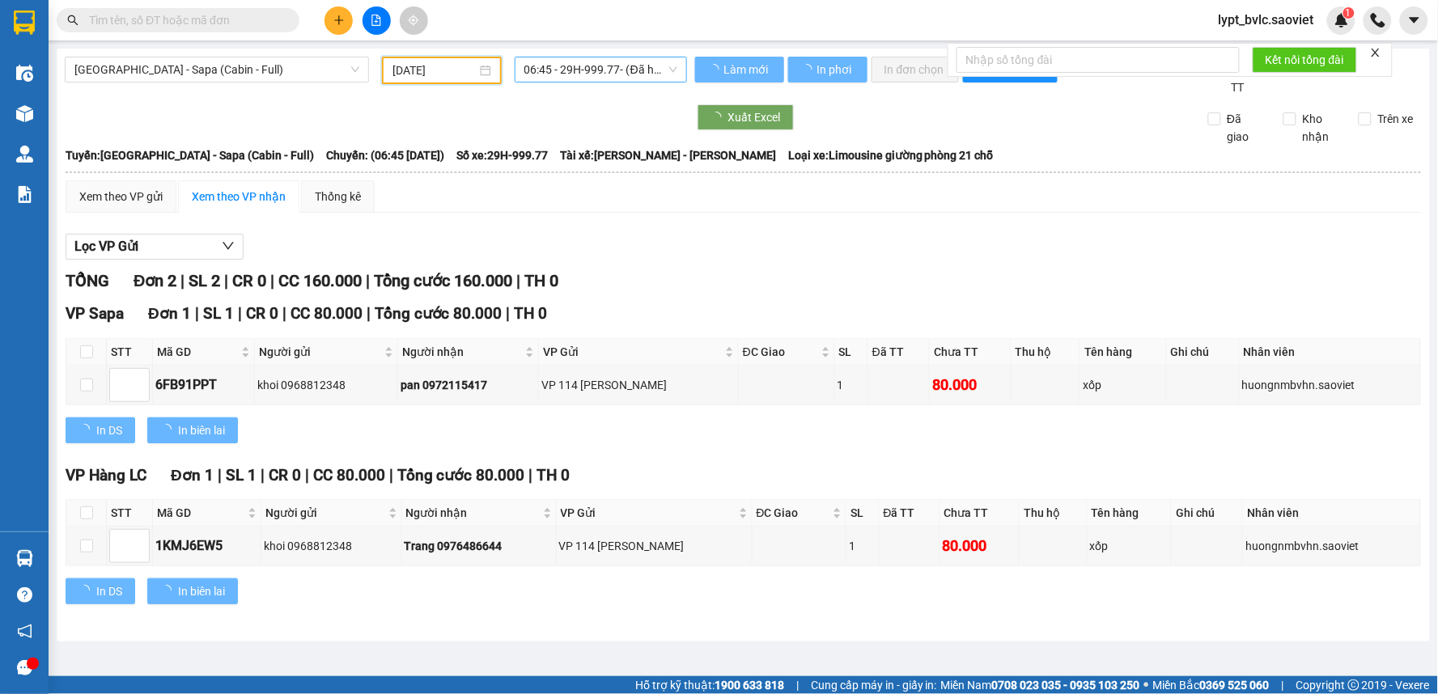
click at [629, 74] on span "06:45 - 29H-999.77 - (Đã hủy)" at bounding box center [600, 69] width 153 height 24
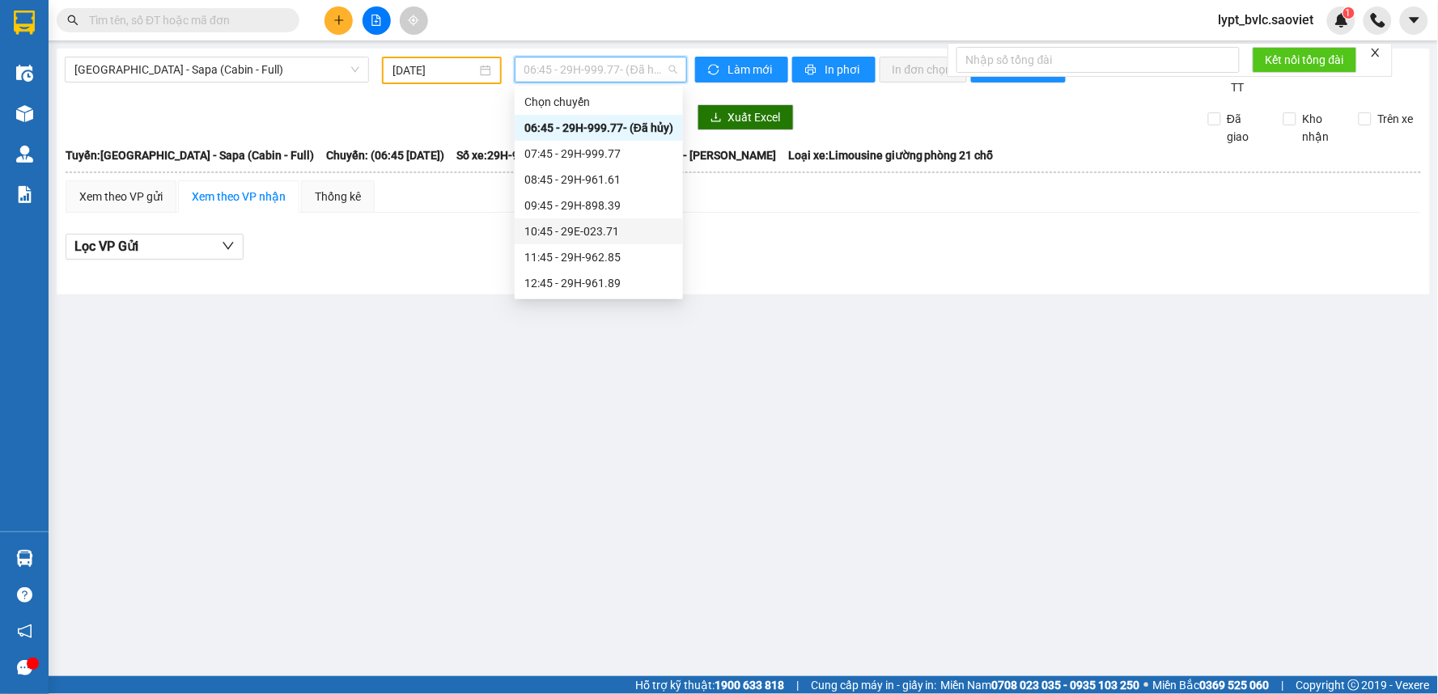
click at [596, 232] on div "10:45 - 29E-023.71" at bounding box center [598, 231] width 149 height 18
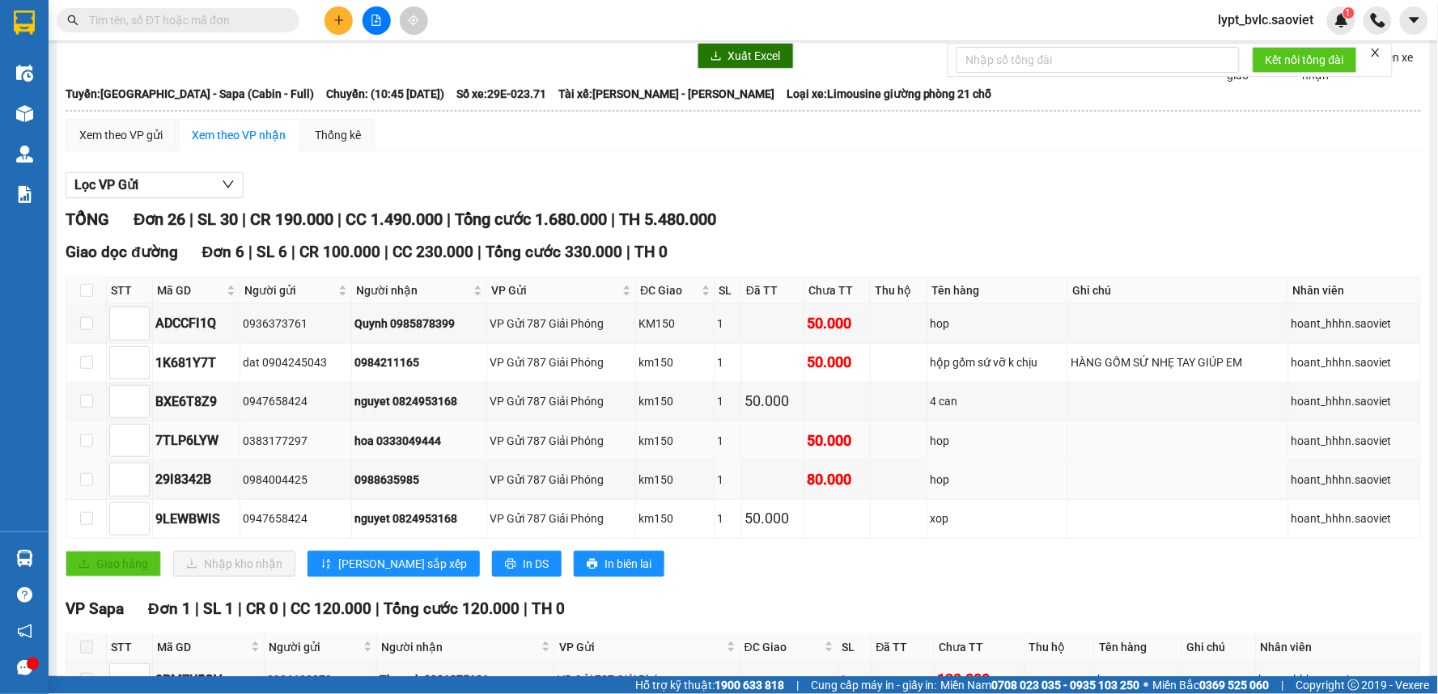
scroll to position [90, 0]
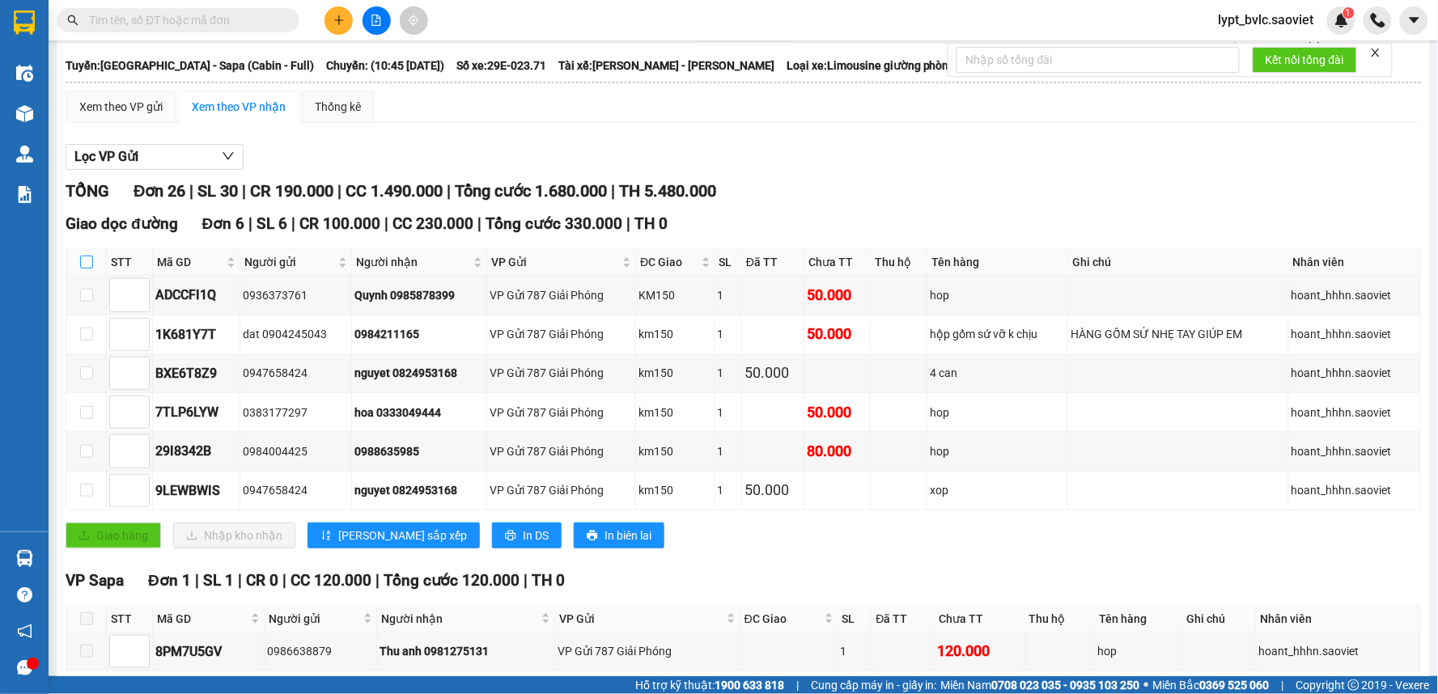
click at [90, 264] on input "checkbox" at bounding box center [86, 262] width 13 height 13
checkbox input "true"
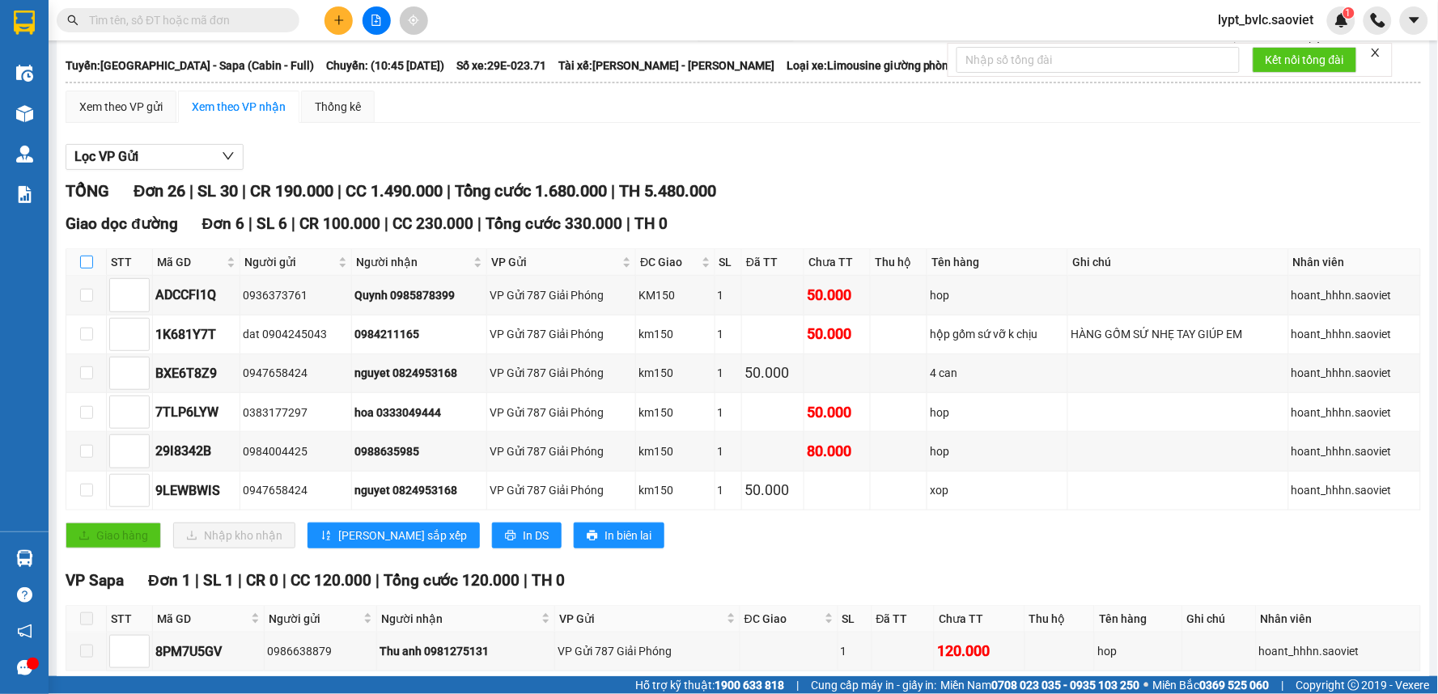
checkbox input "true"
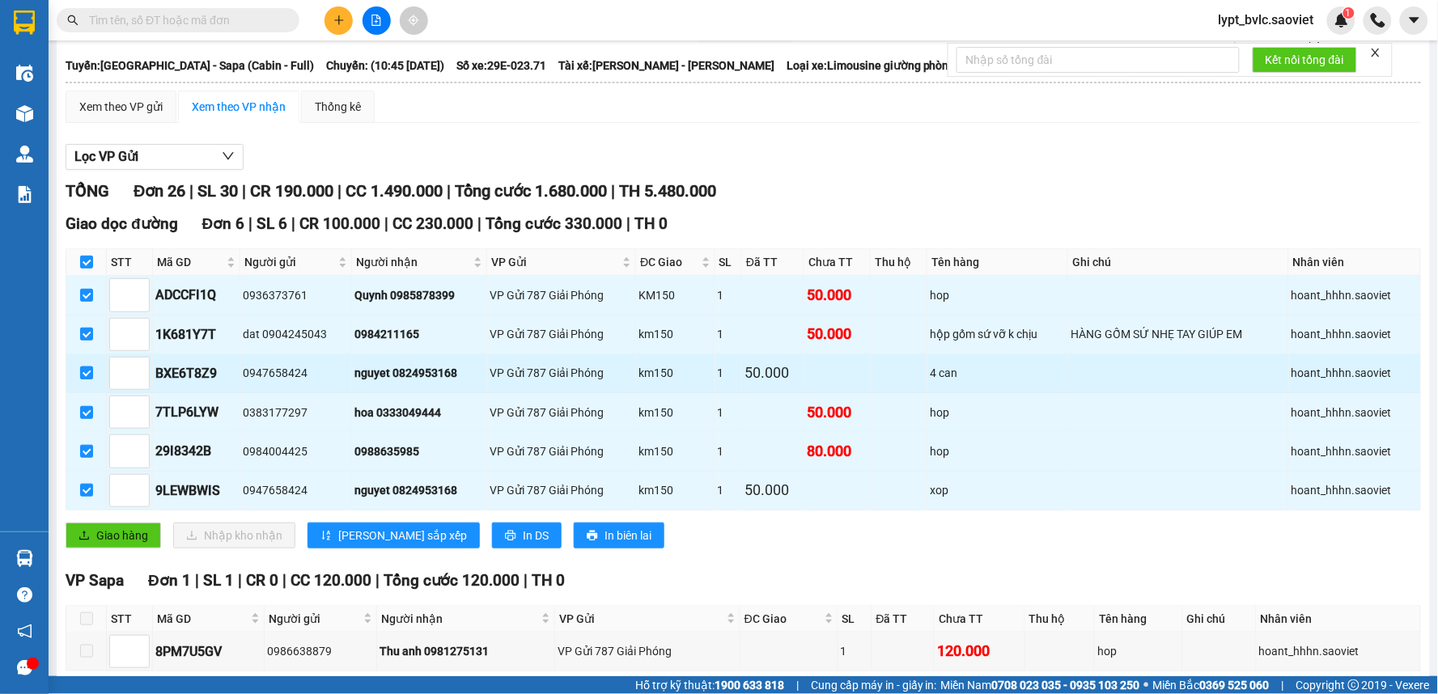
click at [89, 376] on input "checkbox" at bounding box center [86, 372] width 13 height 13
checkbox input "false"
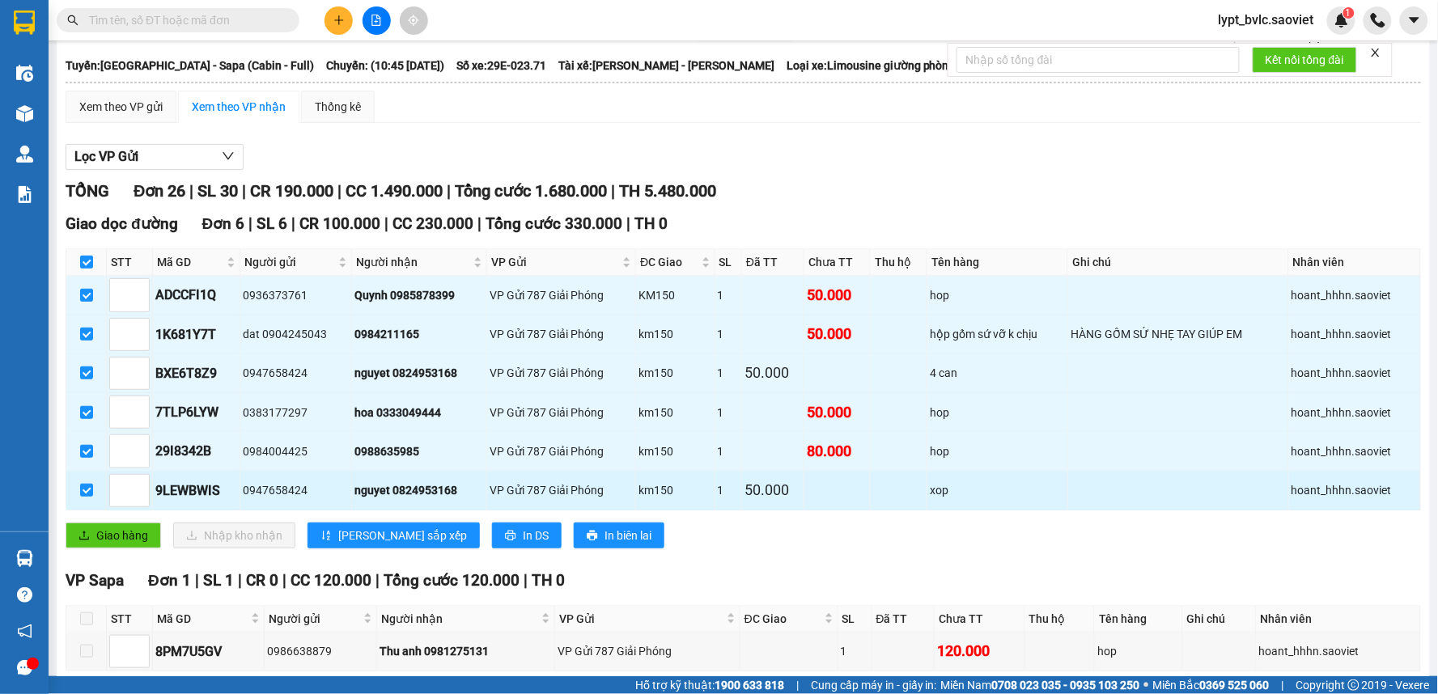
checkbox input "false"
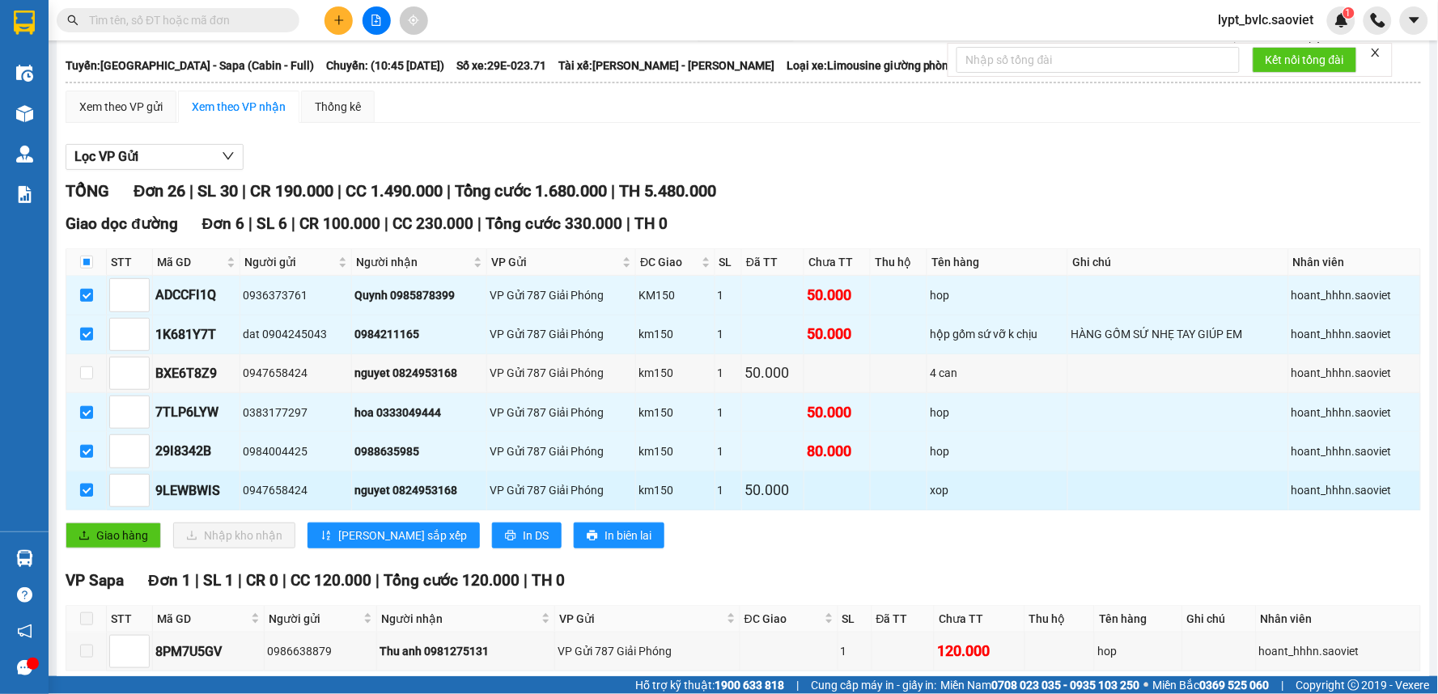
click at [87, 493] on input "checkbox" at bounding box center [86, 490] width 13 height 13
checkbox input "false"
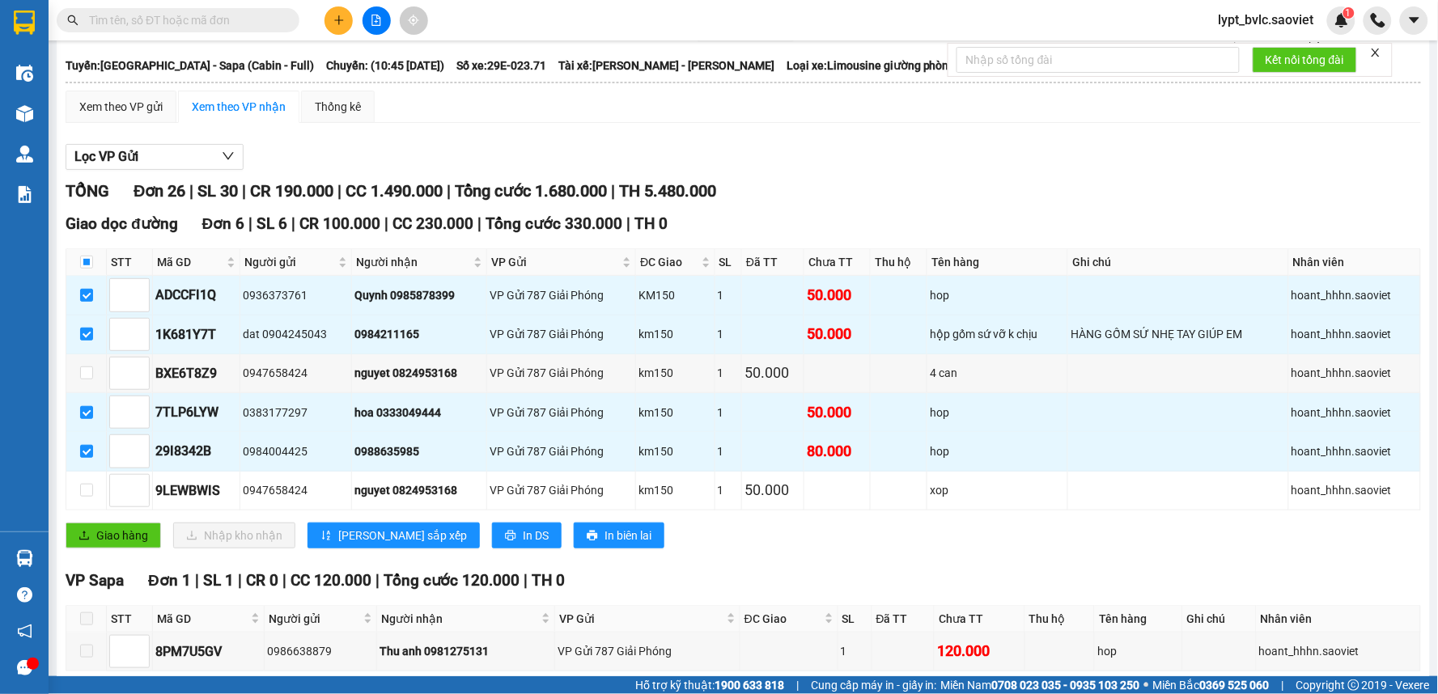
click at [150, 556] on div "Giao dọc đường Đơn 6 | SL 6 | CR 100.000 | CC 230.000 | Tổng cước 330.000 | TH …" at bounding box center [743, 386] width 1355 height 349
click at [150, 542] on button "Giao hàng" at bounding box center [113, 536] width 95 height 26
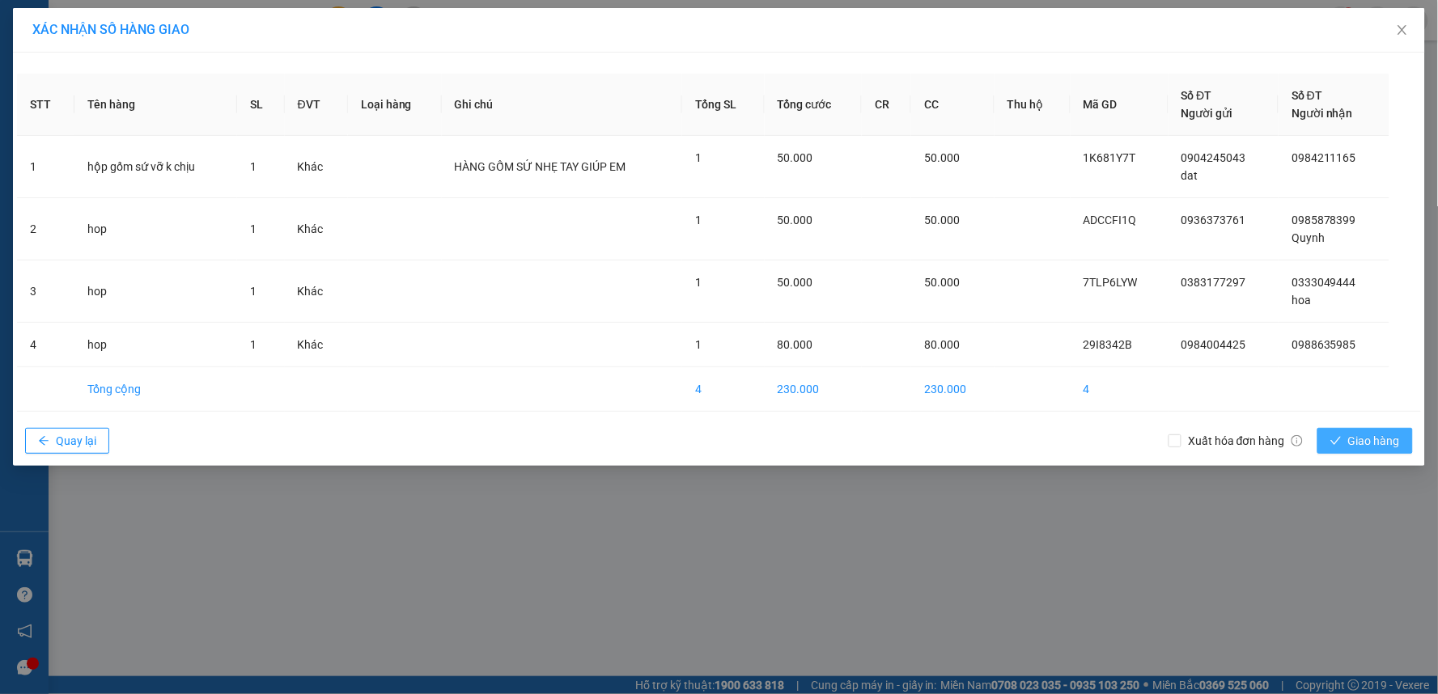
click at [1328, 442] on button "Giao hàng" at bounding box center [1364, 441] width 95 height 26
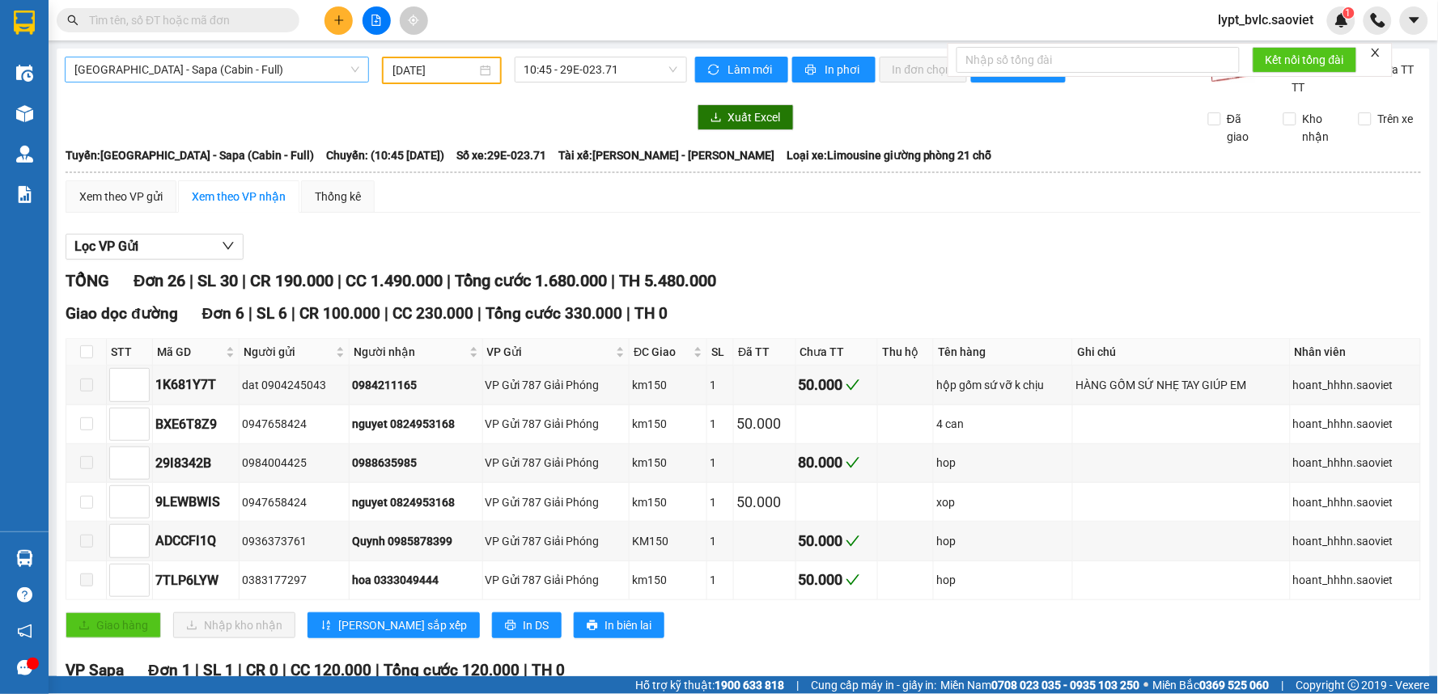
click at [233, 70] on span "[GEOGRAPHIC_DATA] - Sapa (Cabin - Full)" at bounding box center [216, 69] width 285 height 24
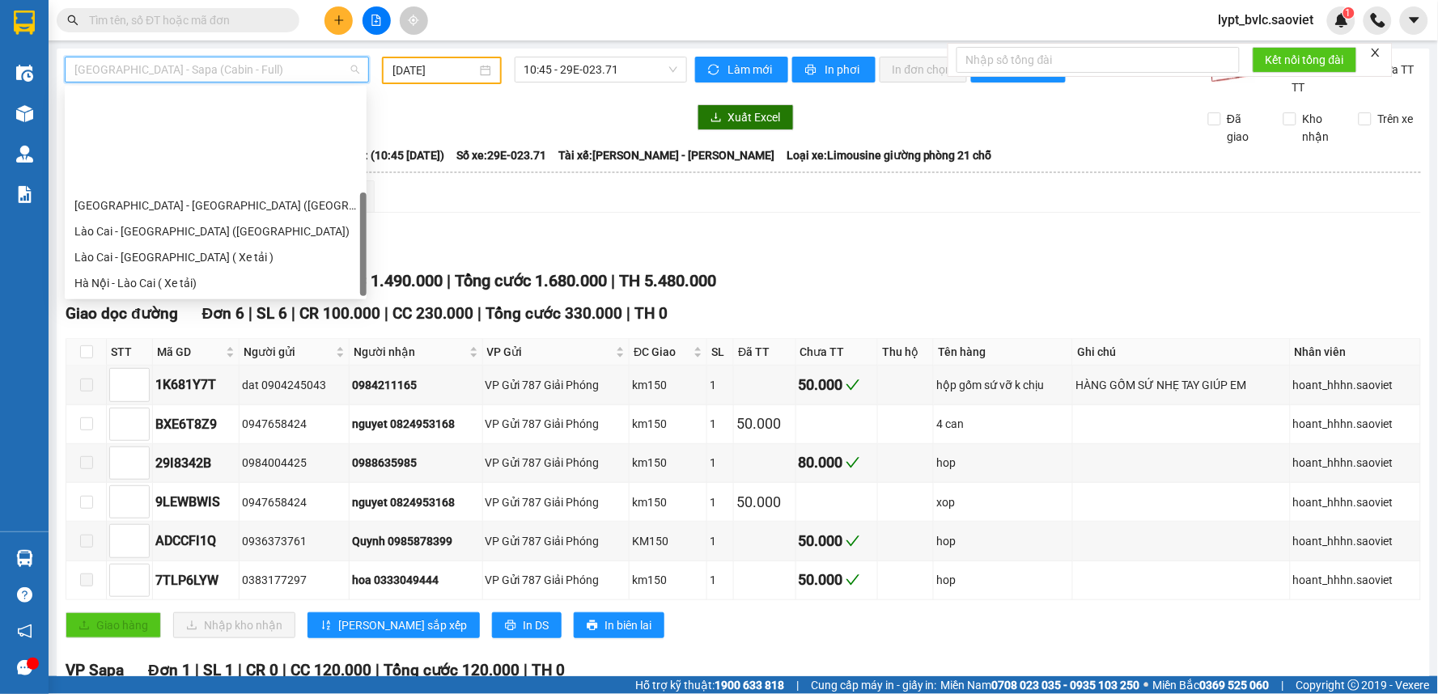
scroll to position [129, 0]
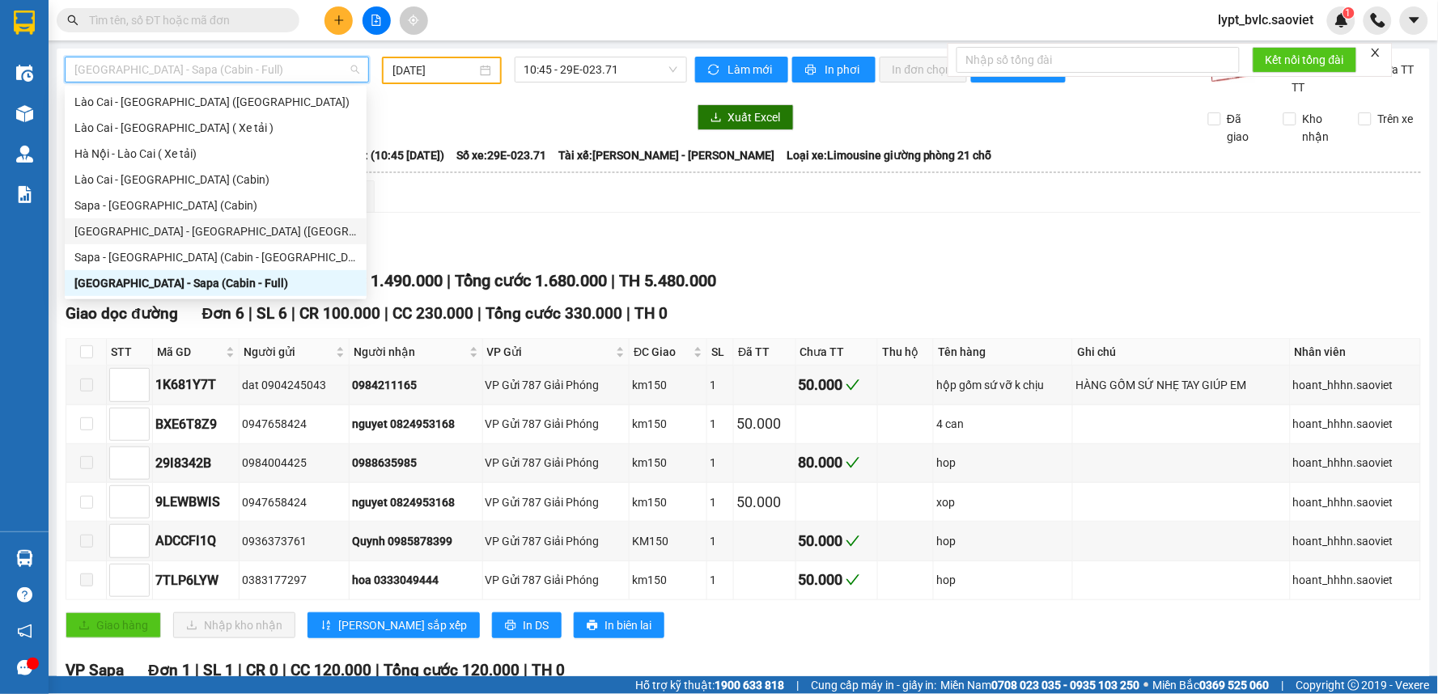
click at [229, 228] on div "[GEOGRAPHIC_DATA] - [GEOGRAPHIC_DATA] ([GEOGRAPHIC_DATA])" at bounding box center [215, 231] width 282 height 18
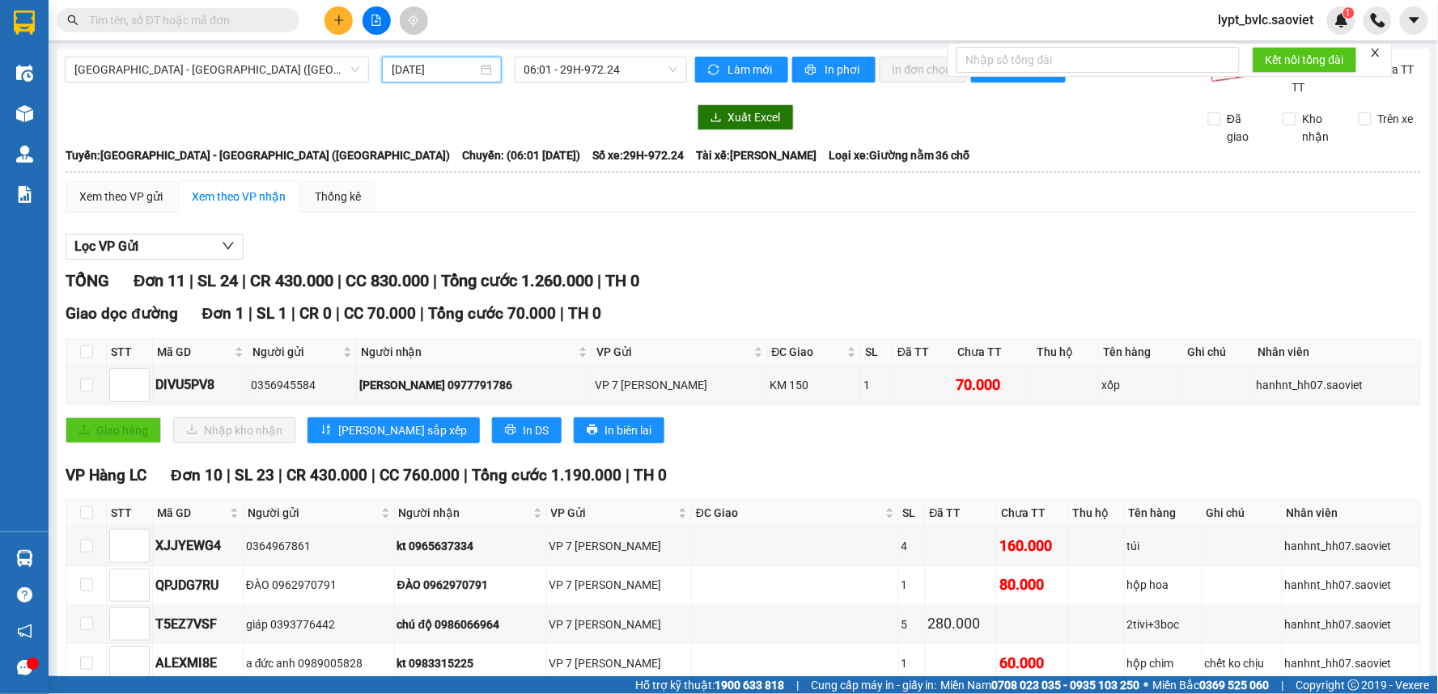
click at [408, 75] on input "[DATE]" at bounding box center [434, 70] width 85 height 18
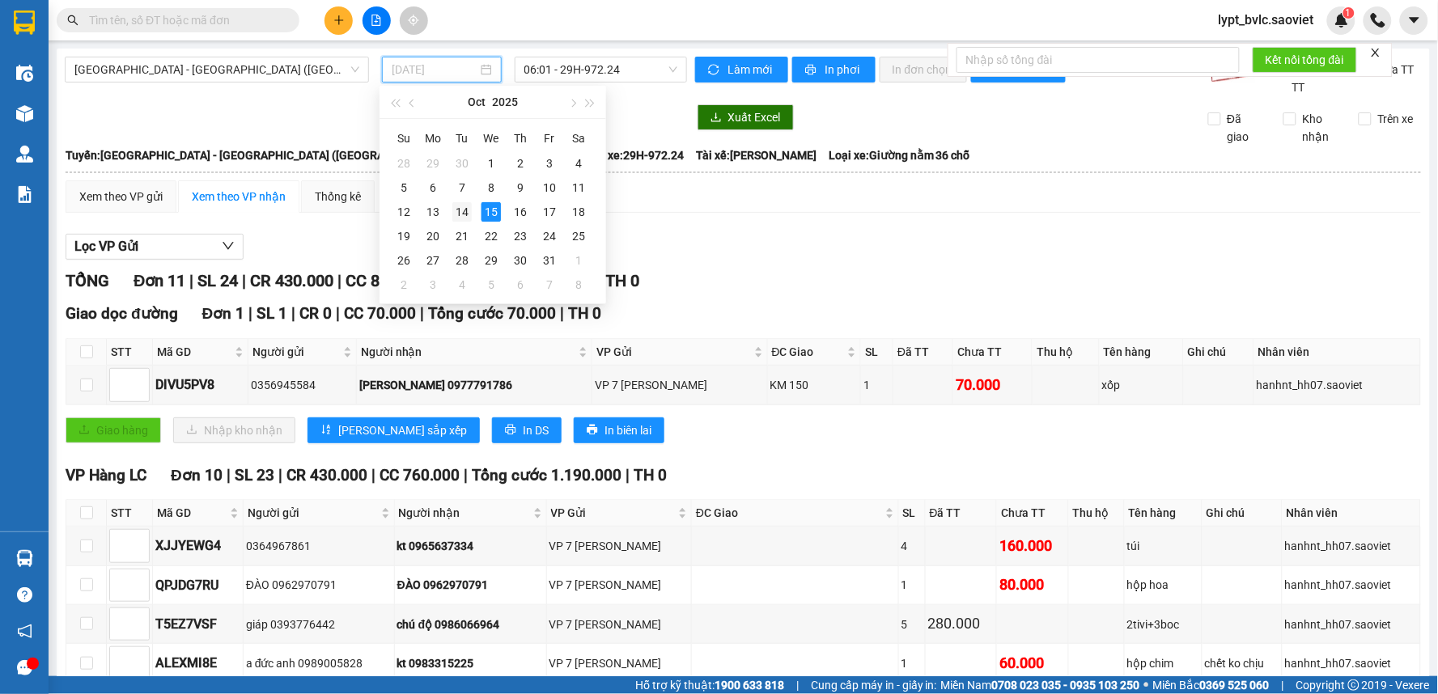
click at [465, 210] on div "14" at bounding box center [461, 211] width 19 height 19
type input "[DATE]"
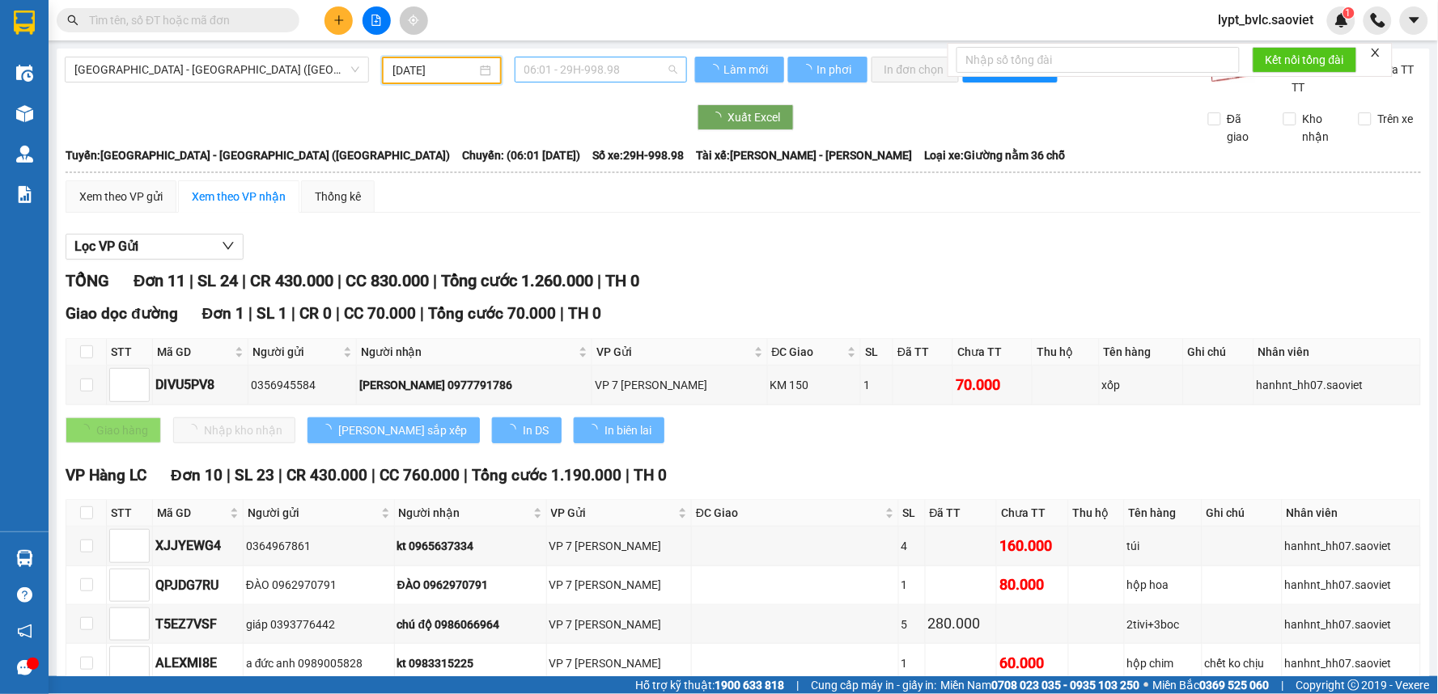
click at [583, 66] on span "06:01 - 29H-998.98" at bounding box center [600, 69] width 153 height 24
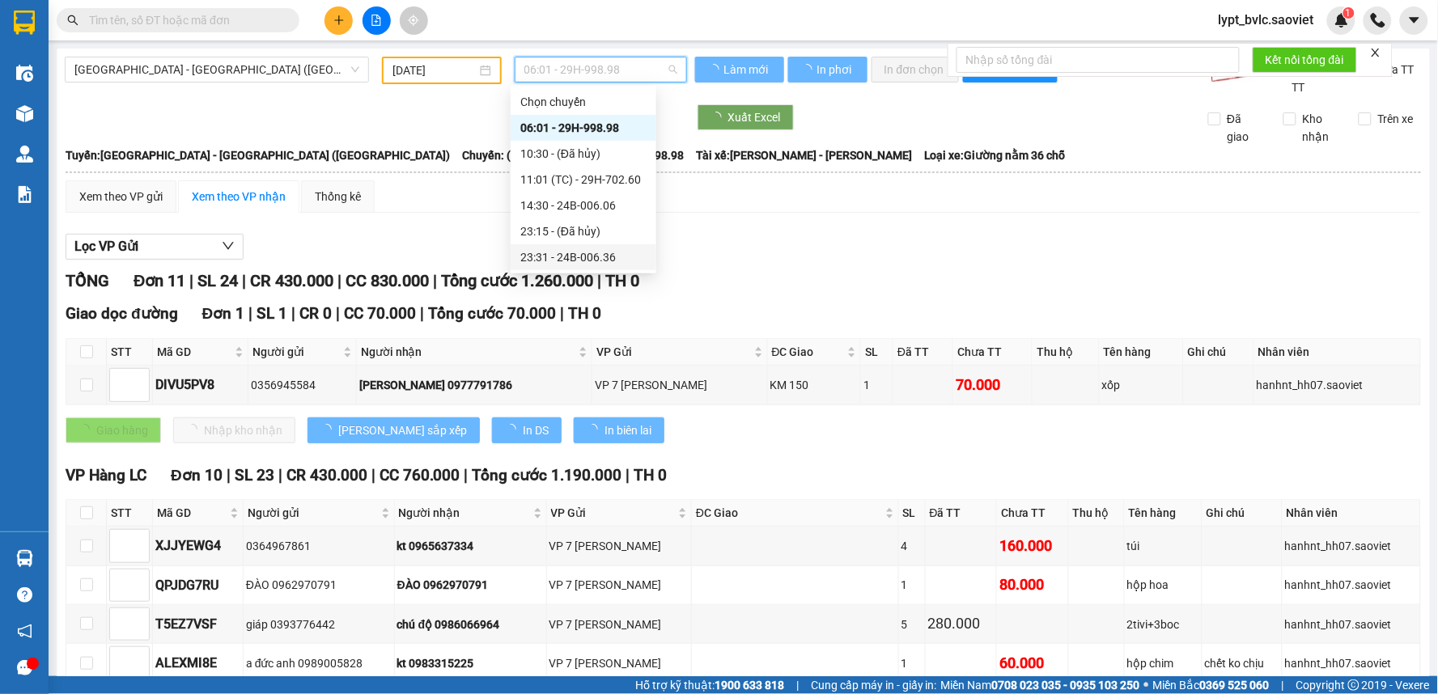
click at [565, 263] on div "23:31 - 24B-006.36" at bounding box center [583, 257] width 126 height 18
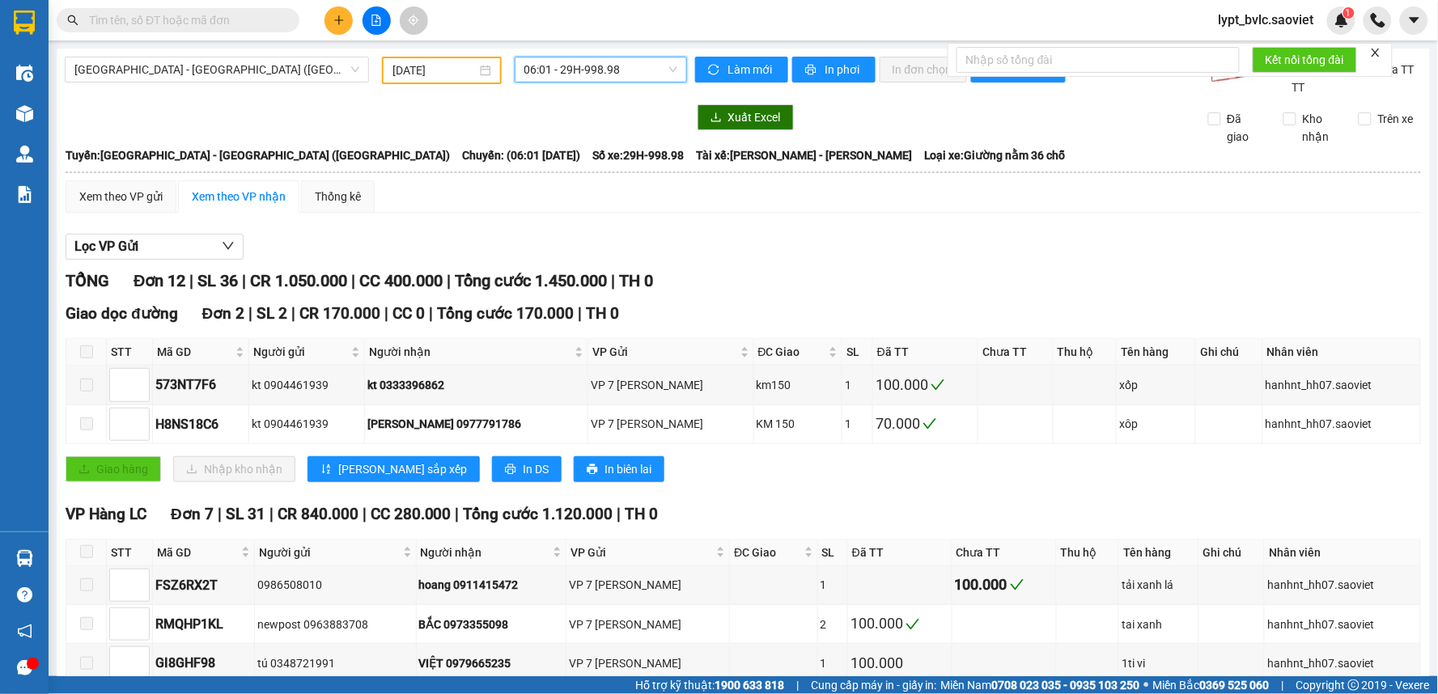
click at [629, 75] on span "06:01 - 29H-998.98" at bounding box center [600, 69] width 153 height 24
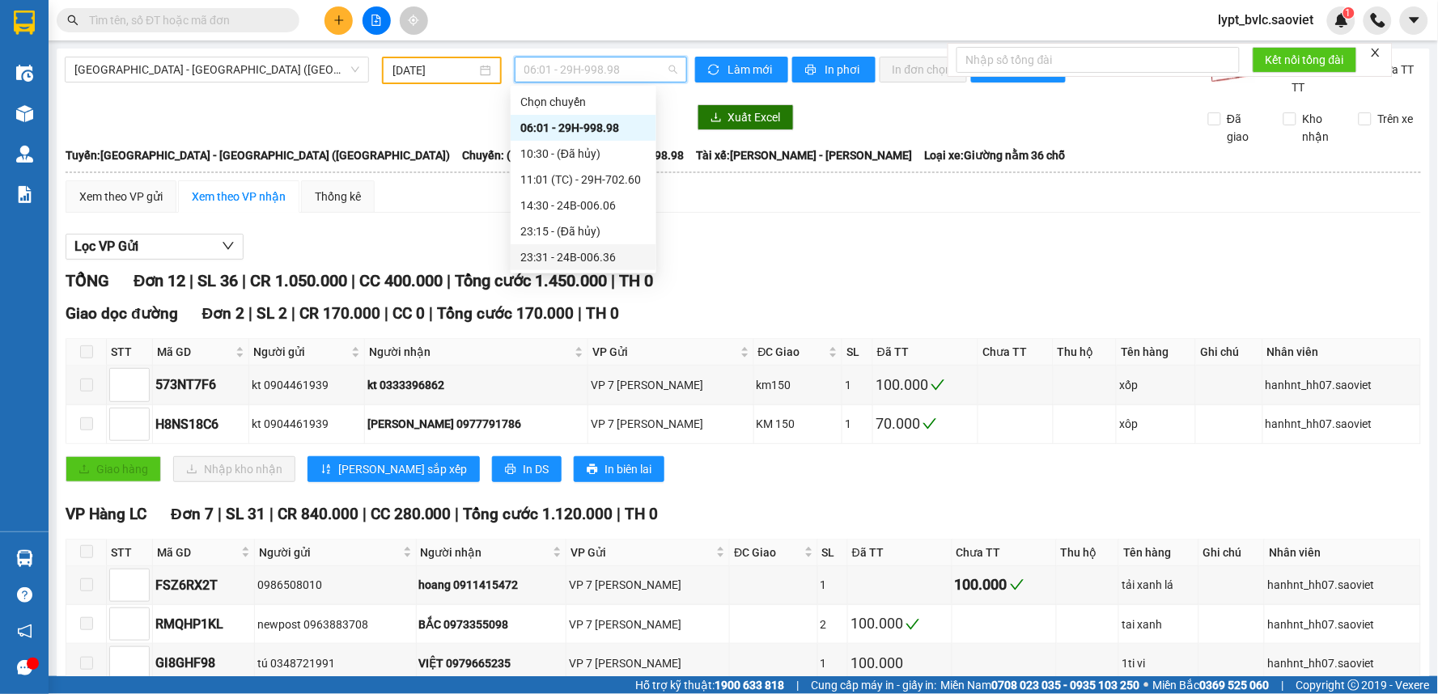
click at [576, 254] on div "23:31 - 24B-006.36" at bounding box center [583, 257] width 126 height 18
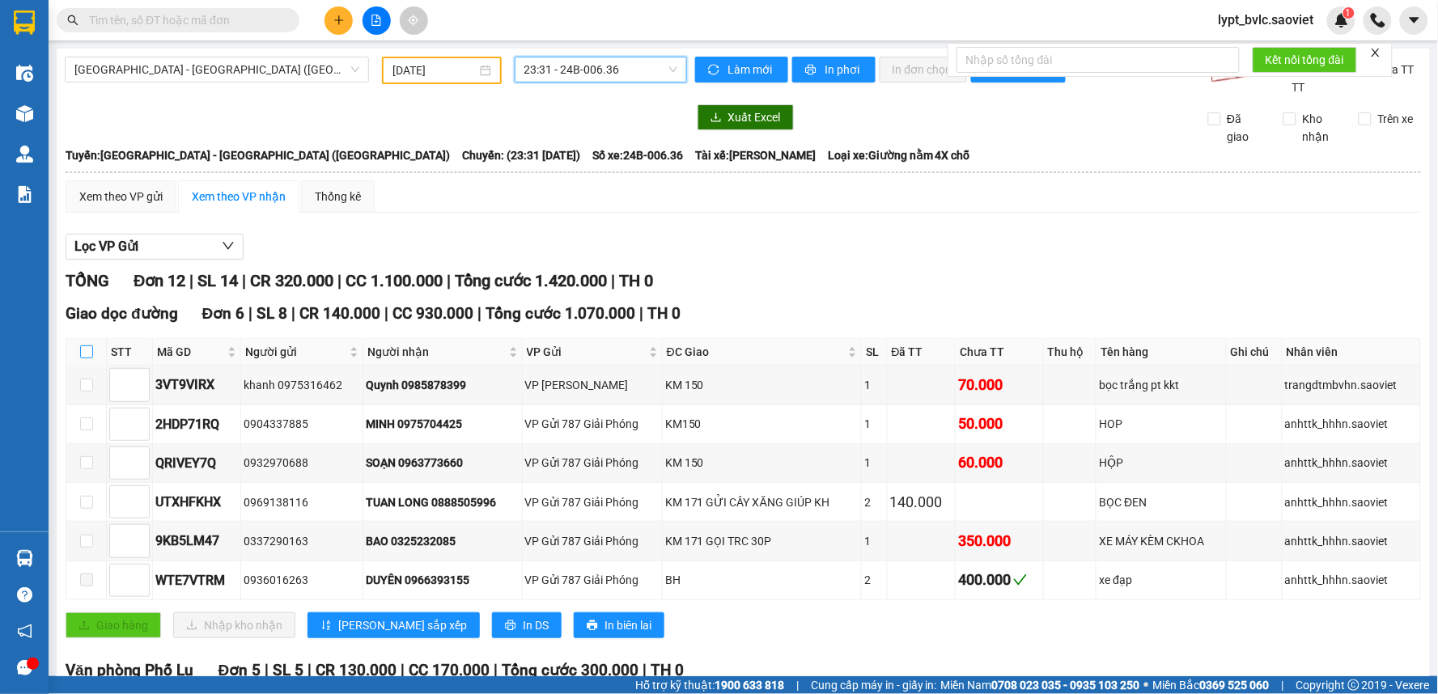
click at [84, 354] on input "checkbox" at bounding box center [86, 351] width 13 height 13
checkbox input "true"
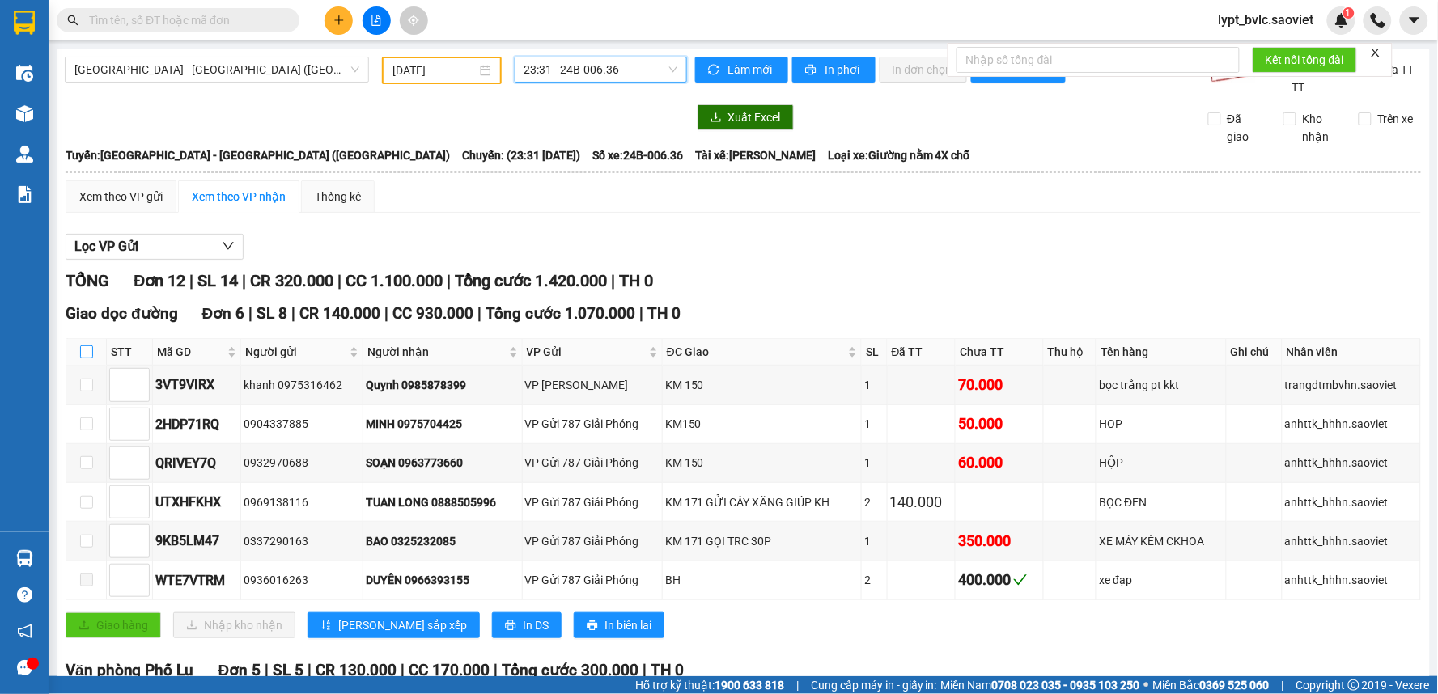
checkbox input "true"
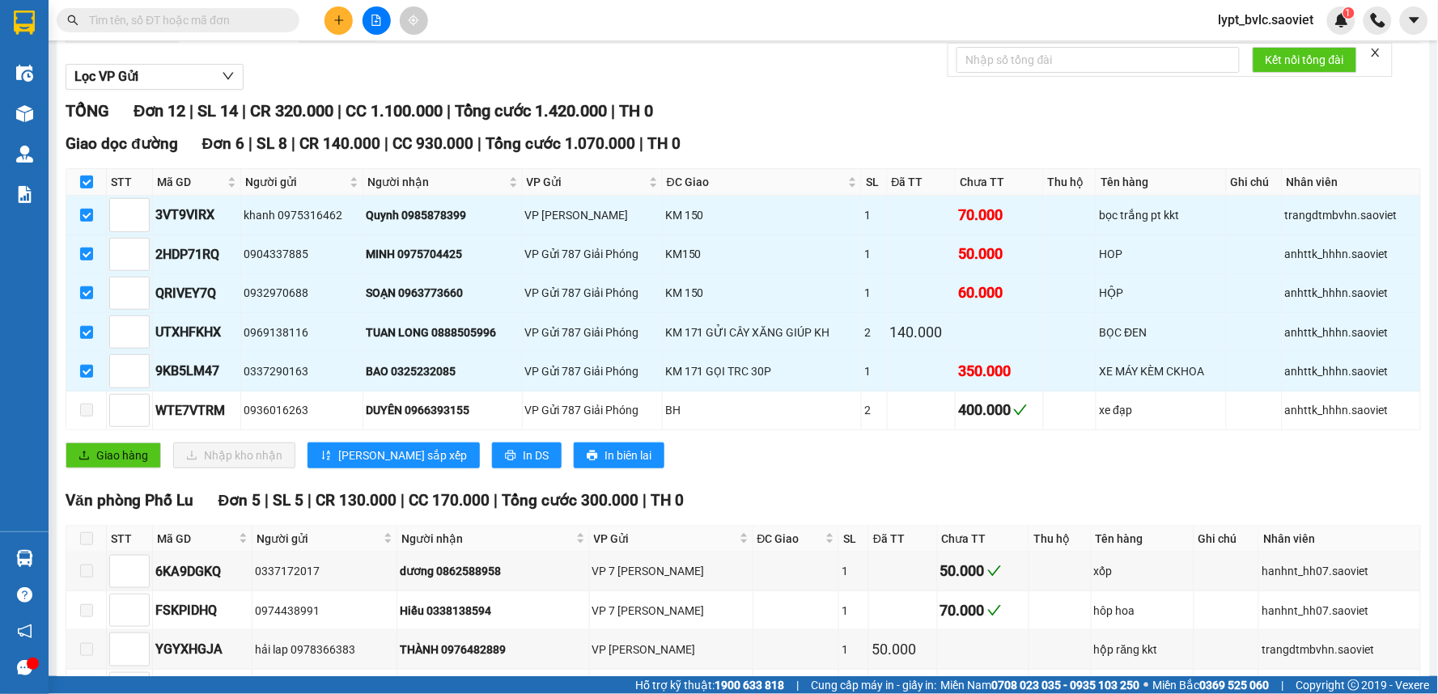
scroll to position [180, 0]
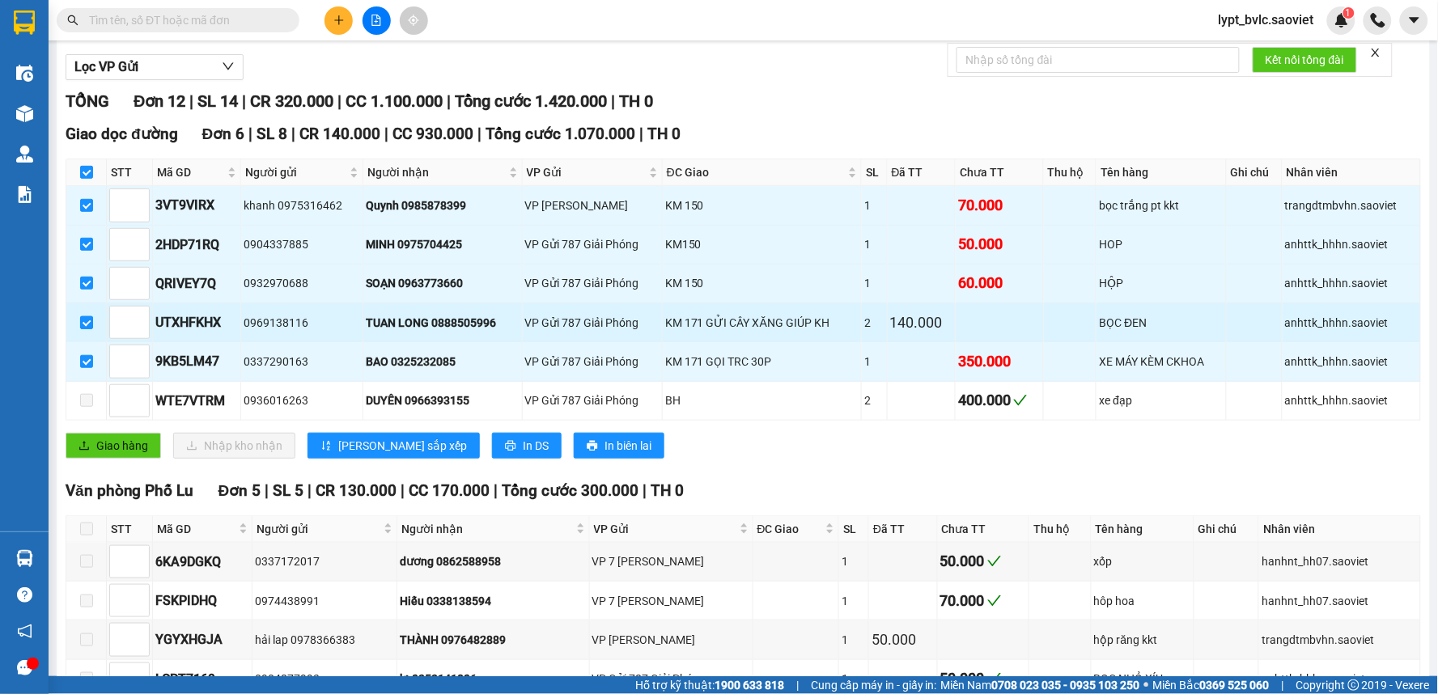
click at [87, 314] on label at bounding box center [86, 323] width 13 height 18
click at [87, 316] on input "checkbox" at bounding box center [86, 322] width 13 height 13
checkbox input "false"
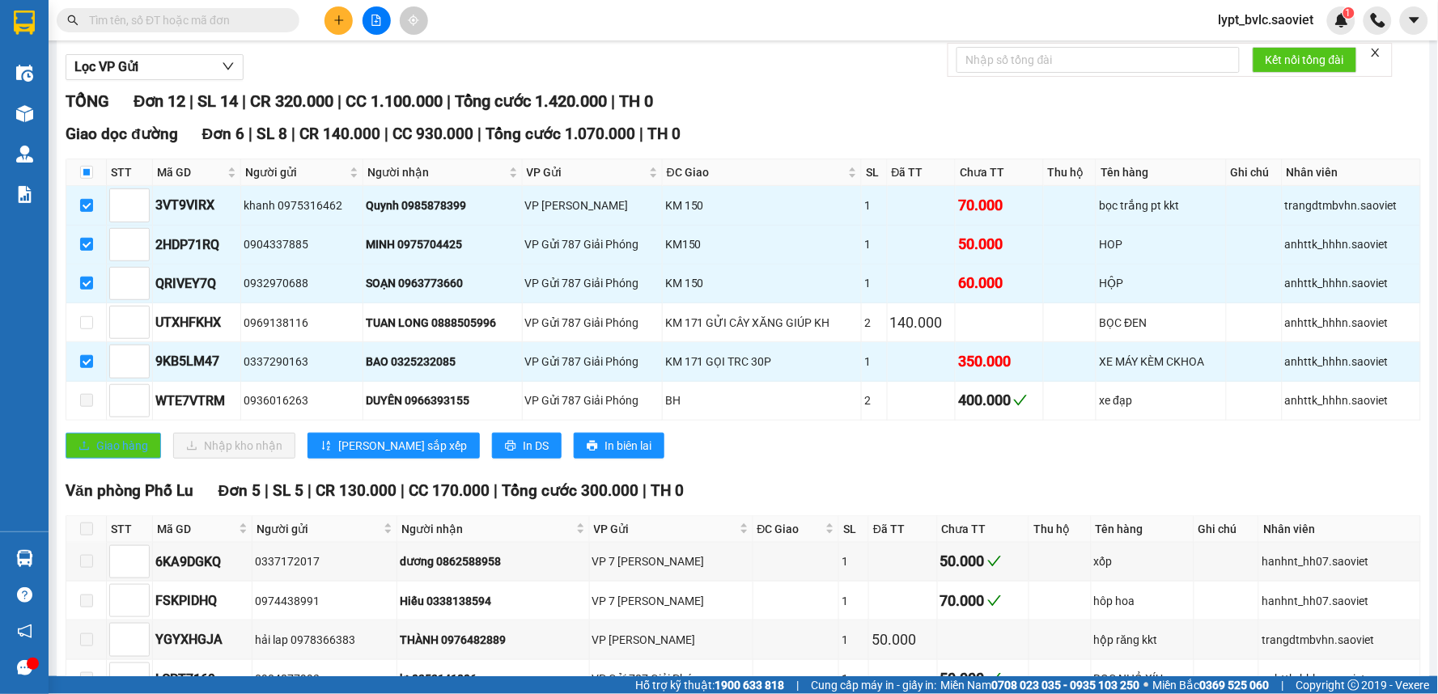
click at [116, 437] on button "Giao hàng" at bounding box center [113, 446] width 95 height 26
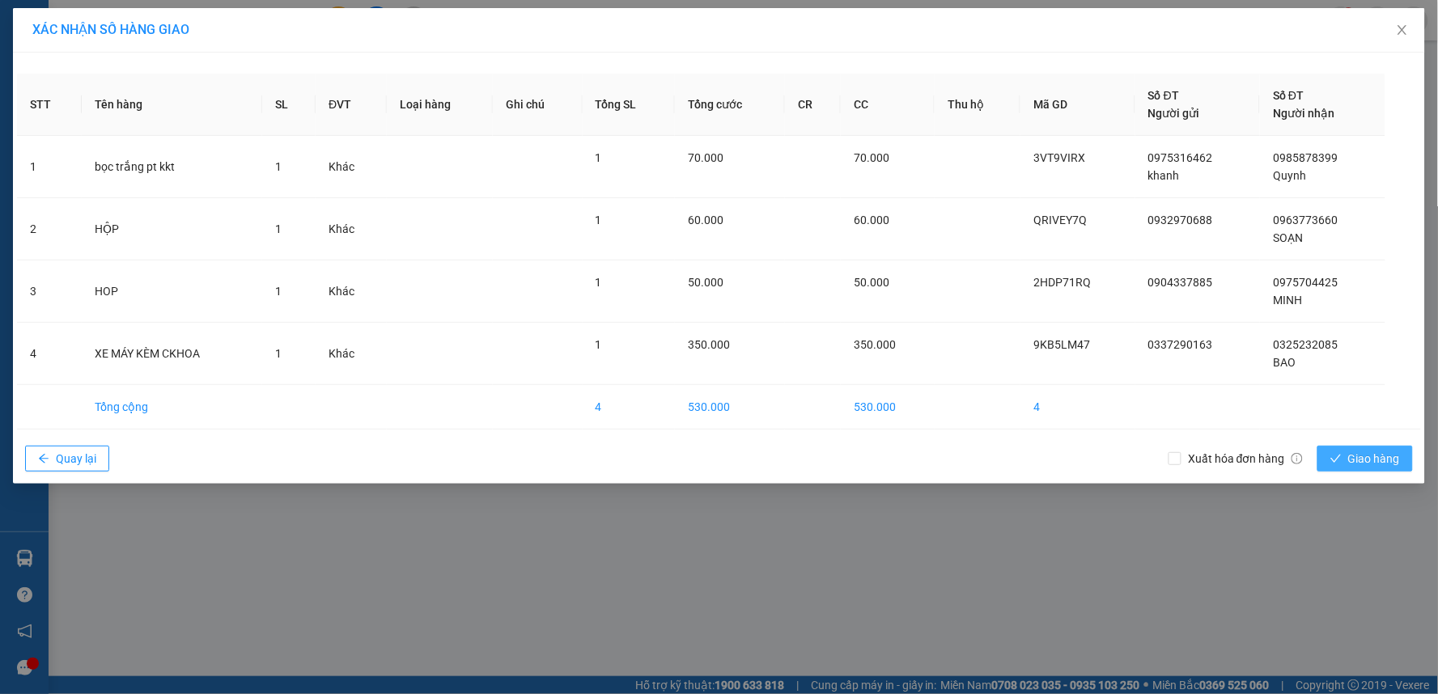
click at [1365, 454] on span "Giao hàng" at bounding box center [1374, 459] width 52 height 18
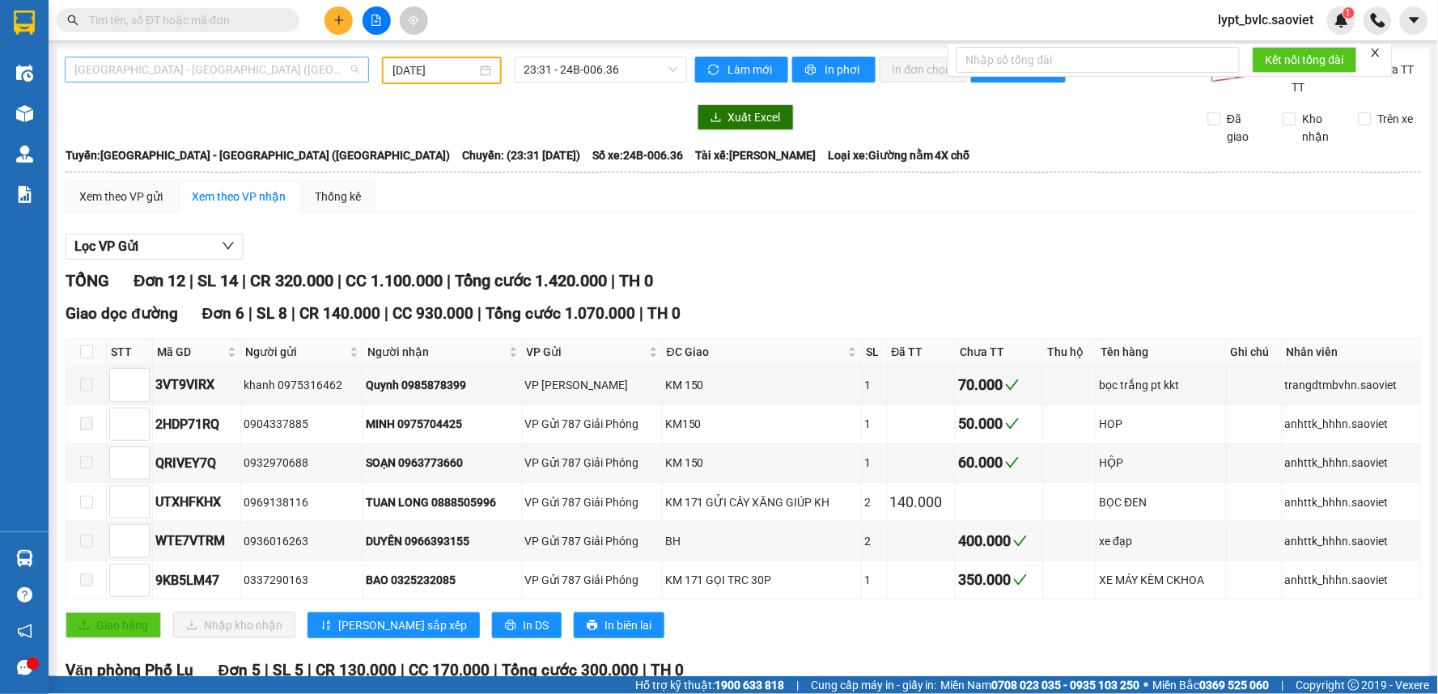
click at [252, 77] on span "[GEOGRAPHIC_DATA] - [GEOGRAPHIC_DATA] ([GEOGRAPHIC_DATA])" at bounding box center [216, 69] width 285 height 24
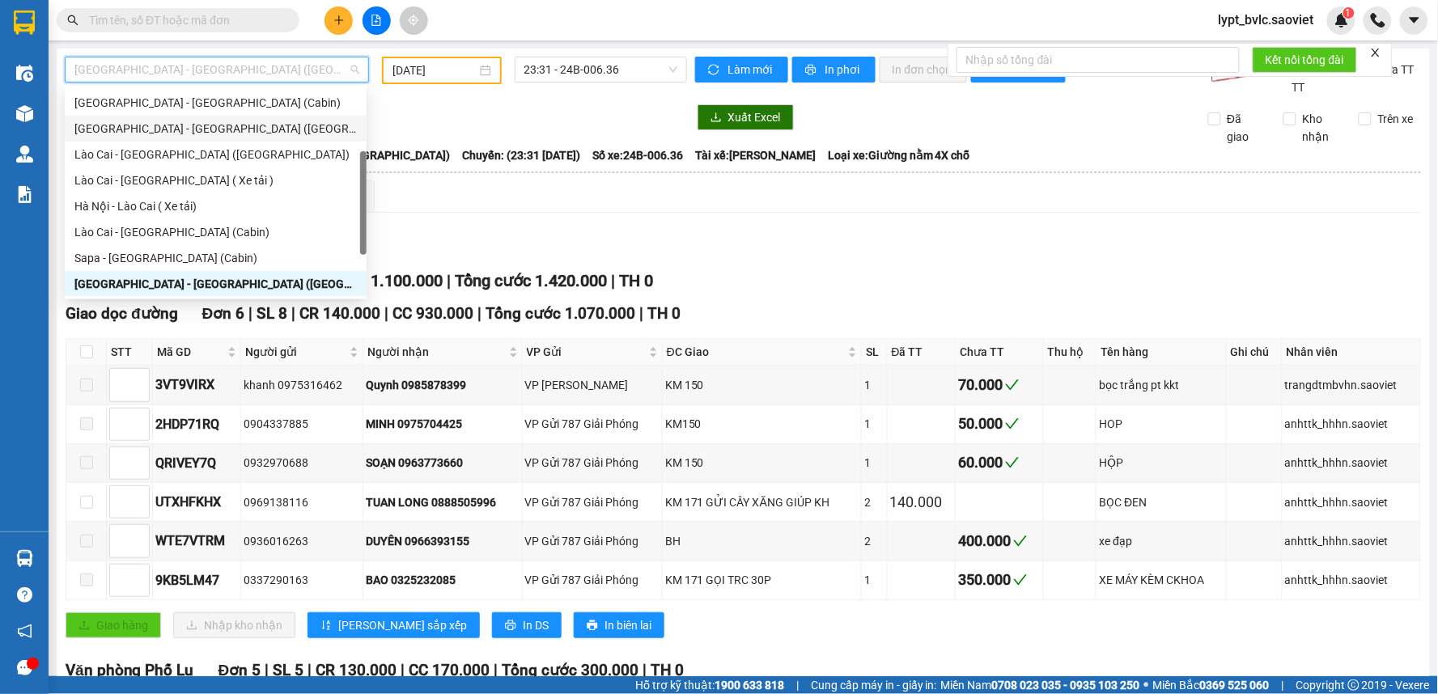
click at [147, 123] on div "[GEOGRAPHIC_DATA] - [GEOGRAPHIC_DATA] ([GEOGRAPHIC_DATA])" at bounding box center [215, 129] width 282 height 18
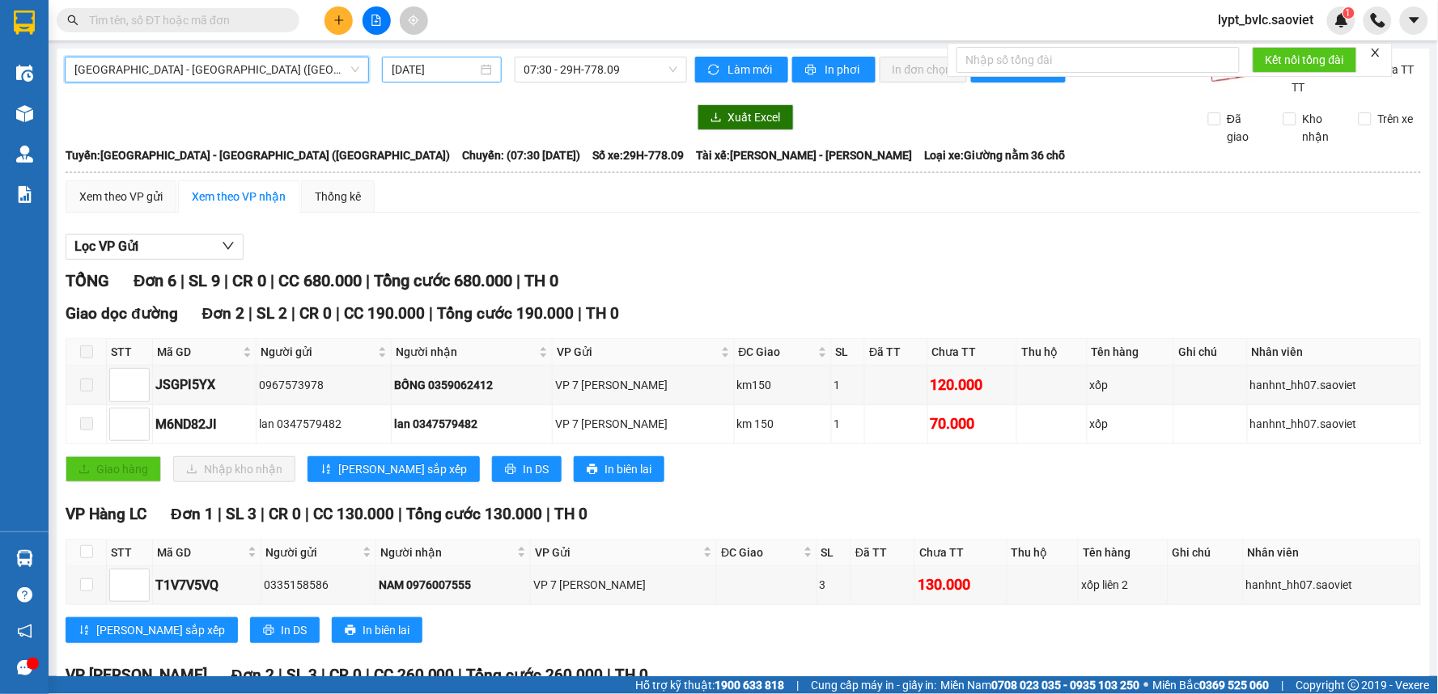
click at [455, 69] on input "[DATE]" at bounding box center [434, 70] width 85 height 18
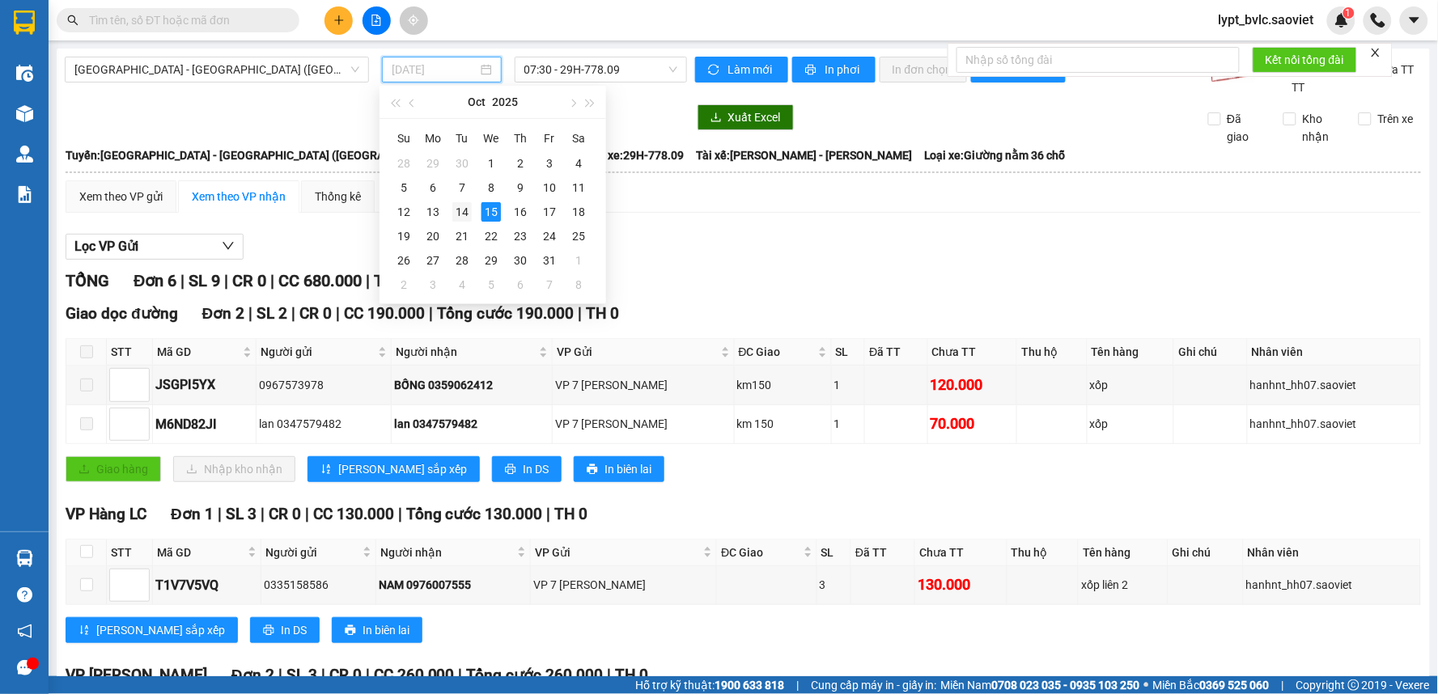
click at [455, 217] on div "14" at bounding box center [461, 211] width 19 height 19
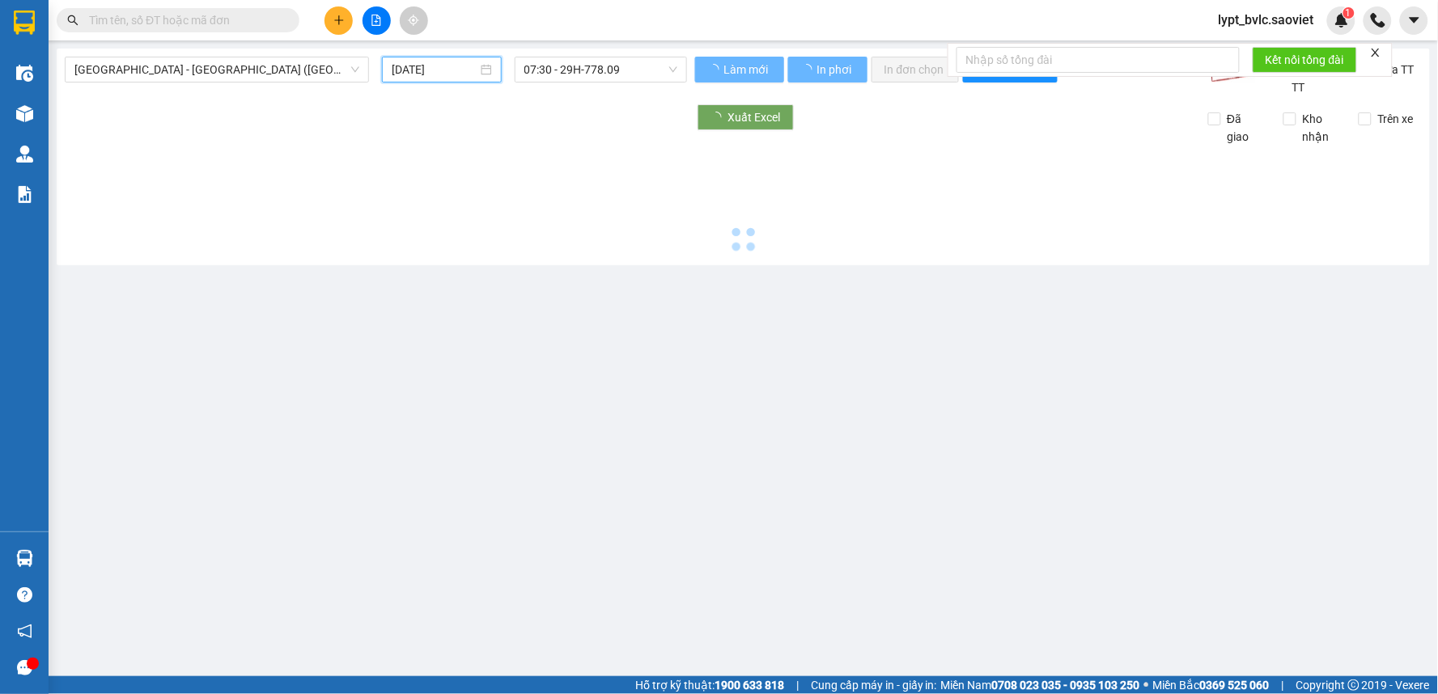
type input "[DATE]"
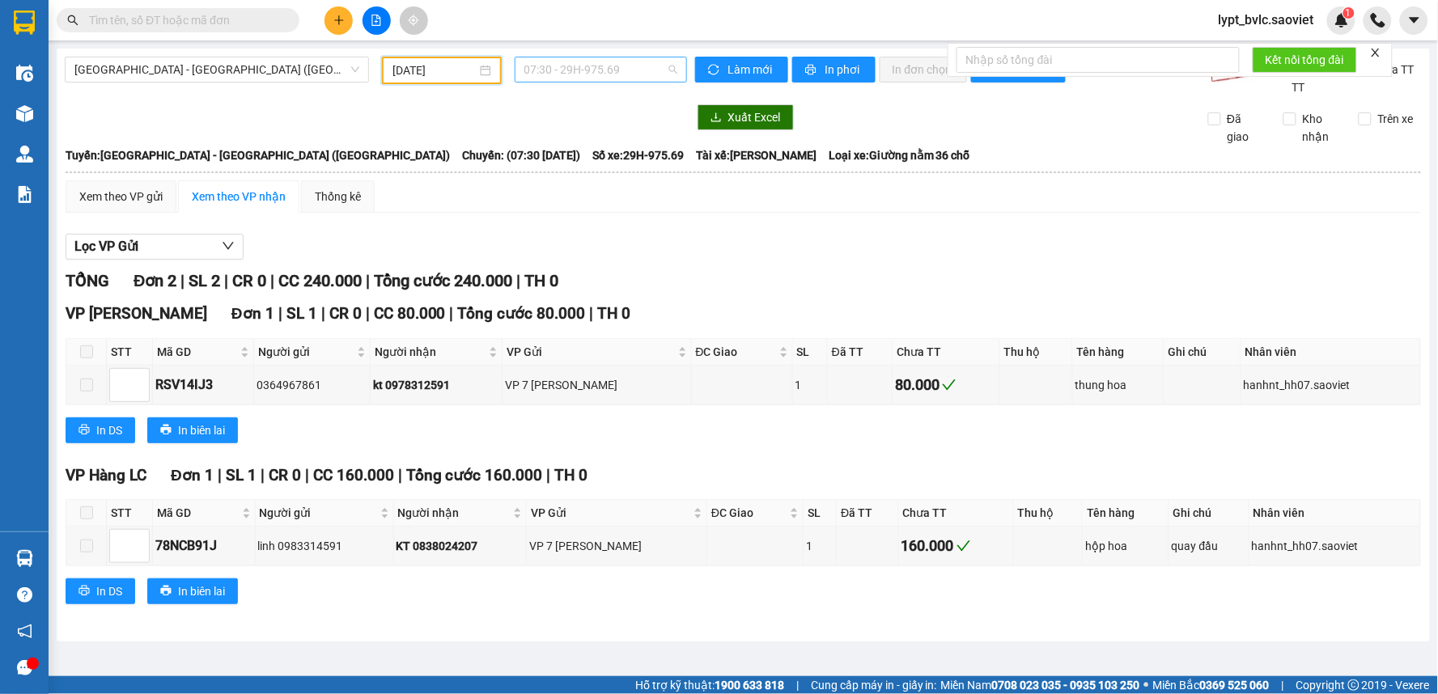
click at [568, 82] on div "07:30 - 29H-975.69" at bounding box center [600, 70] width 172 height 26
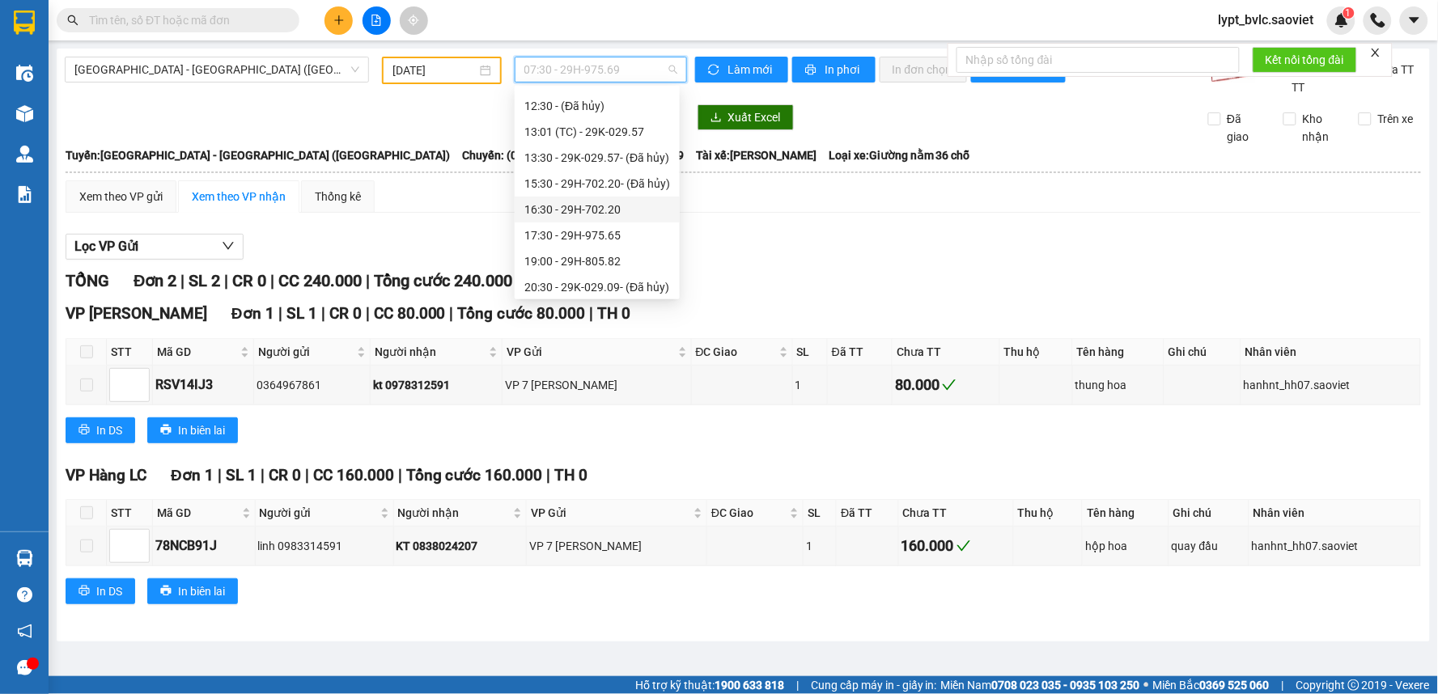
scroll to position [180, 0]
click at [582, 237] on div "19:00 - 29H-805.82" at bounding box center [597, 233] width 146 height 18
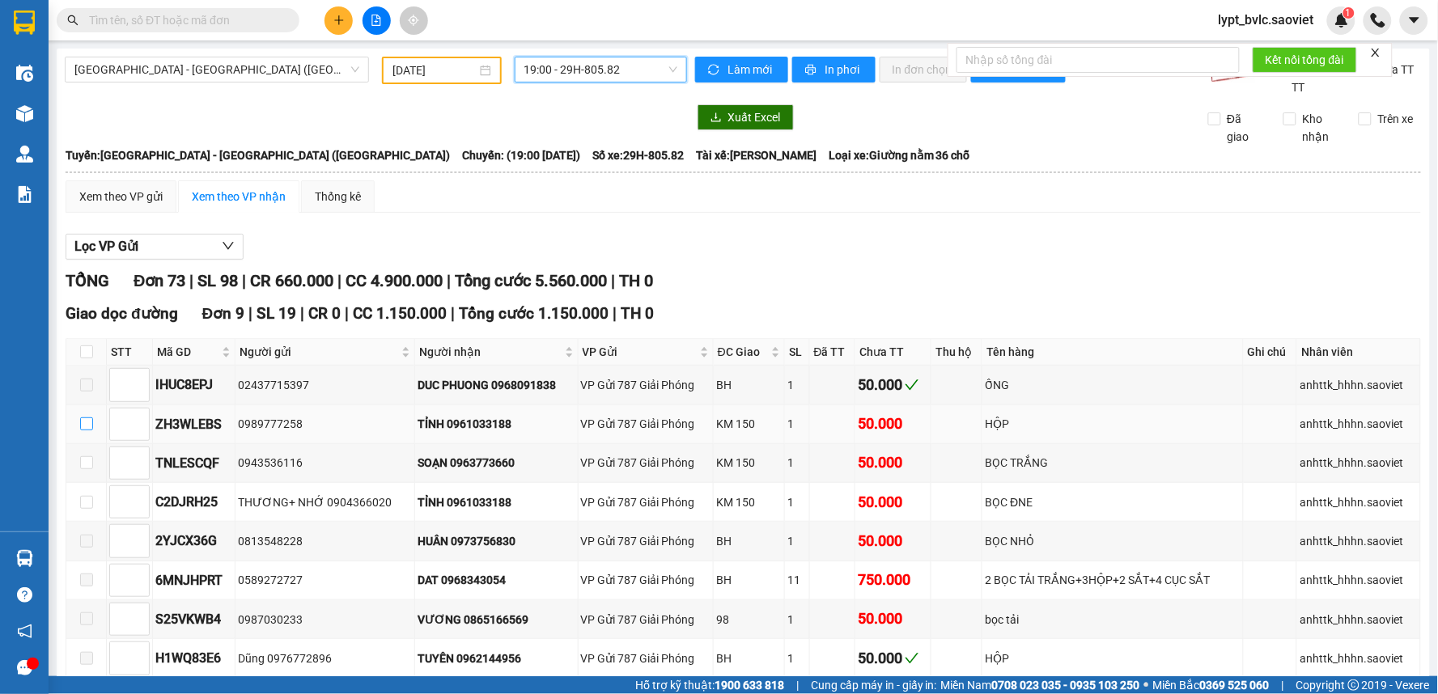
click at [89, 426] on input "checkbox" at bounding box center [86, 423] width 13 height 13
checkbox input "true"
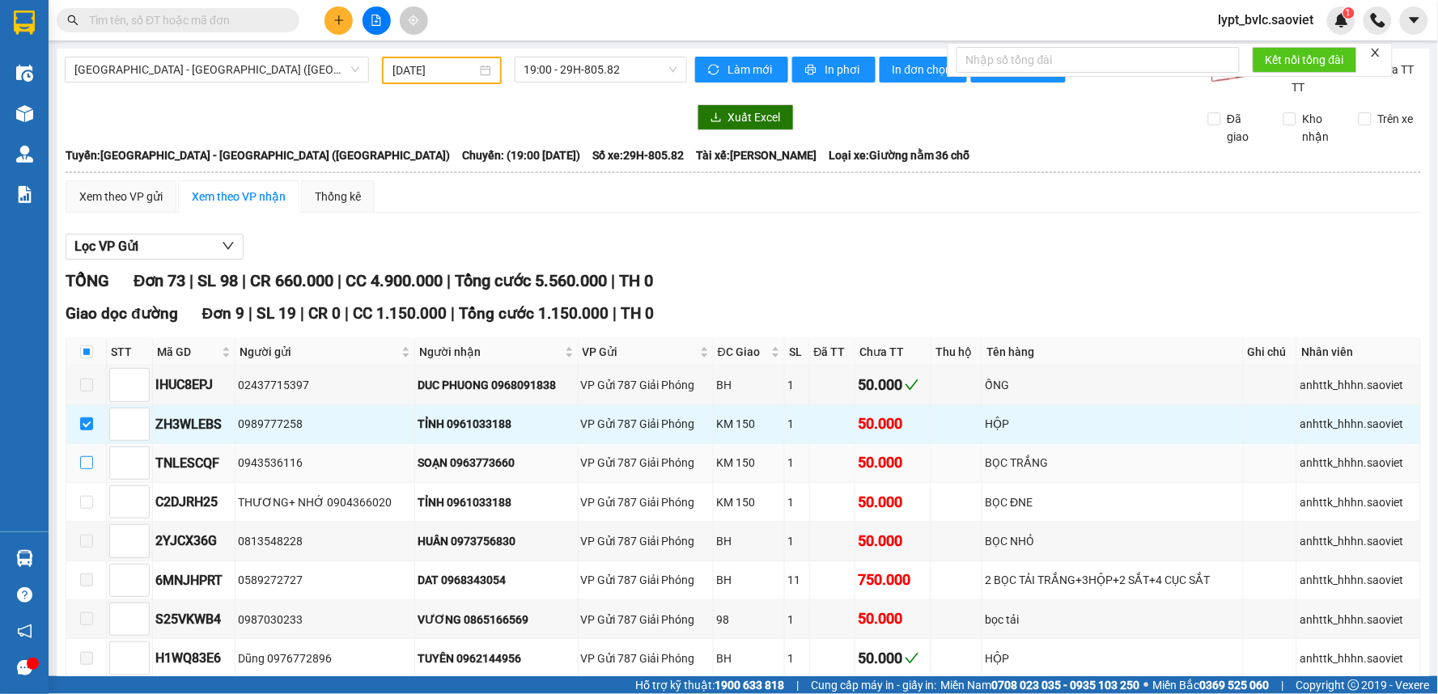
click at [87, 465] on input "checkbox" at bounding box center [86, 462] width 13 height 13
checkbox input "true"
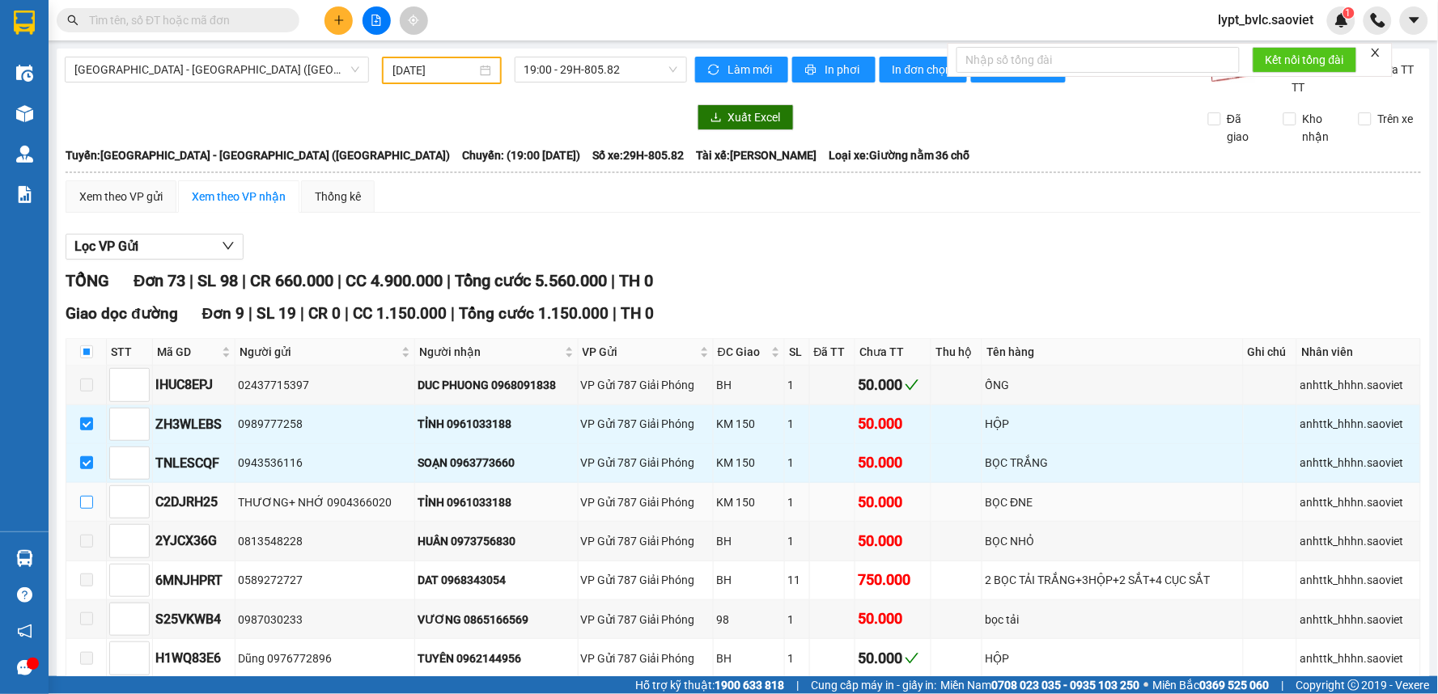
click at [85, 506] on input "checkbox" at bounding box center [86, 502] width 13 height 13
checkbox input "true"
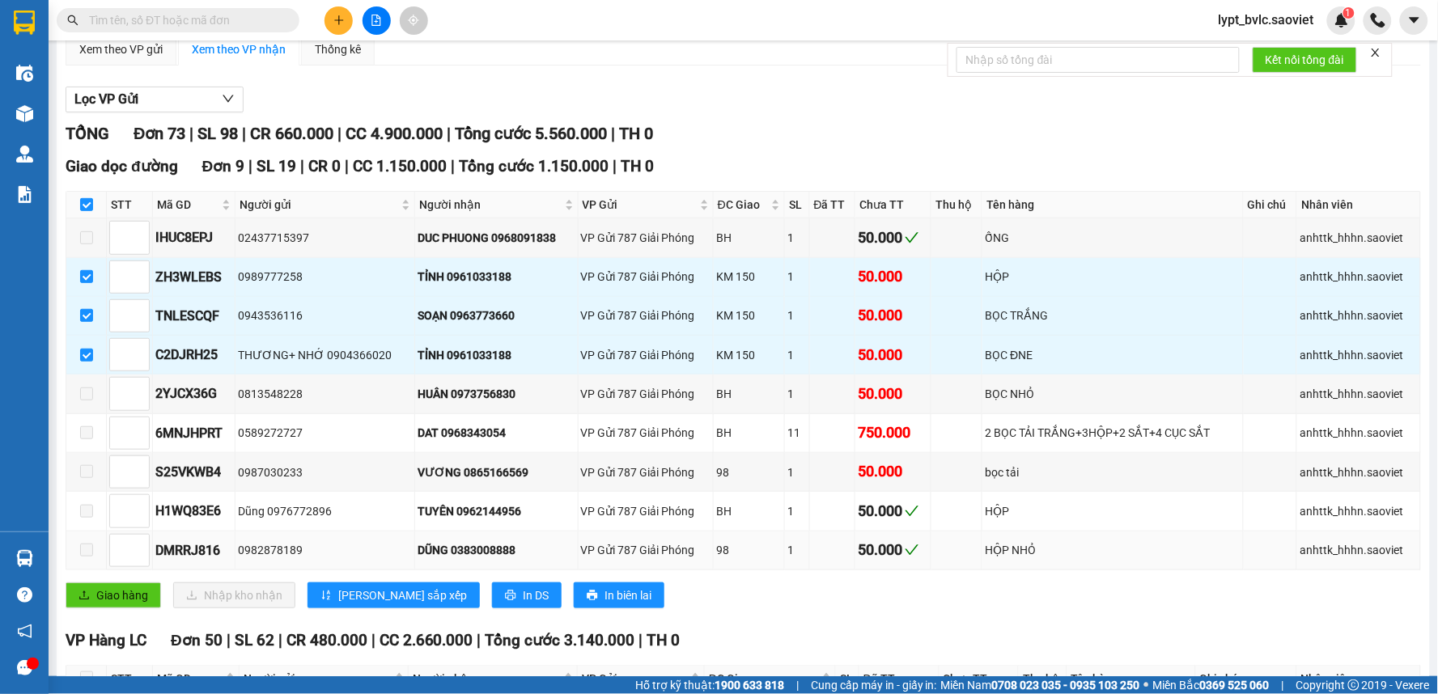
scroll to position [180, 0]
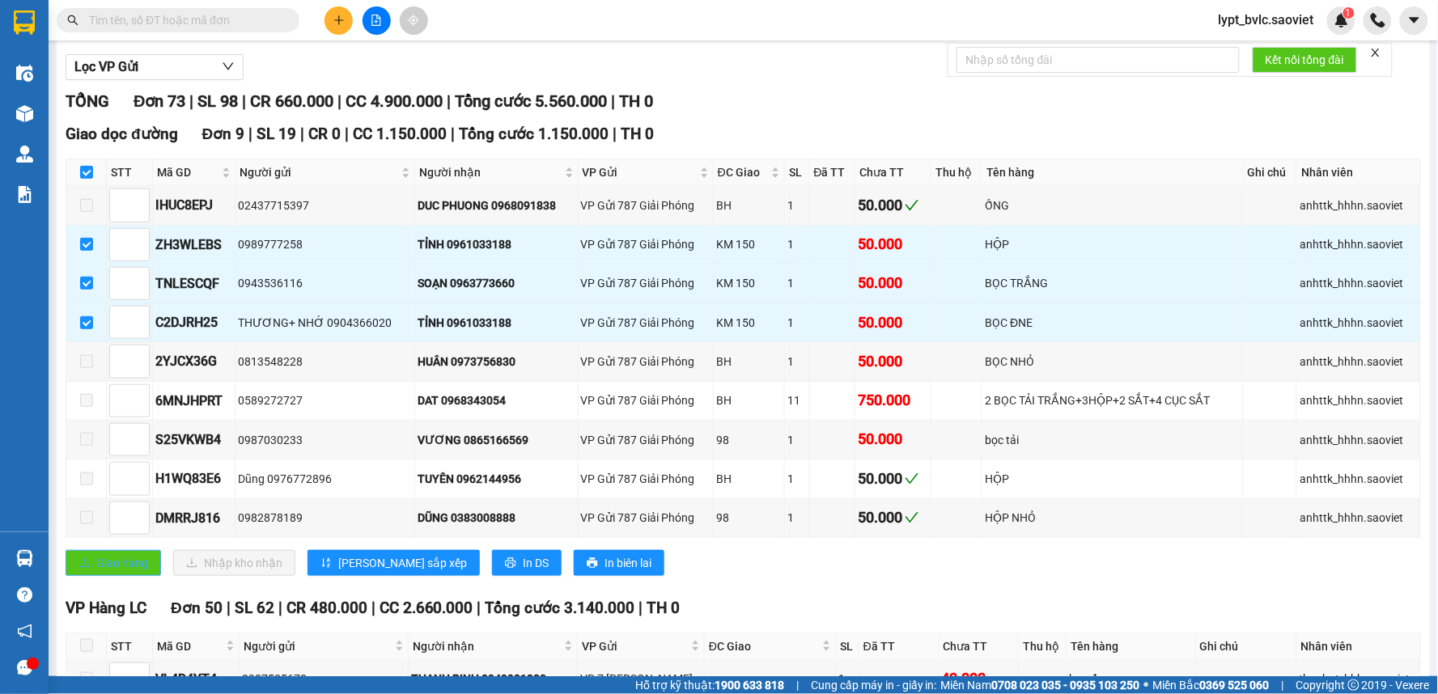
click at [106, 574] on button "Giao hàng" at bounding box center [113, 563] width 95 height 26
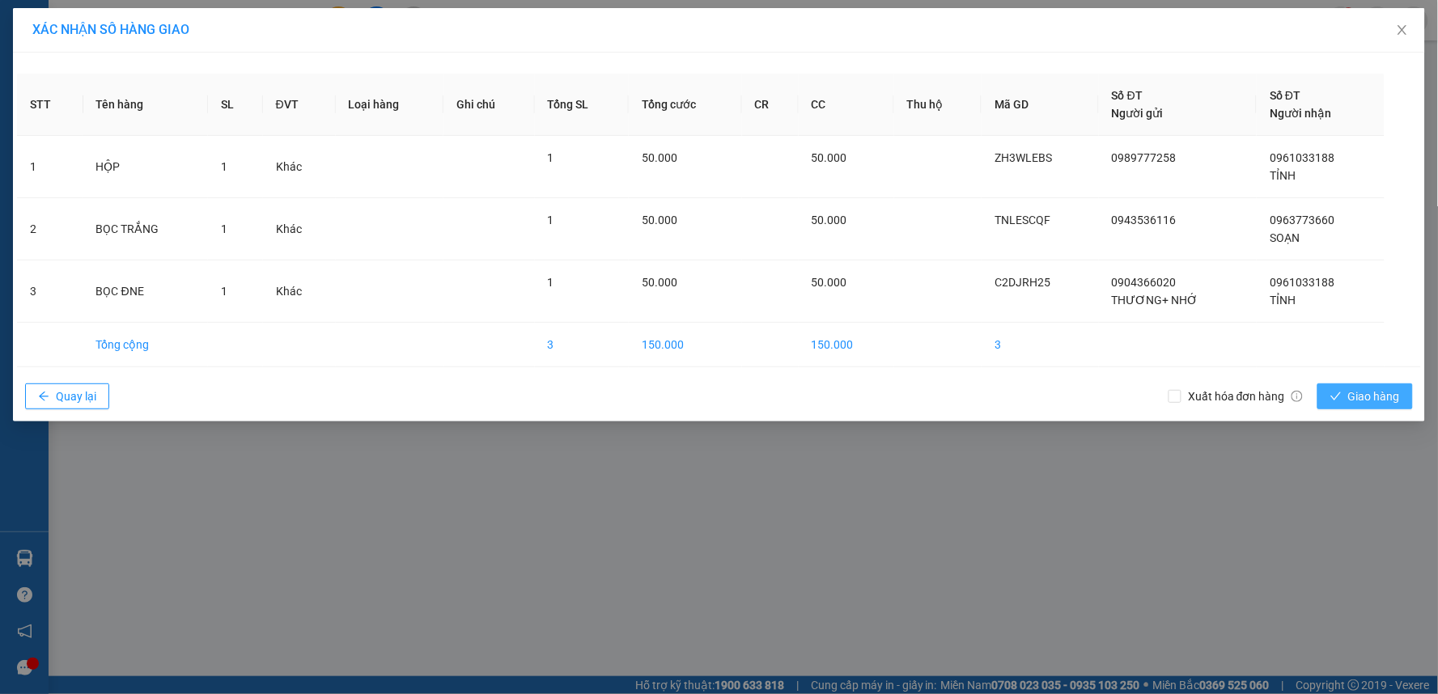
click at [1361, 396] on span "Giao hàng" at bounding box center [1374, 396] width 52 height 18
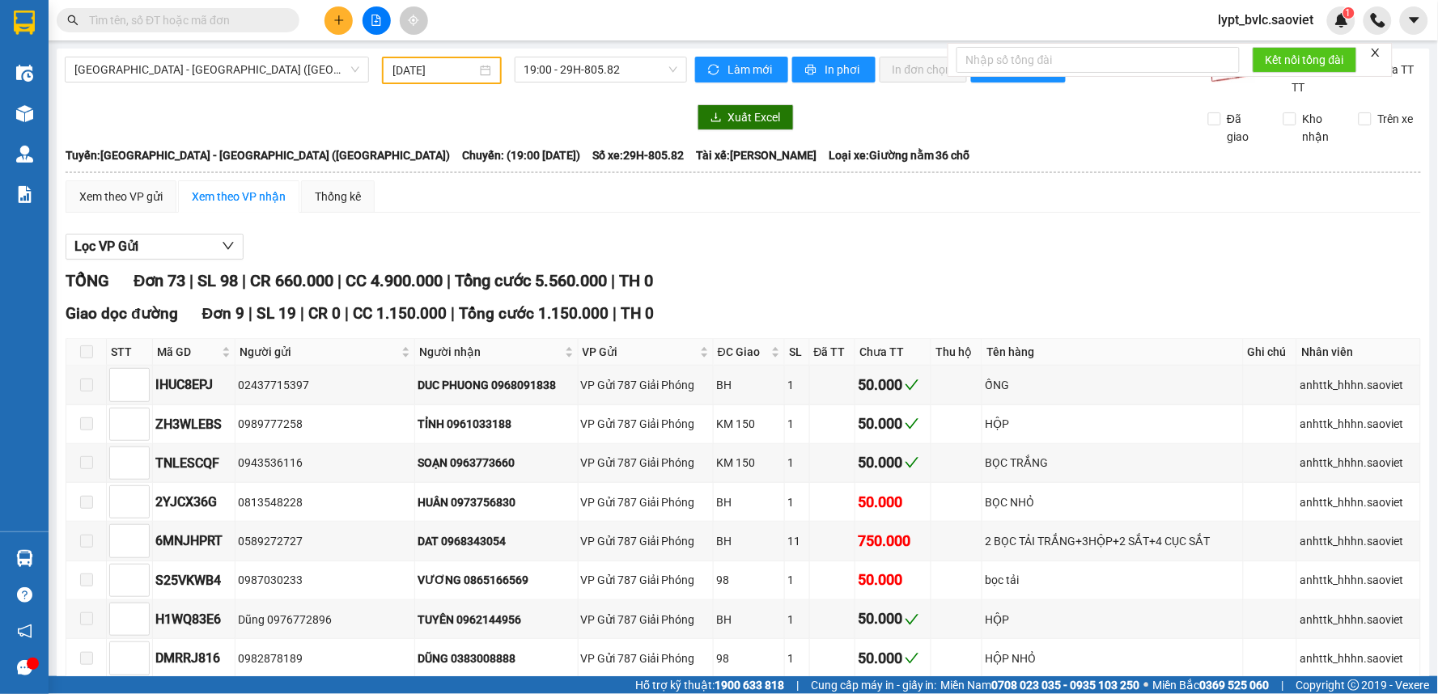
click at [237, 42] on main "[GEOGRAPHIC_DATA] - [GEOGRAPHIC_DATA] (Giường) [DATE] 19:00 - 29H-805.82 Làm mớ…" at bounding box center [719, 338] width 1438 height 676
click at [207, 62] on span "[GEOGRAPHIC_DATA] - [GEOGRAPHIC_DATA] ([GEOGRAPHIC_DATA])" at bounding box center [216, 69] width 285 height 24
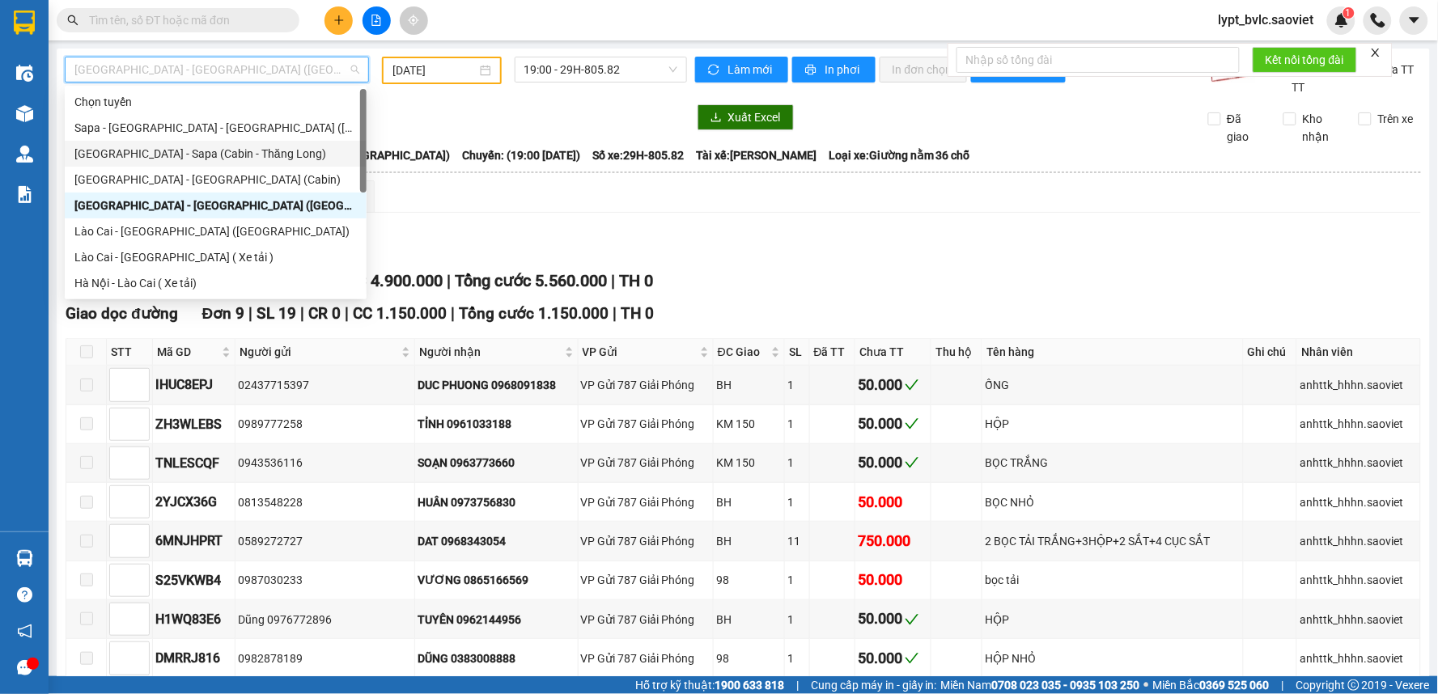
click at [215, 160] on div "[GEOGRAPHIC_DATA] - Sapa (Cabin - Thăng Long)" at bounding box center [215, 154] width 282 height 18
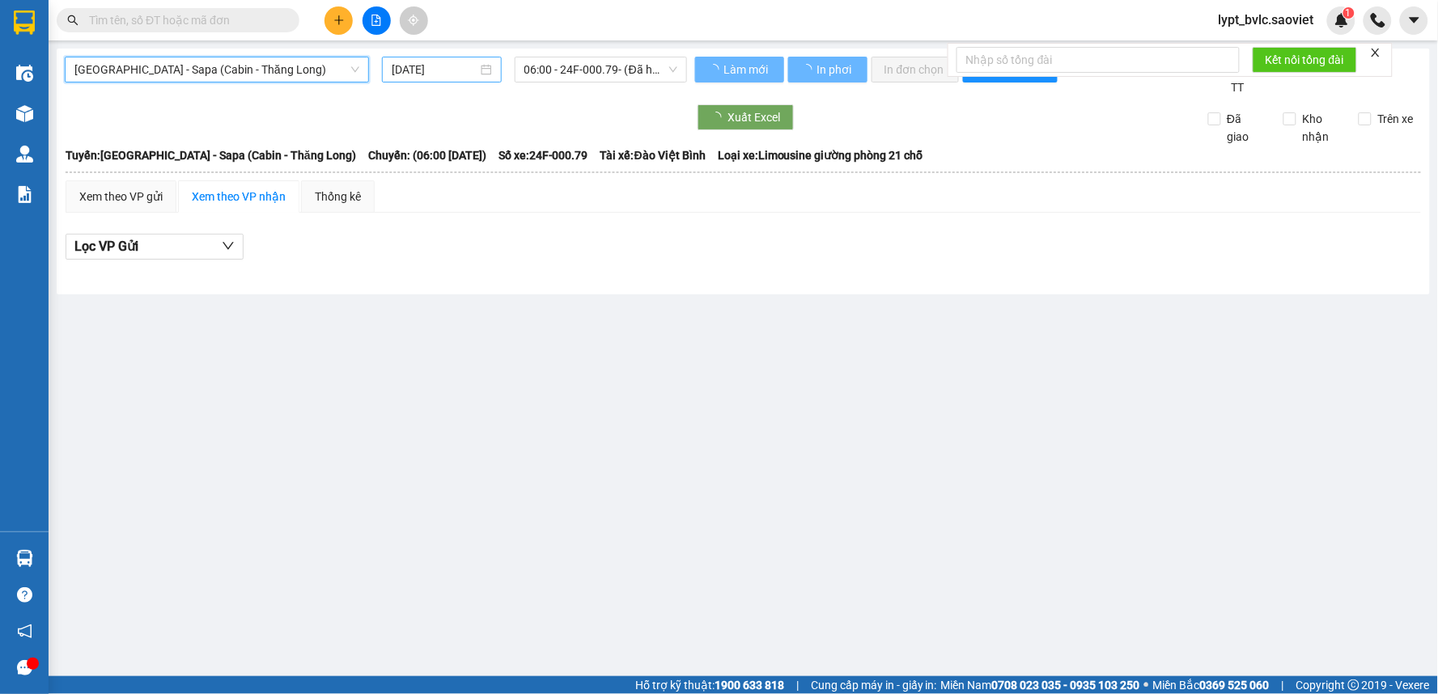
click at [459, 70] on input "[DATE]" at bounding box center [434, 70] width 85 height 18
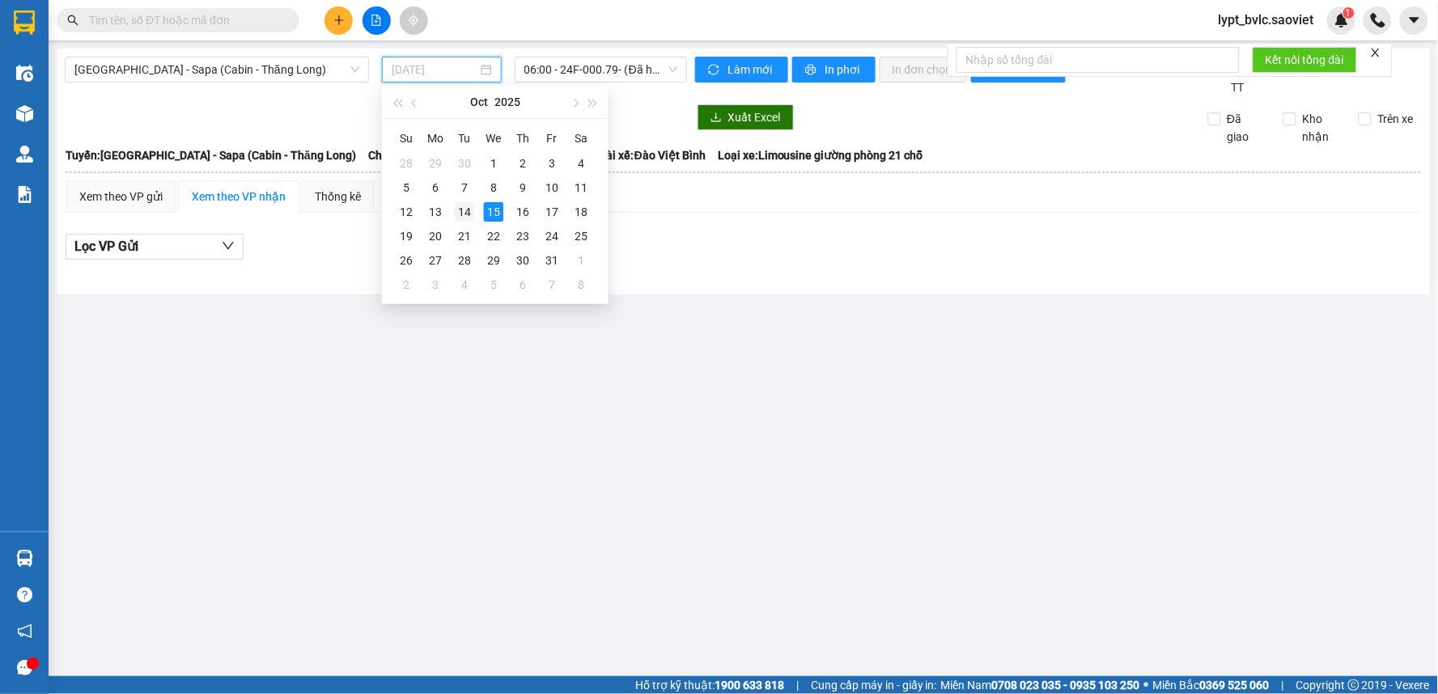
click at [472, 214] on div "14" at bounding box center [464, 211] width 19 height 19
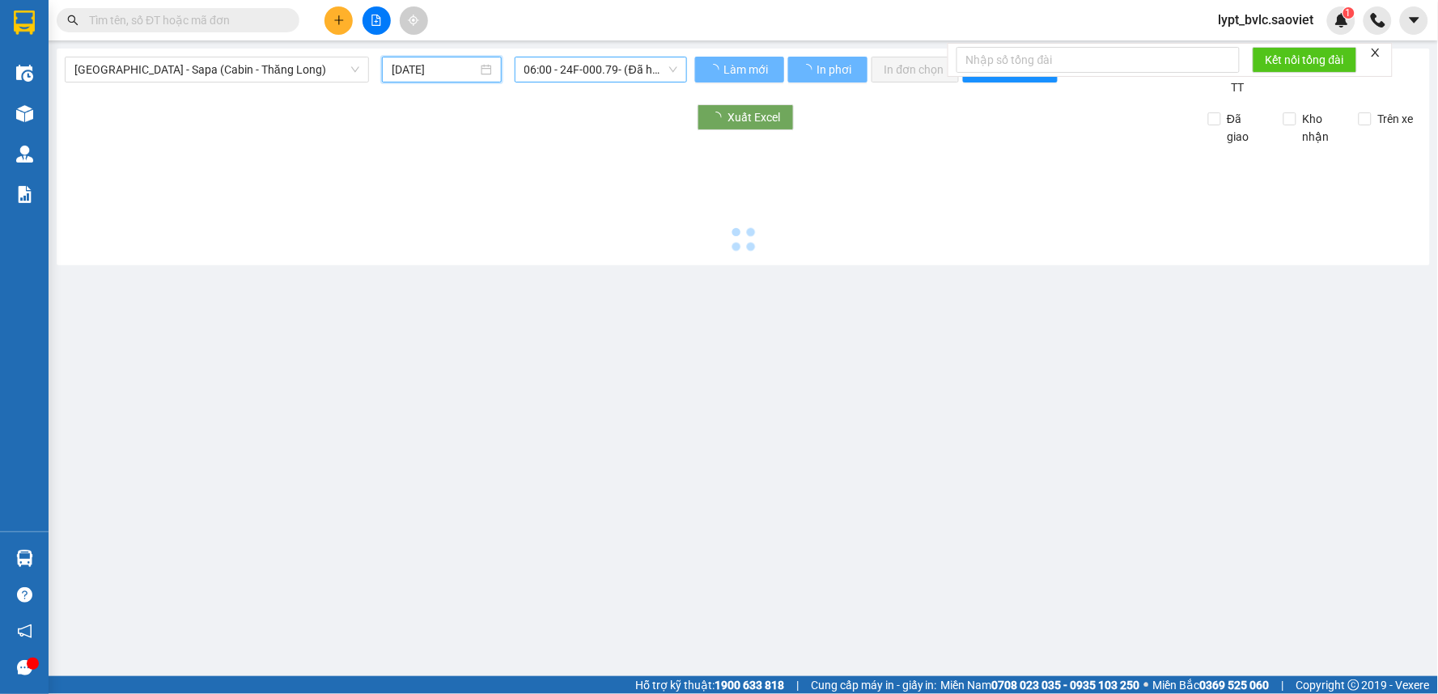
type input "[DATE]"
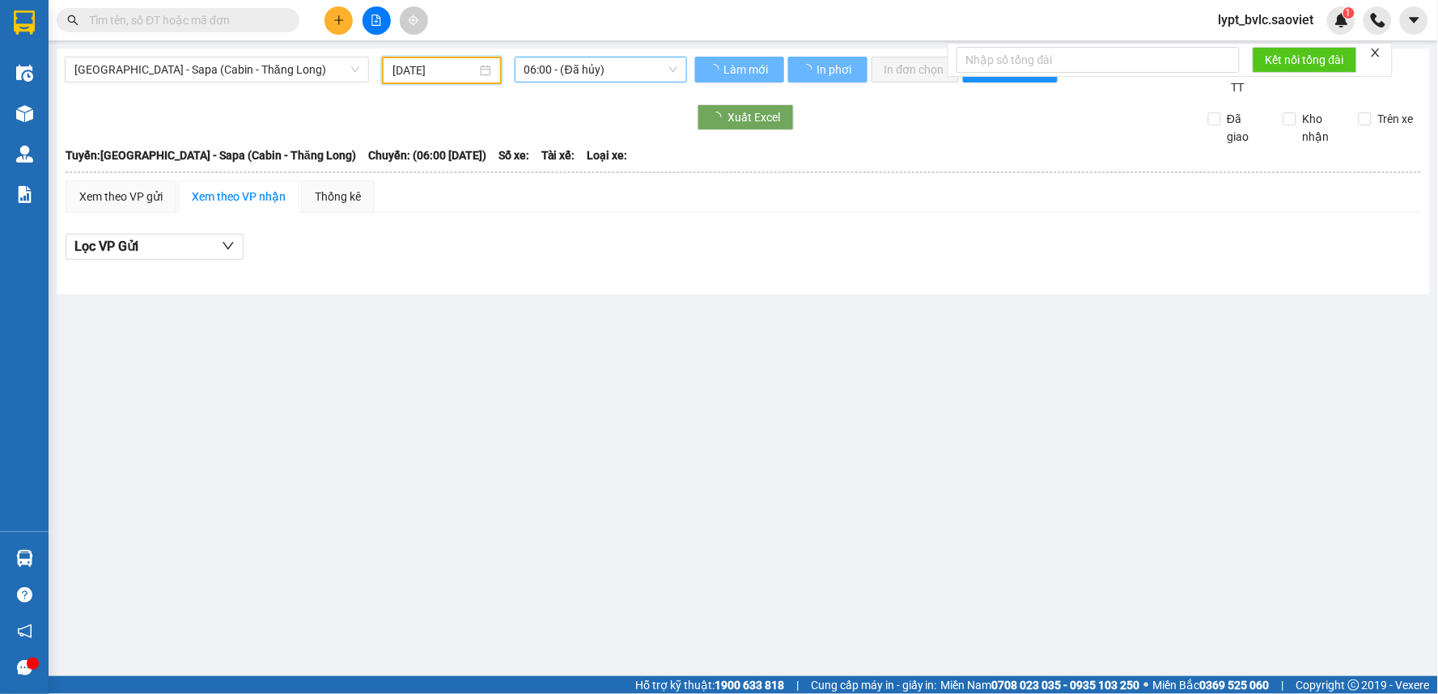
click at [558, 70] on span "06:00 - (Đã hủy)" at bounding box center [600, 69] width 153 height 24
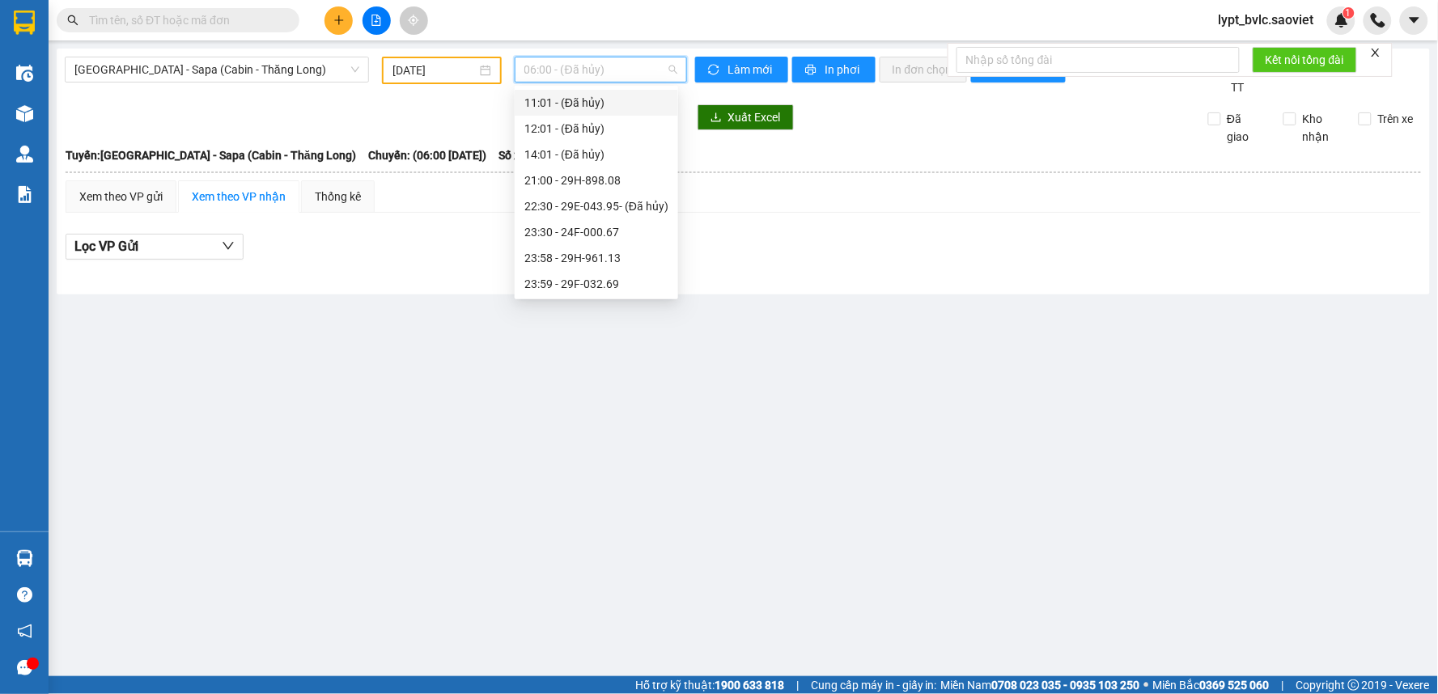
scroll to position [181, 0]
click at [581, 232] on div "23:30 - 24F-000.67" at bounding box center [596, 231] width 144 height 18
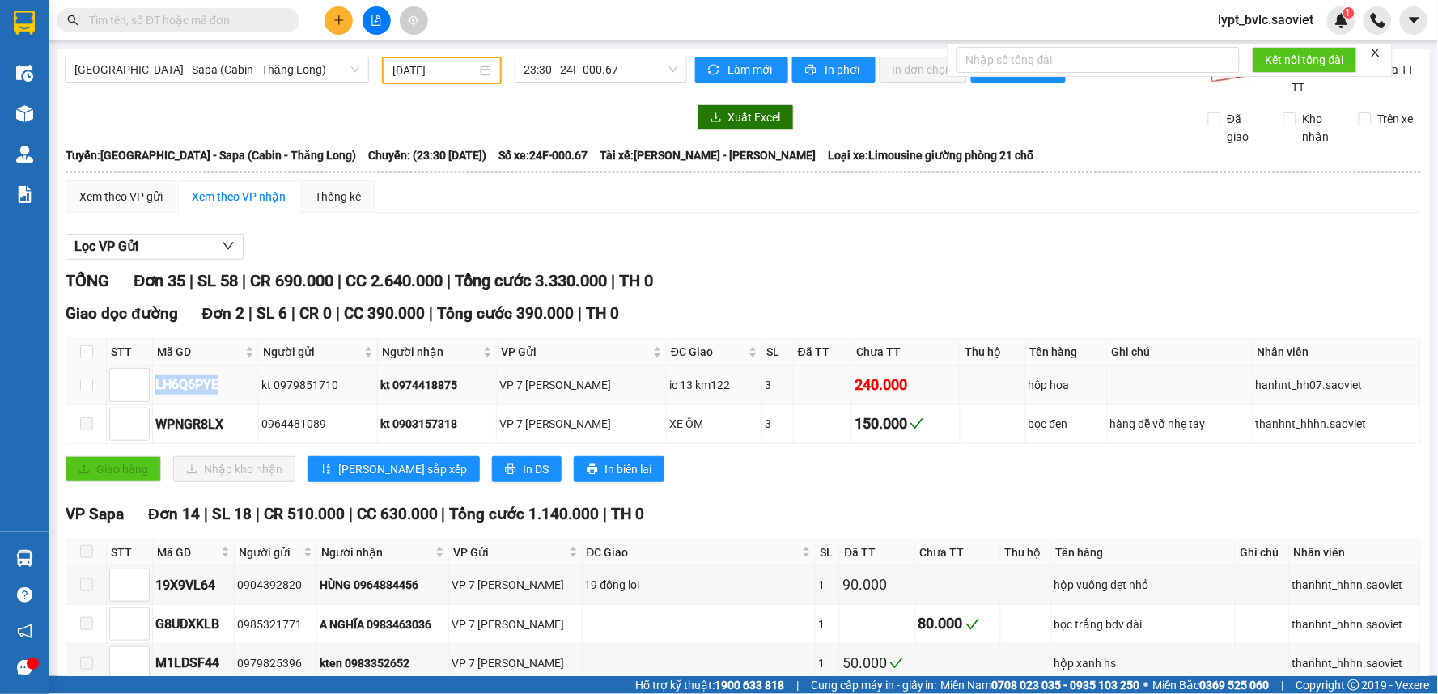
drag, startPoint x: 233, startPoint y: 390, endPoint x: 155, endPoint y: 390, distance: 78.5
click at [155, 390] on div "LH6Q6PYE" at bounding box center [205, 385] width 100 height 20
copy div "LH6Q6PYE"
click at [268, 18] on input "text" at bounding box center [184, 20] width 191 height 18
paste input "LH6Q6PYE"
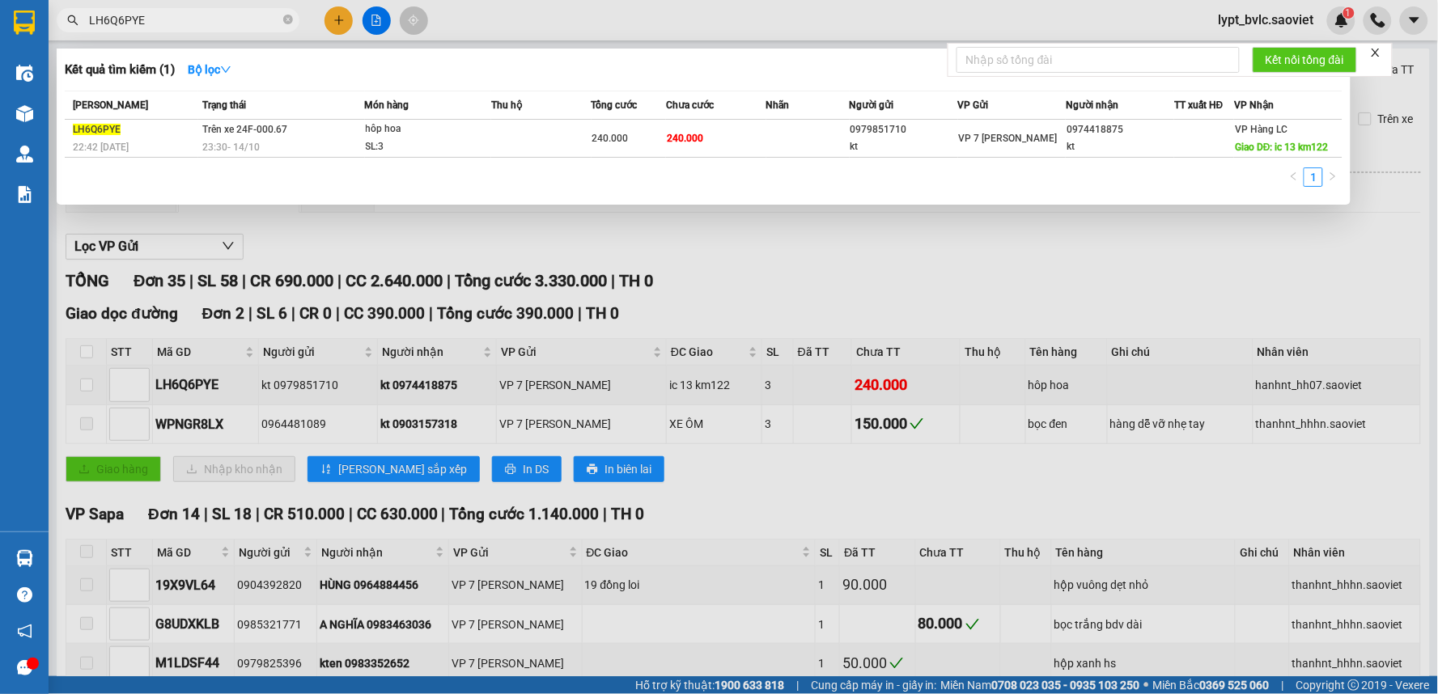
type input "LH6Q6PYE"
click at [855, 142] on div "kt" at bounding box center [903, 146] width 107 height 17
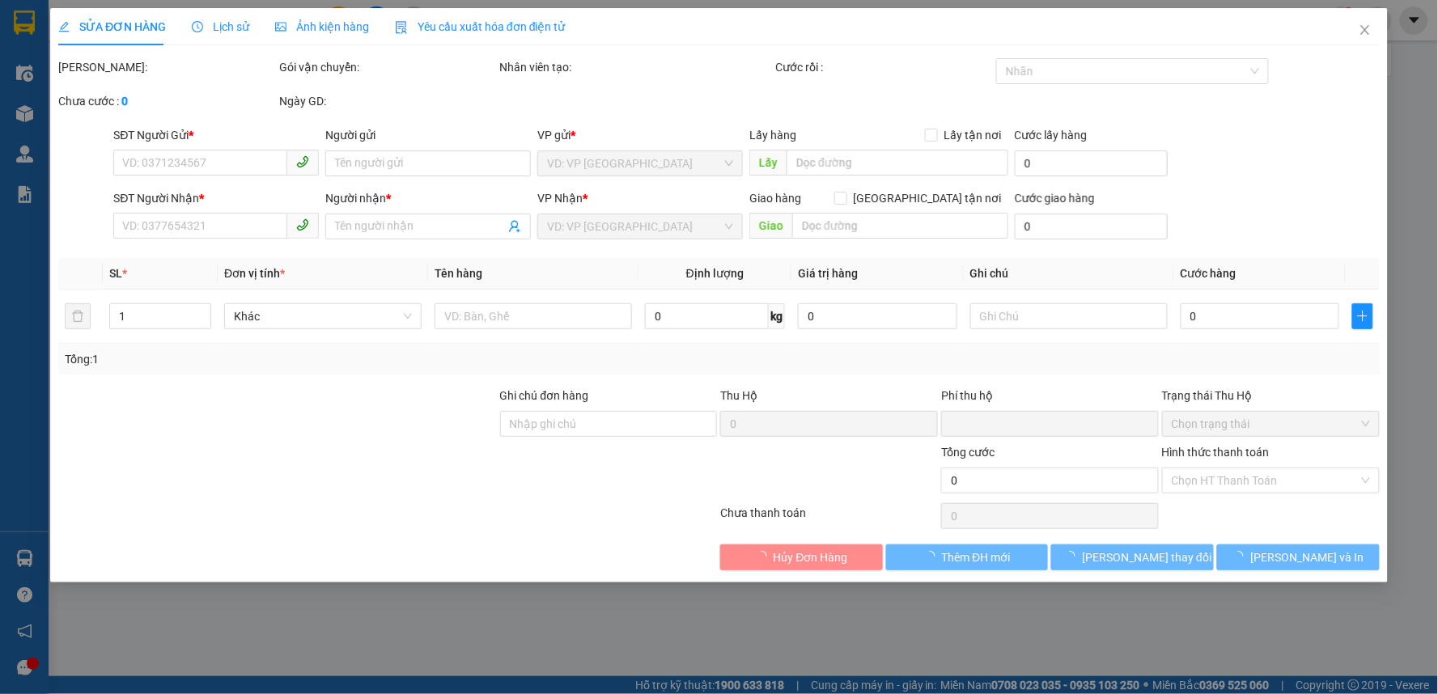
type input "0979851710"
type input "kt"
type input "0974418875"
type input "kt"
type input "ic 13 km122"
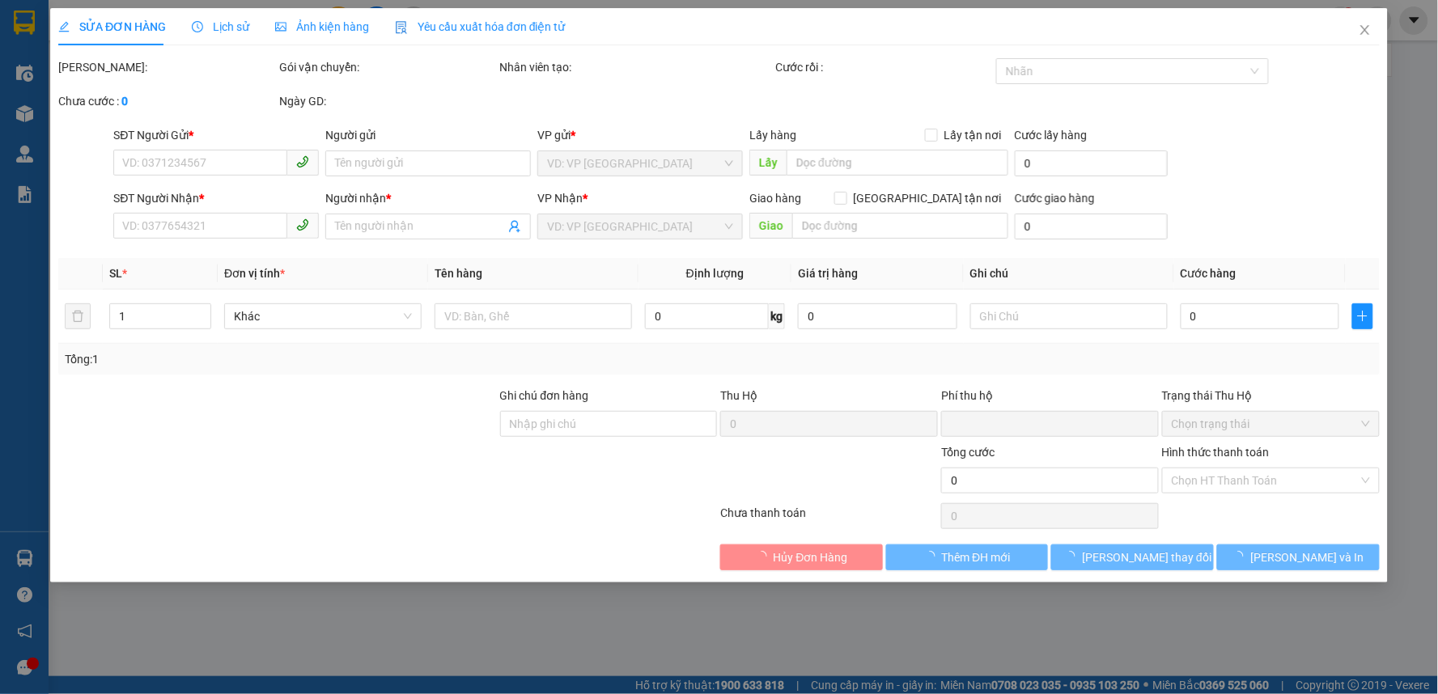
type input "0"
type input "240.000"
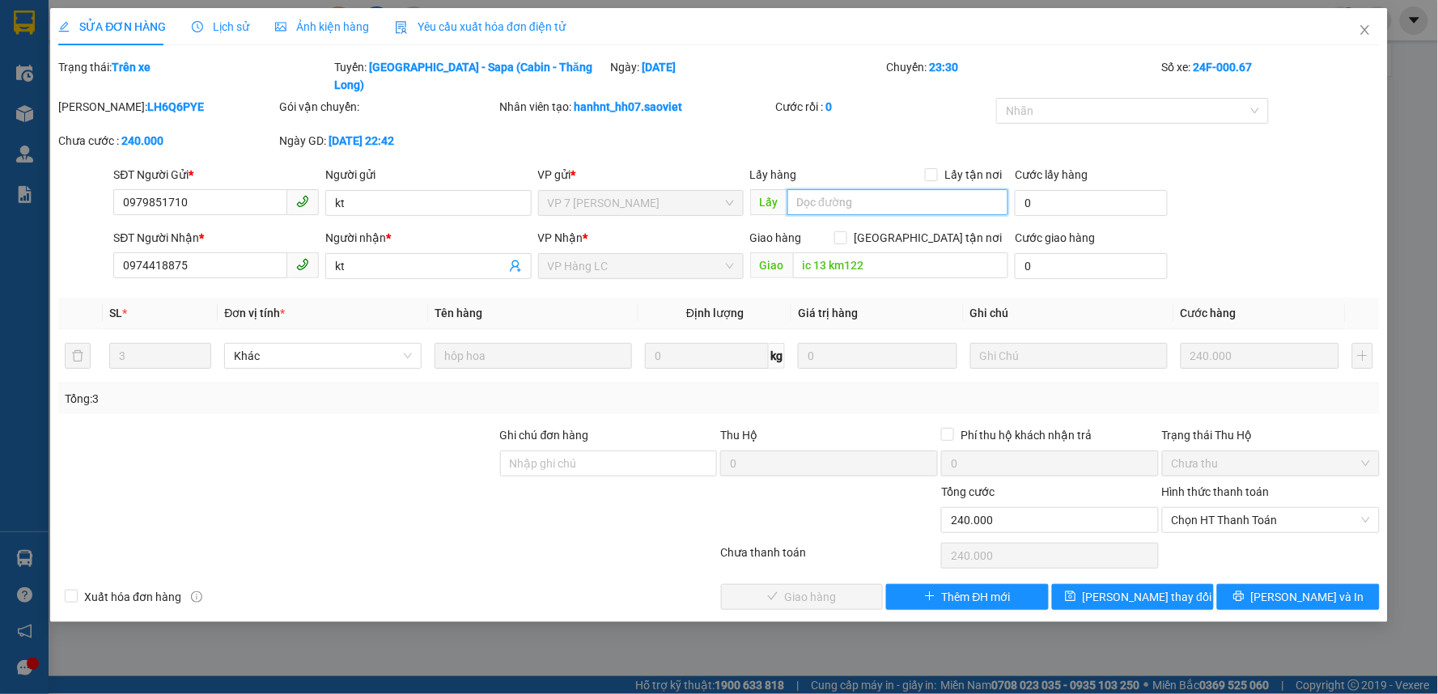
click at [866, 189] on input "text" at bounding box center [898, 202] width 222 height 26
type input "chính"
click at [1139, 588] on span "[PERSON_NAME] thay đổi" at bounding box center [1146, 597] width 129 height 18
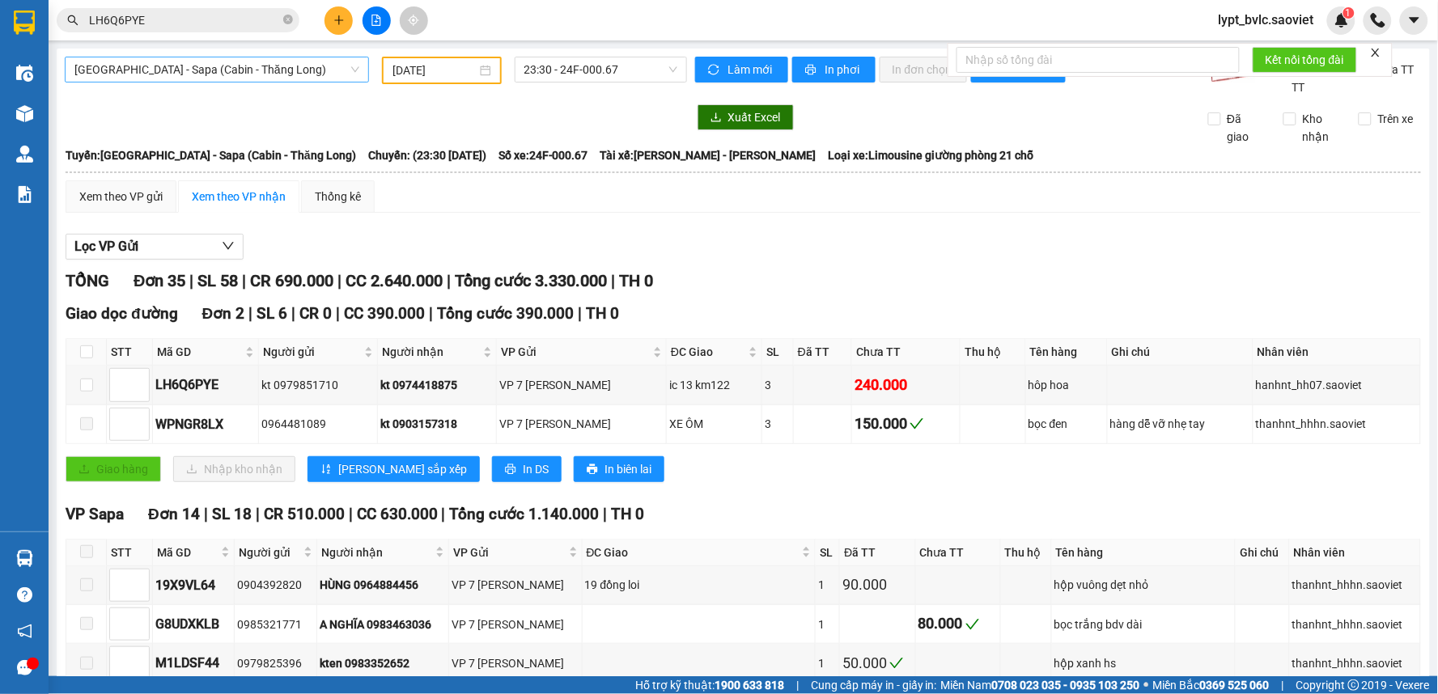
click at [183, 78] on span "[GEOGRAPHIC_DATA] - Sapa (Cabin - Thăng Long)" at bounding box center [216, 69] width 285 height 24
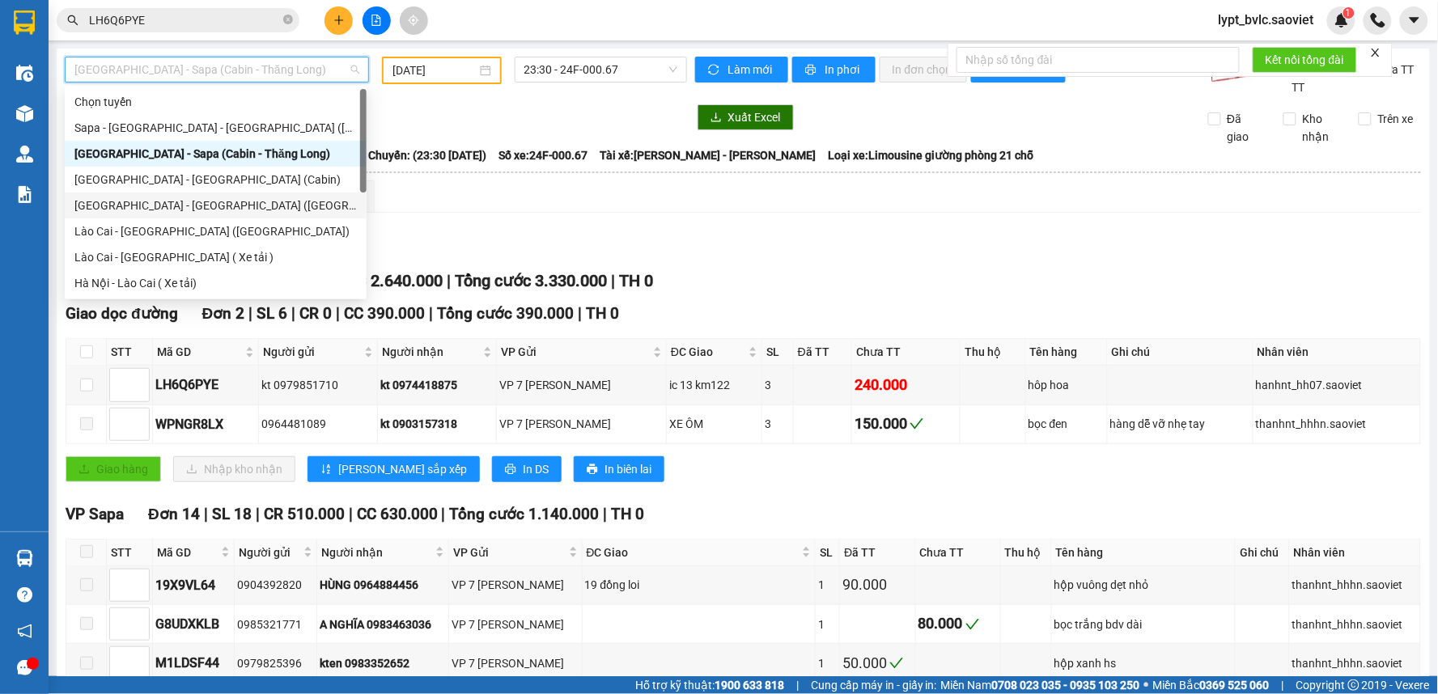
click at [188, 208] on div "[GEOGRAPHIC_DATA] - [GEOGRAPHIC_DATA] ([GEOGRAPHIC_DATA])" at bounding box center [215, 206] width 282 height 18
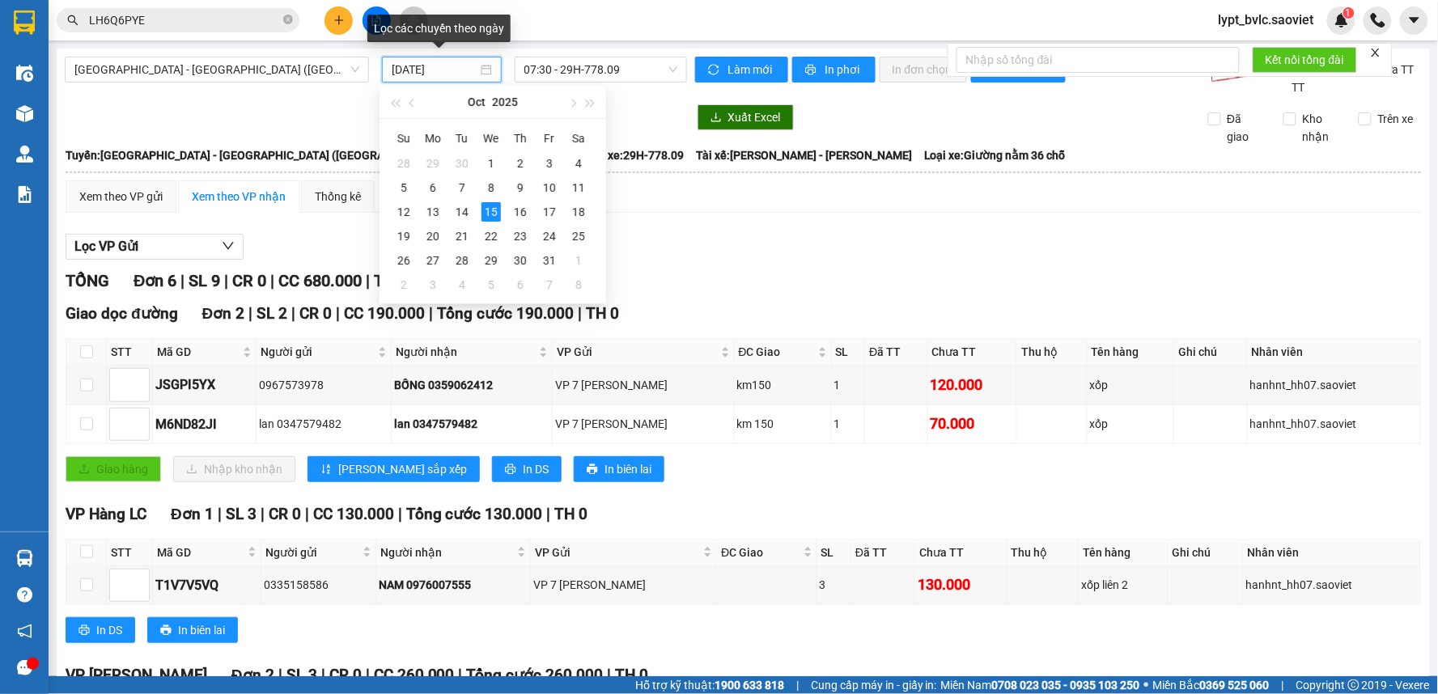
click at [429, 66] on input "[DATE]" at bounding box center [434, 70] width 85 height 18
click at [463, 216] on div "14" at bounding box center [461, 211] width 19 height 19
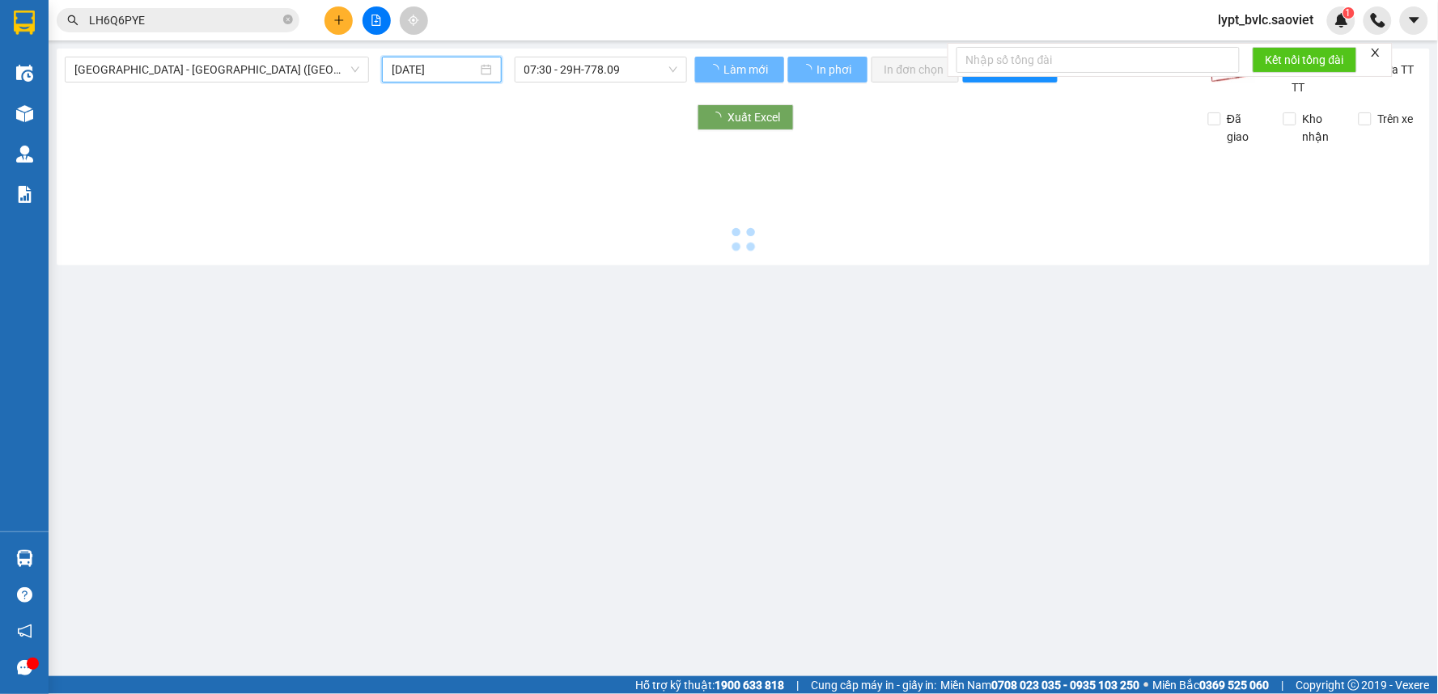
type input "[DATE]"
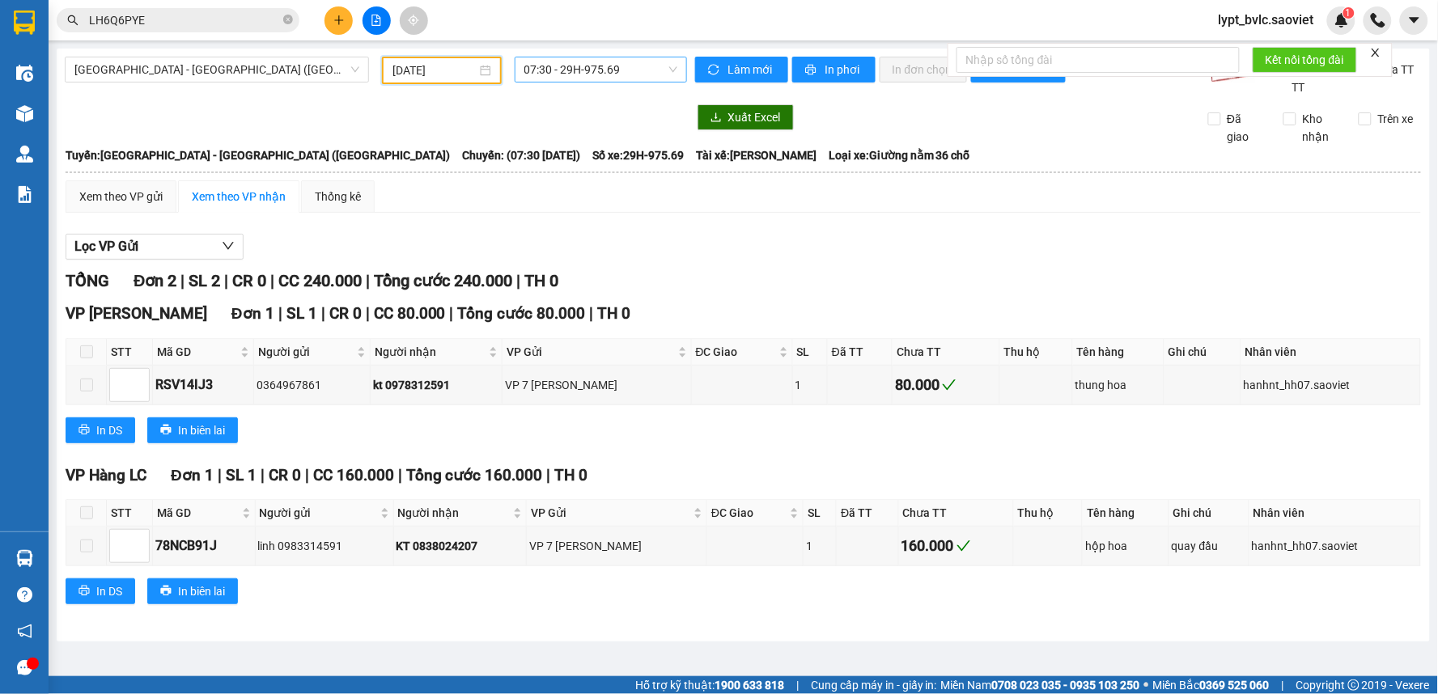
click at [620, 69] on span "07:30 - 29H-975.69" at bounding box center [600, 69] width 153 height 24
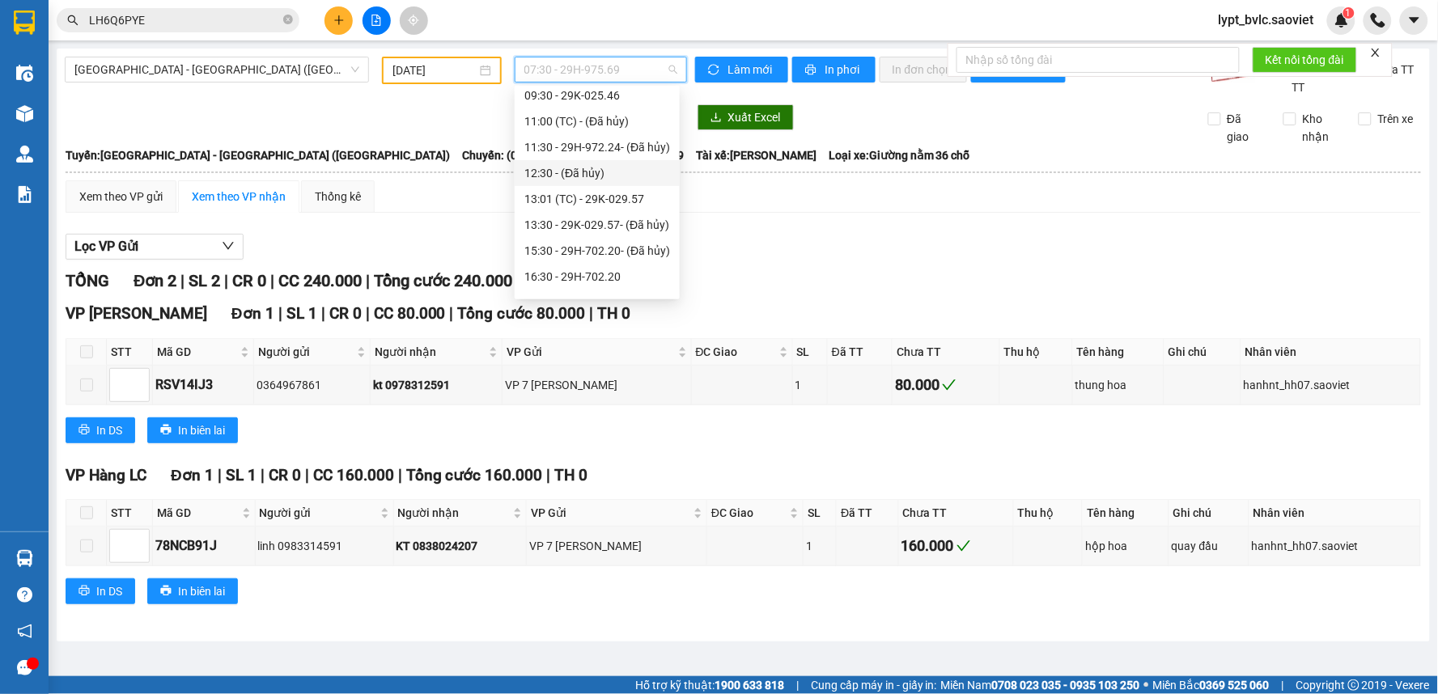
scroll to position [180, 0]
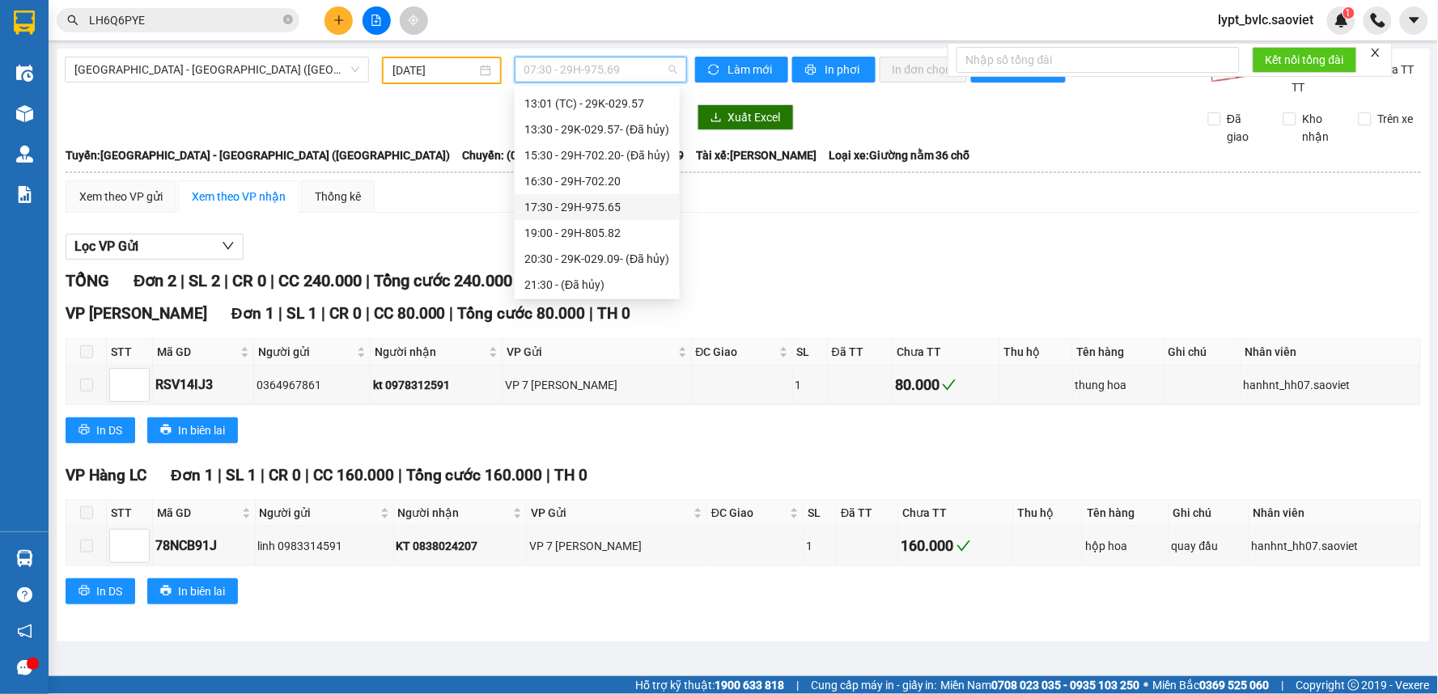
click at [586, 204] on div "17:30 - 29H-975.65" at bounding box center [597, 207] width 146 height 18
